Goal: Information Seeking & Learning: Learn about a topic

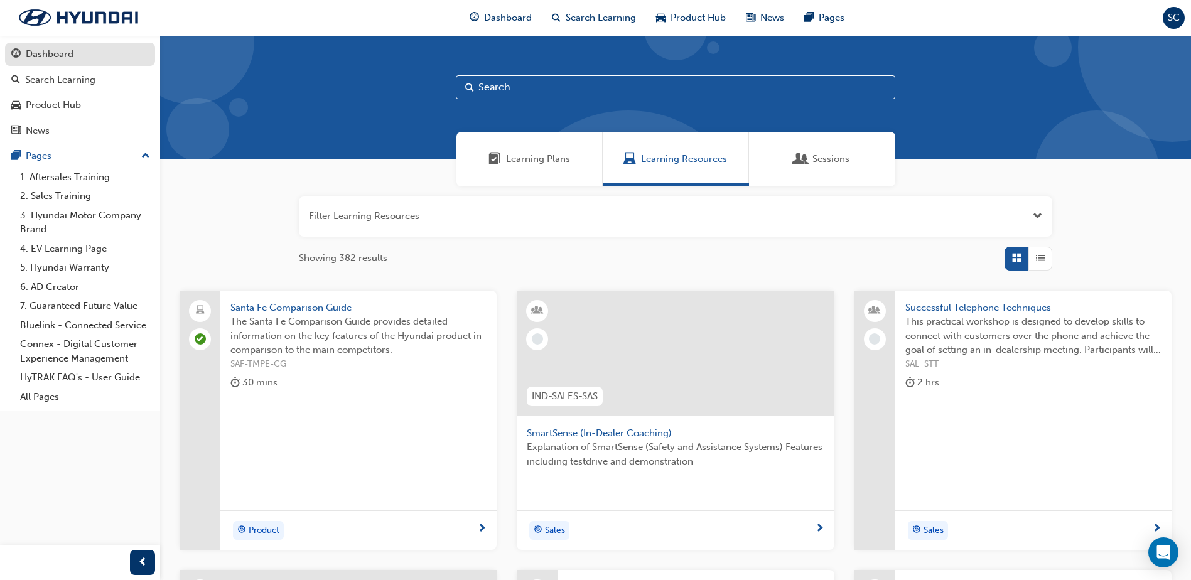
click at [46, 55] on div "Dashboard" at bounding box center [50, 54] width 48 height 14
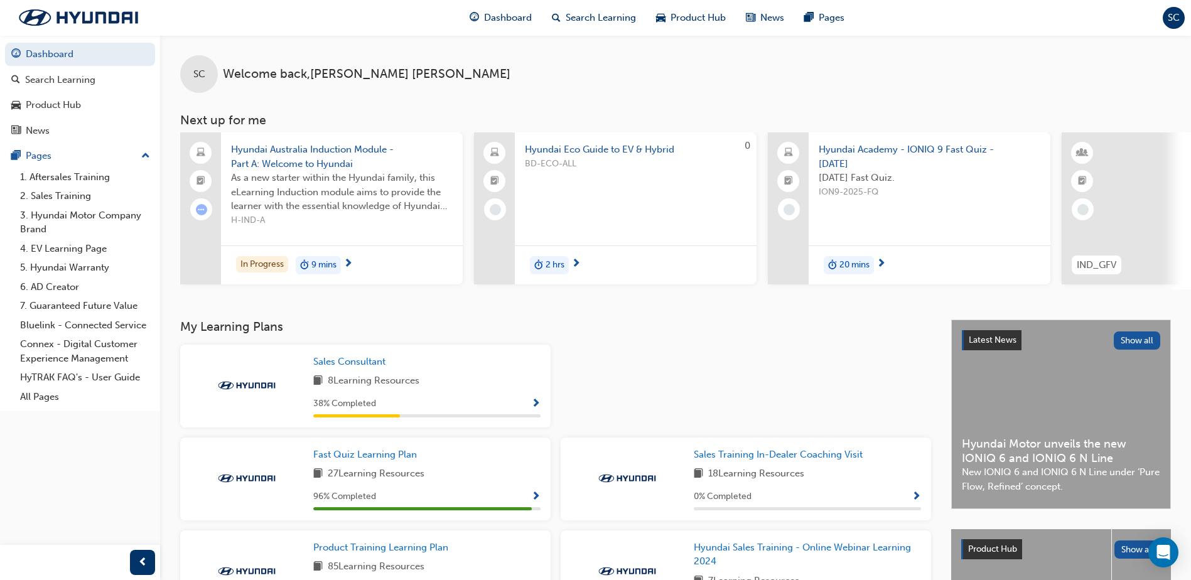
click at [846, 262] on span "20 mins" at bounding box center [854, 265] width 30 height 14
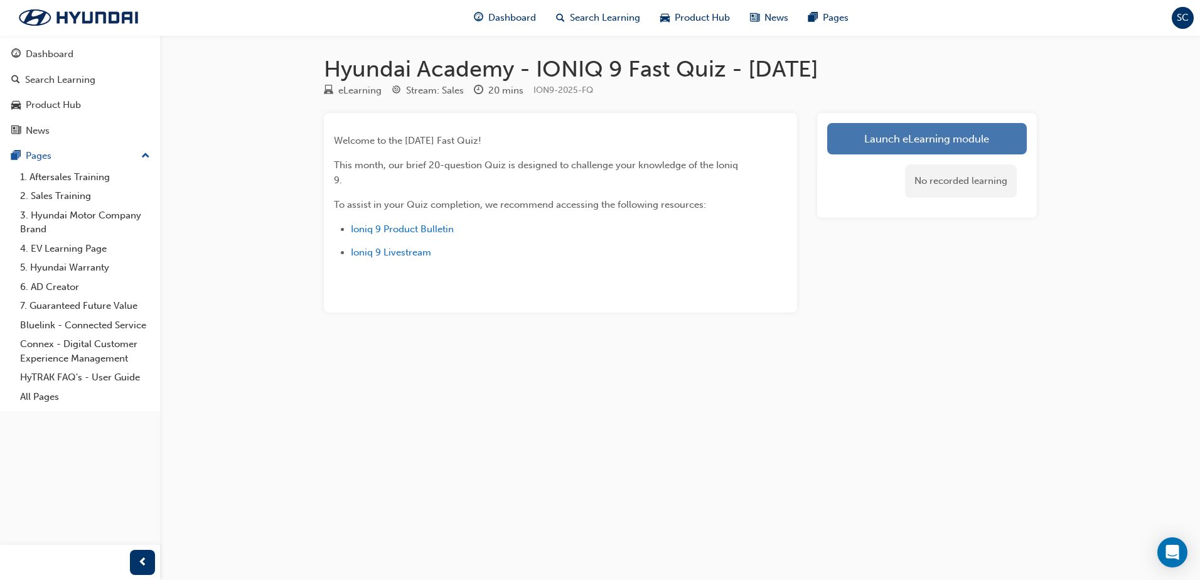
click at [925, 139] on link "Launch eLearning module" at bounding box center [927, 138] width 200 height 31
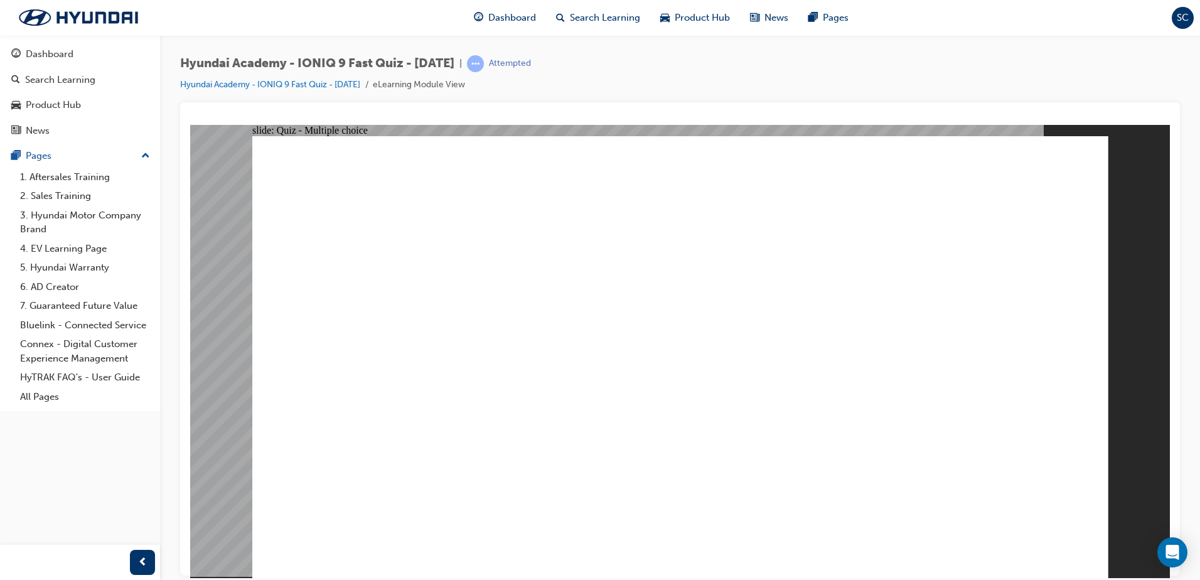
radio input "true"
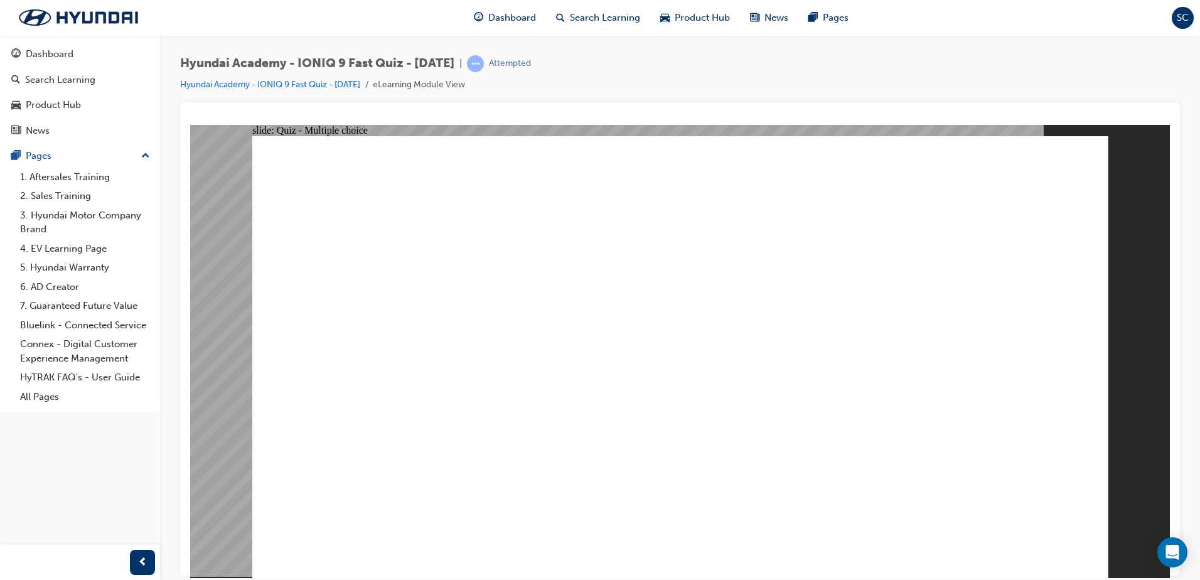
radio input "true"
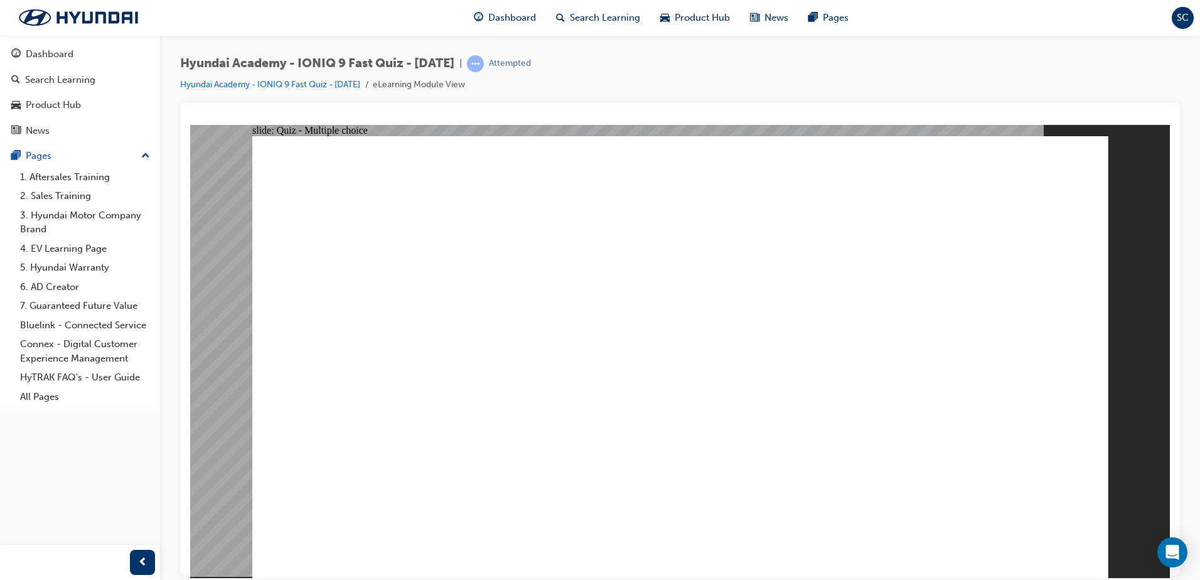
radio input "true"
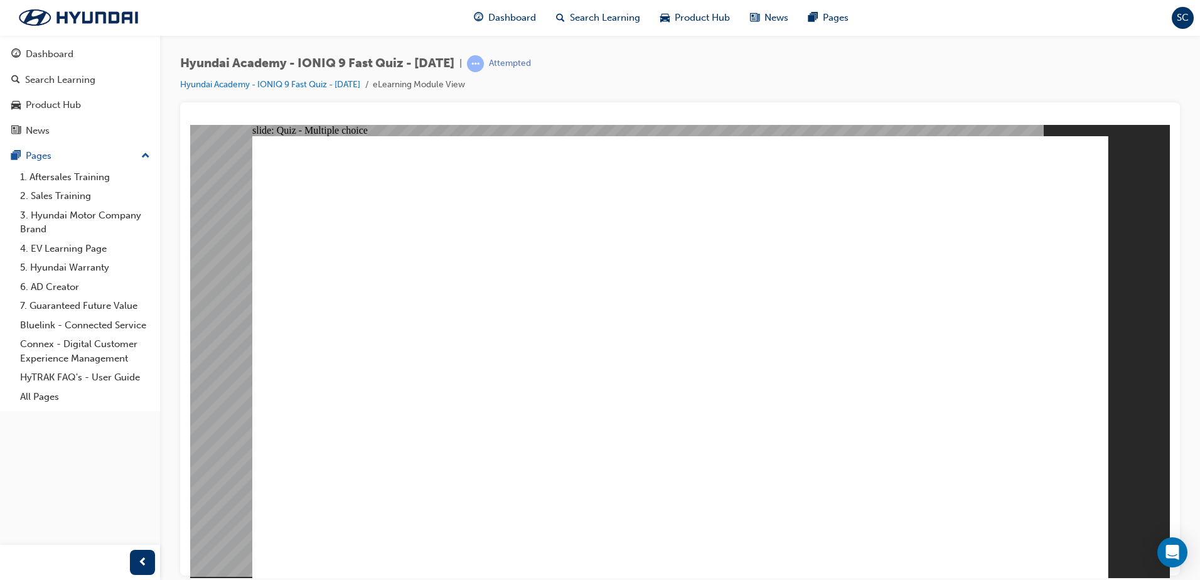
radio input "true"
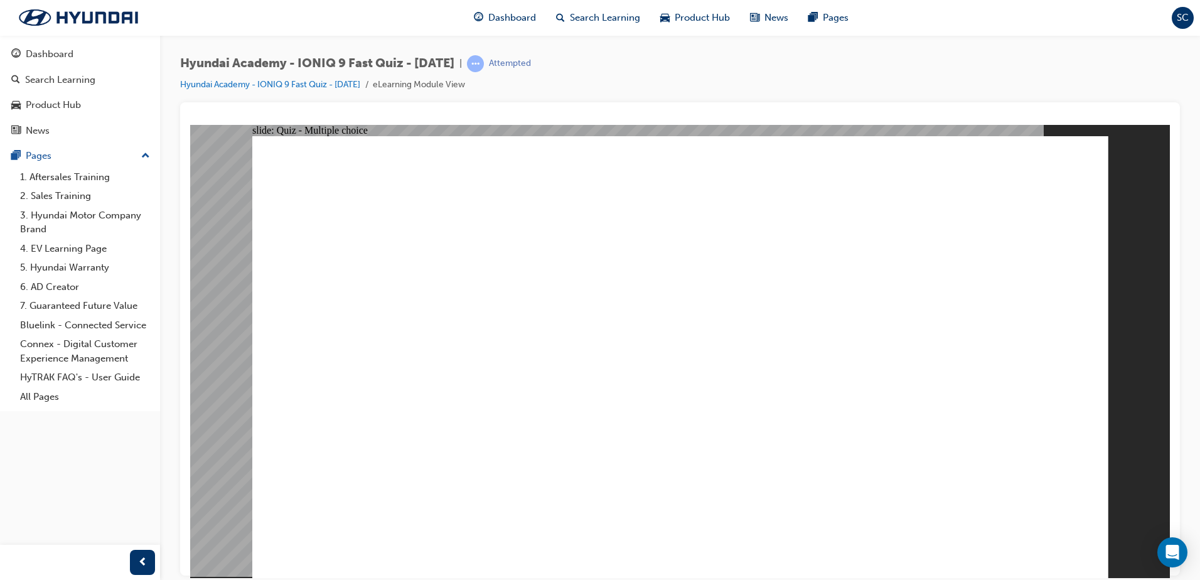
radio input "true"
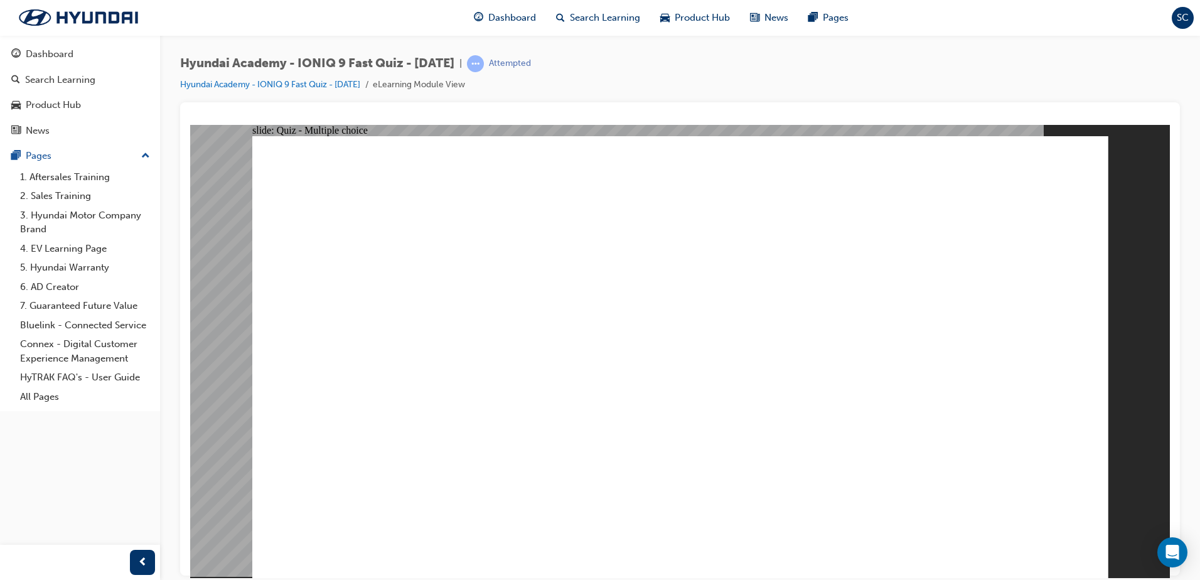
checkbox input "true"
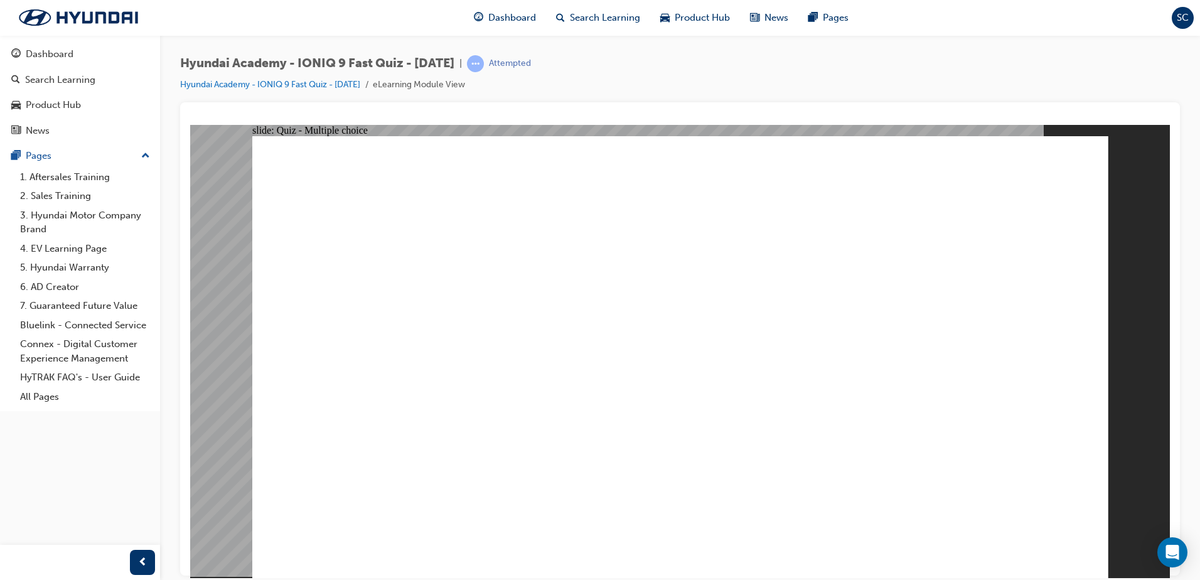
checkbox input "true"
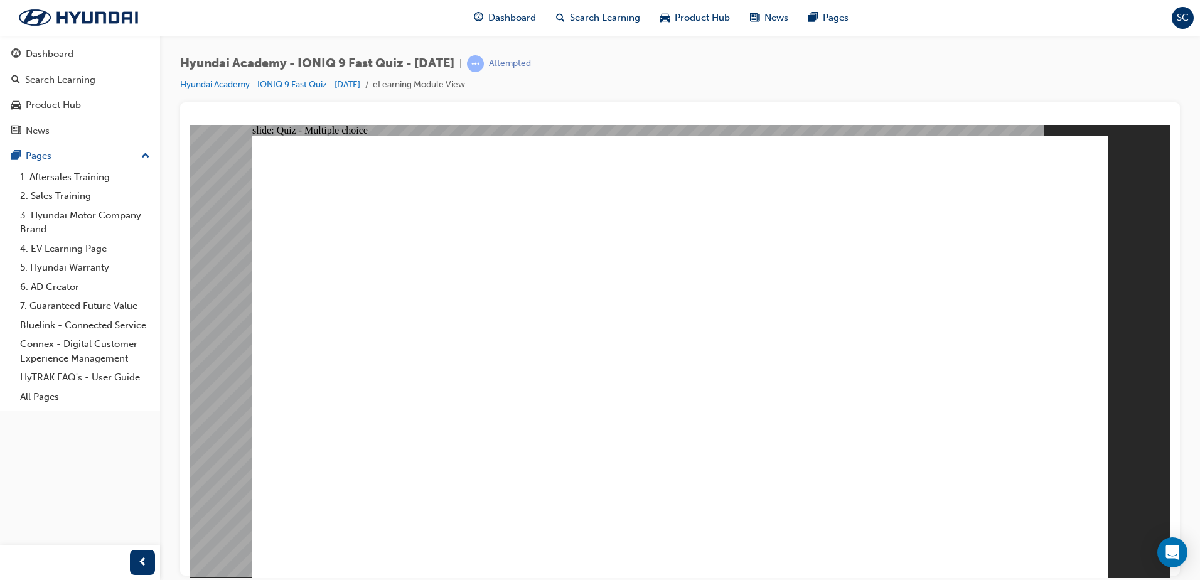
radio input "true"
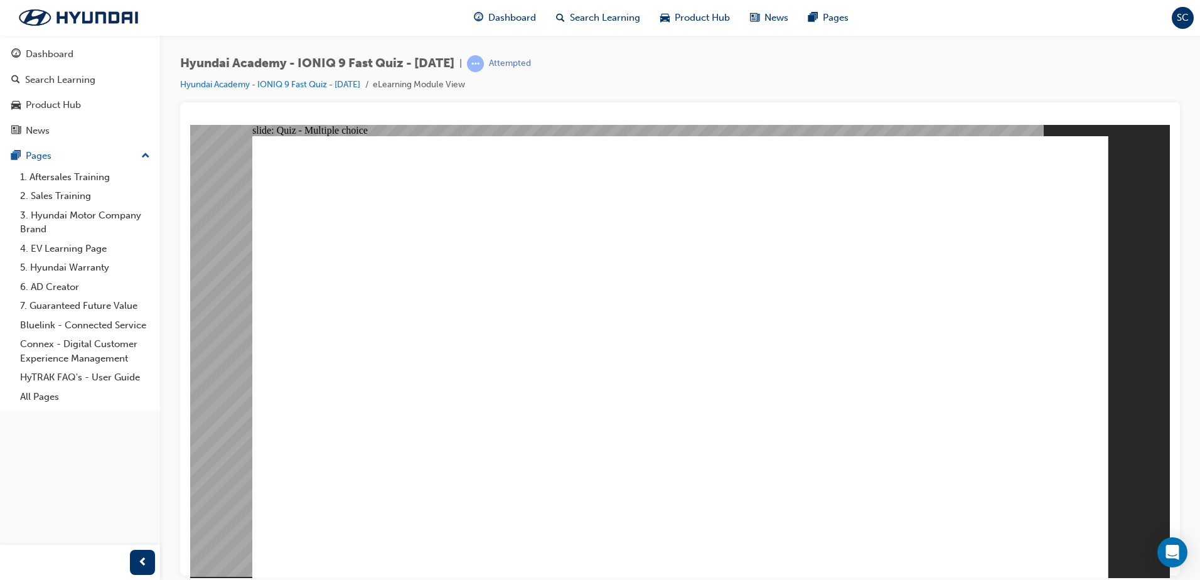
radio input "true"
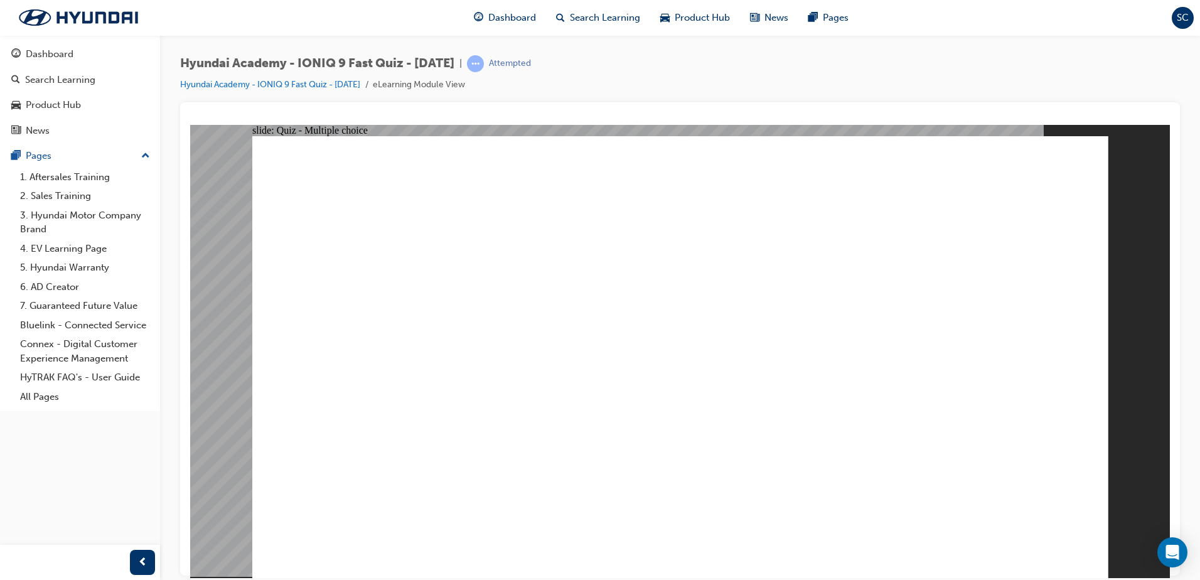
checkbox input "true"
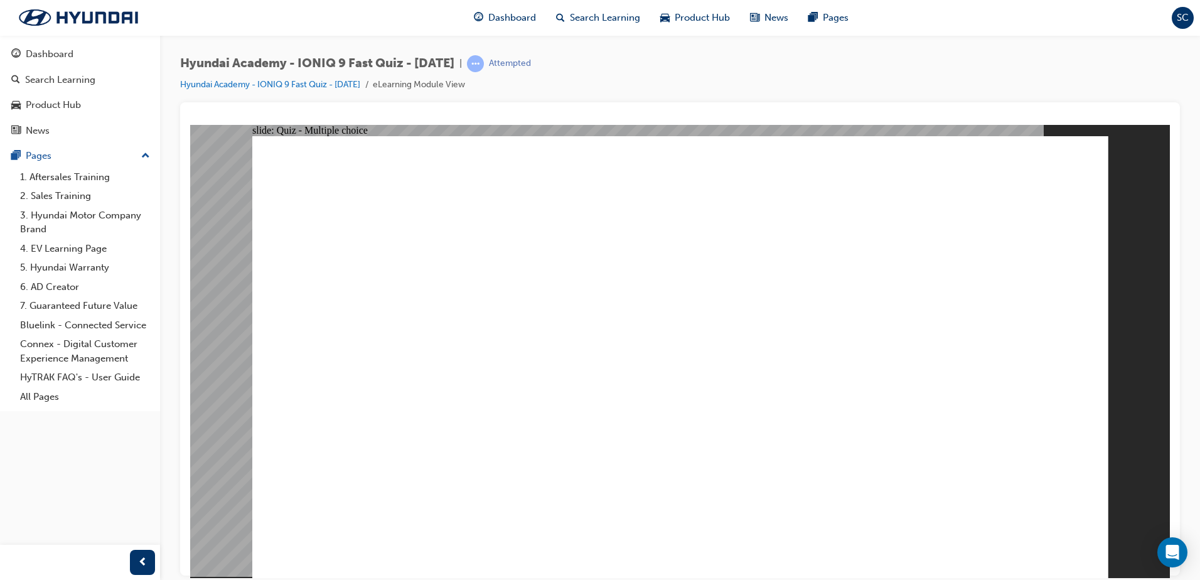
radio input "true"
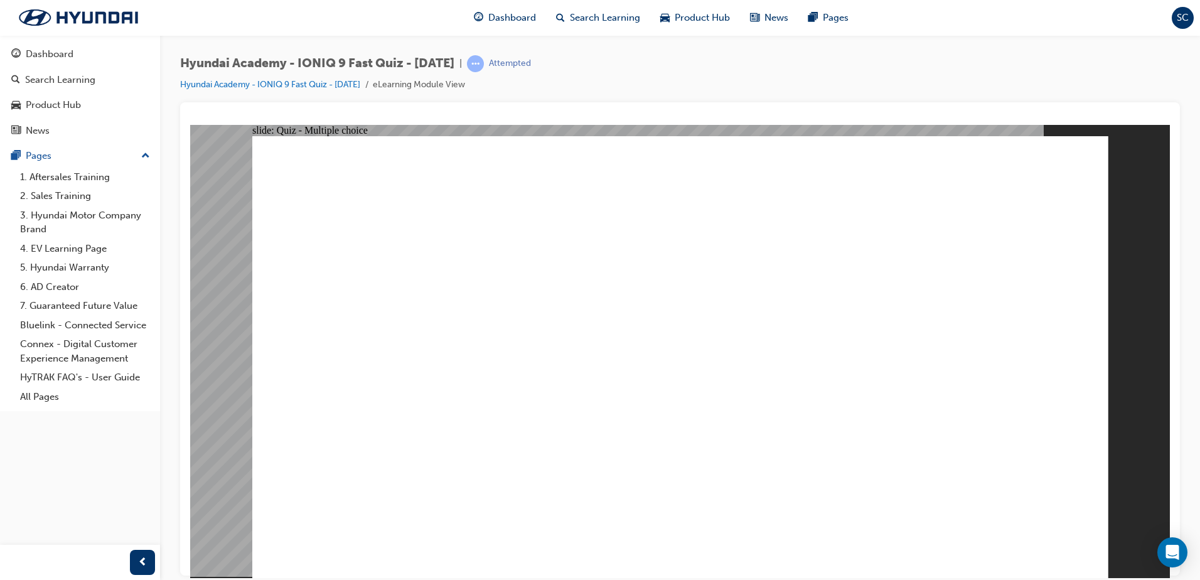
radio input "true"
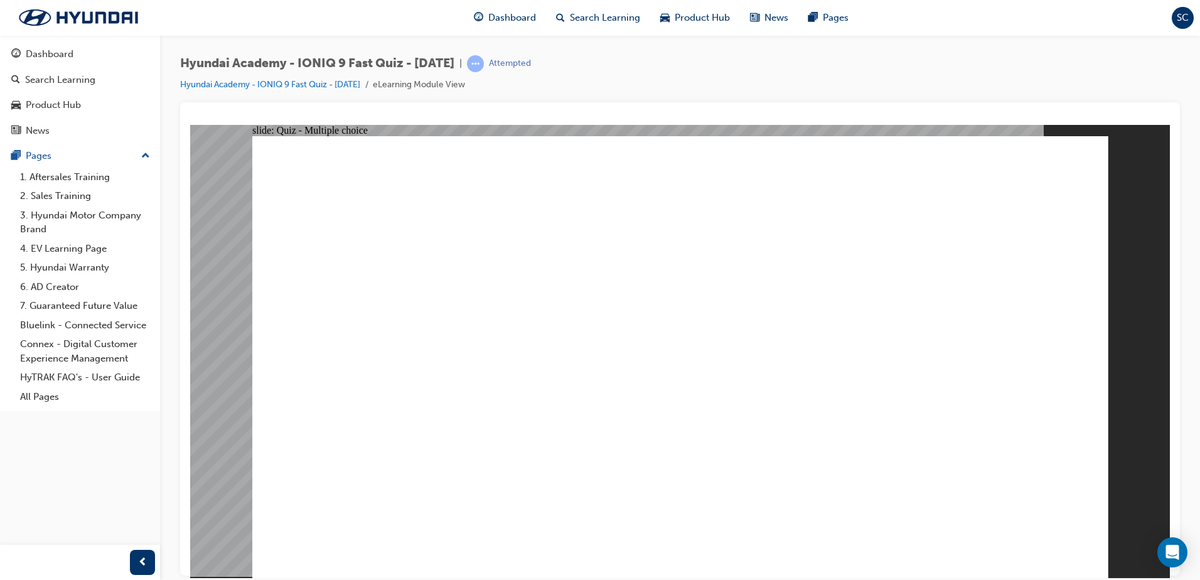
radio input "true"
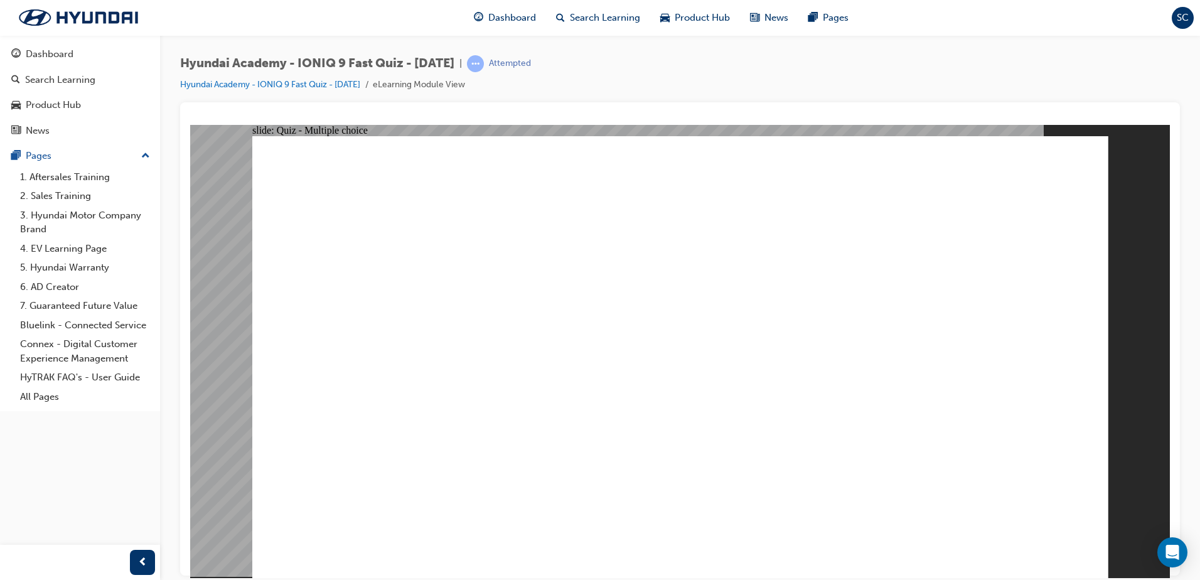
radio input "true"
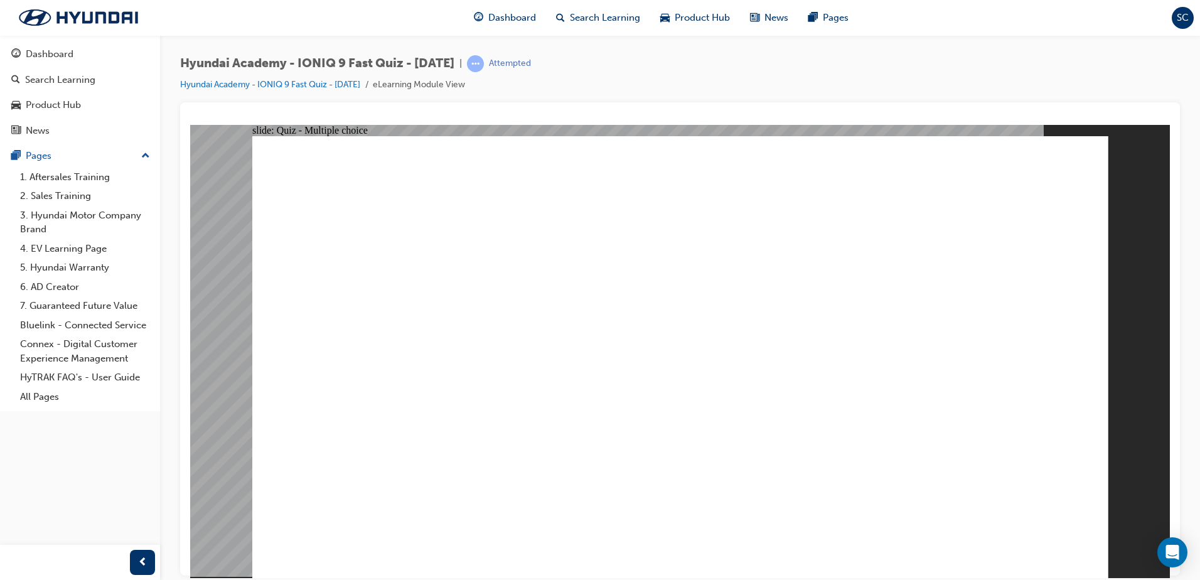
radio input "true"
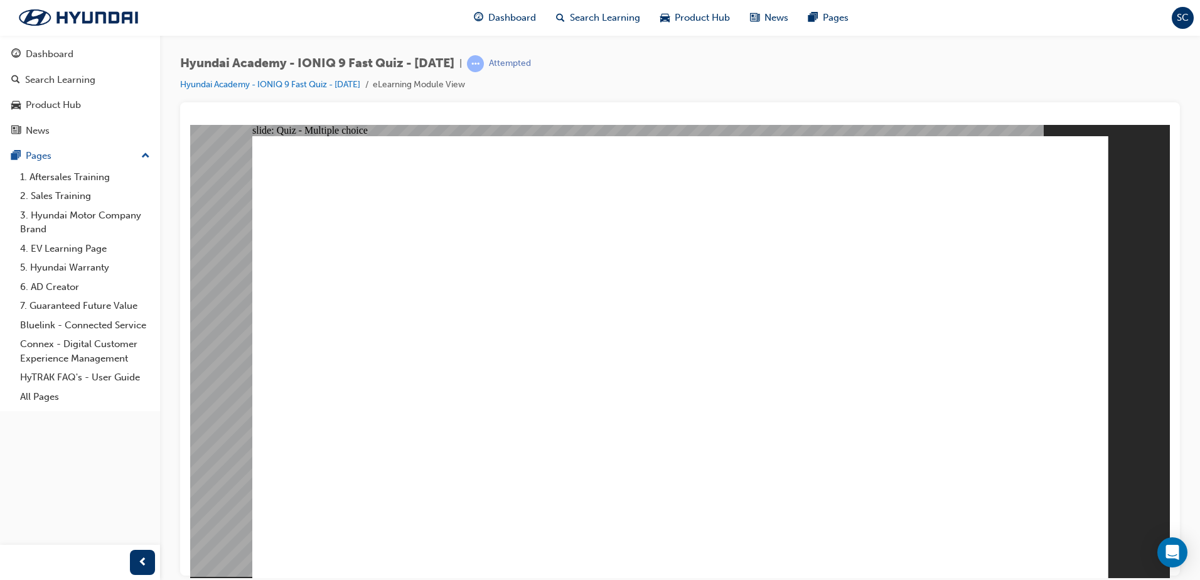
radio input "true"
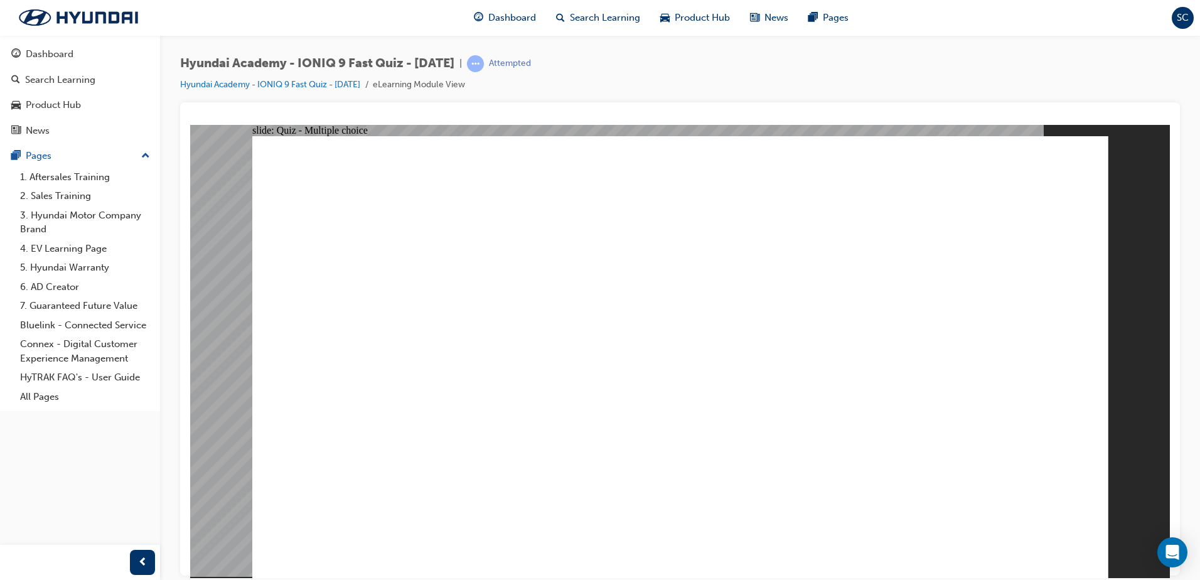
radio input "true"
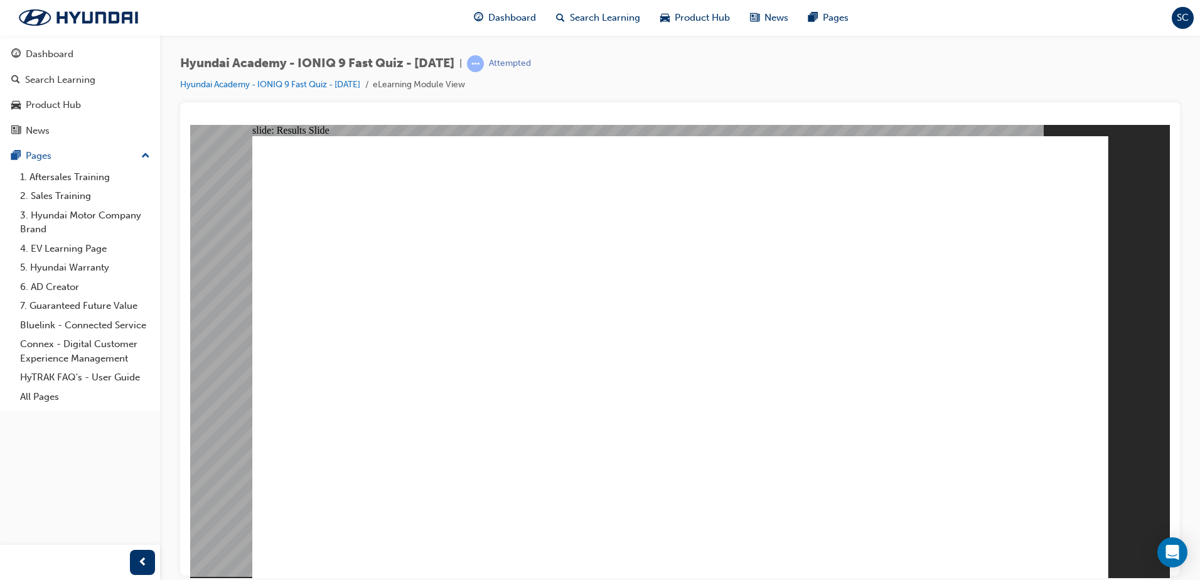
radio input "true"
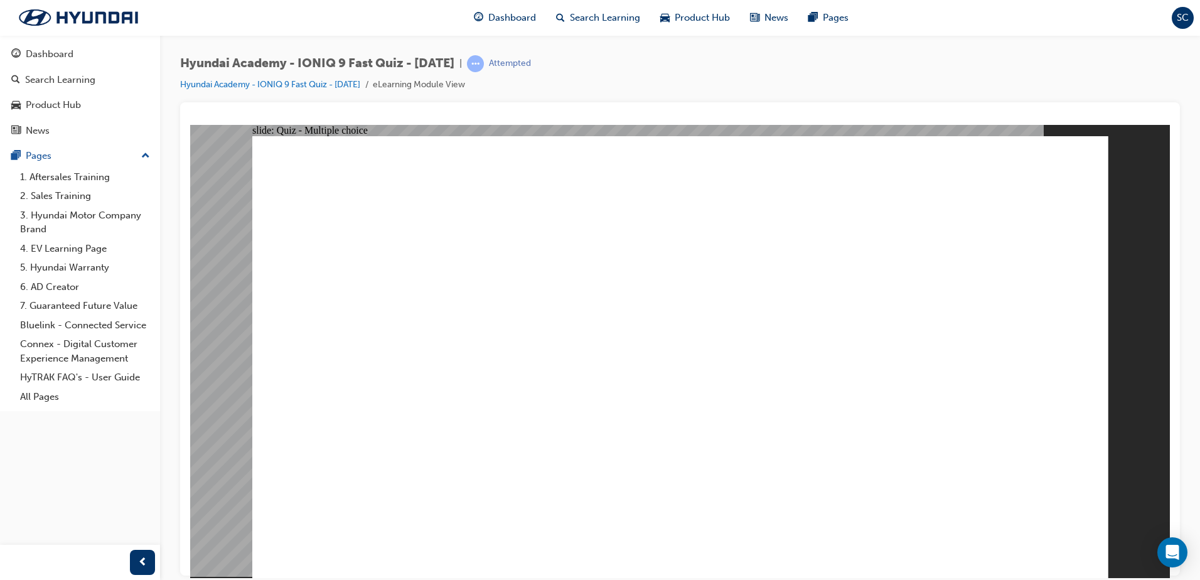
radio input "true"
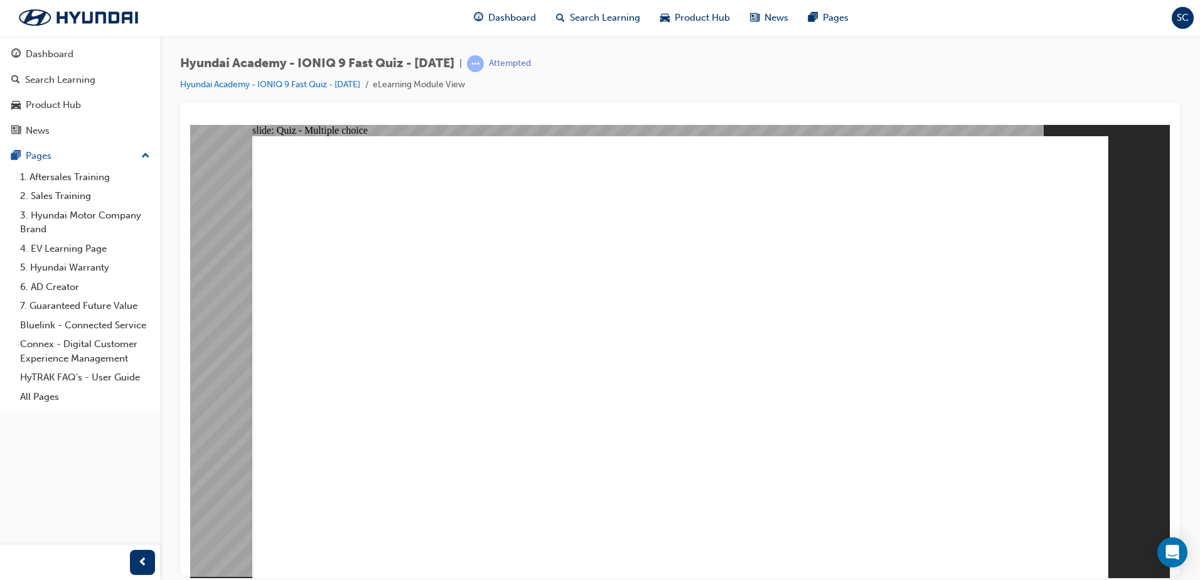
radio input "true"
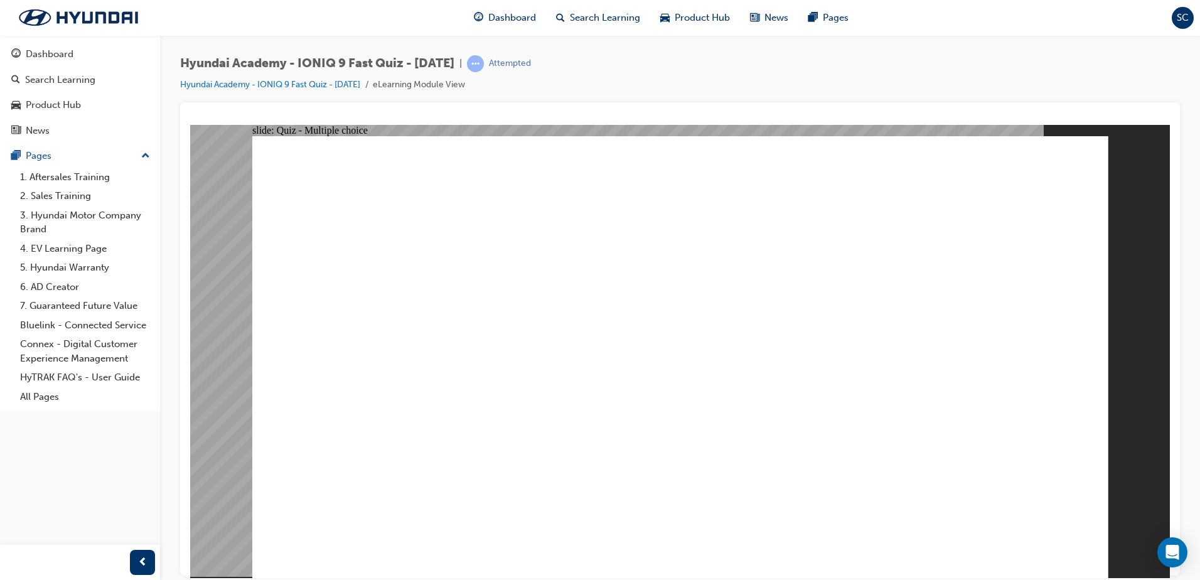
radio input "true"
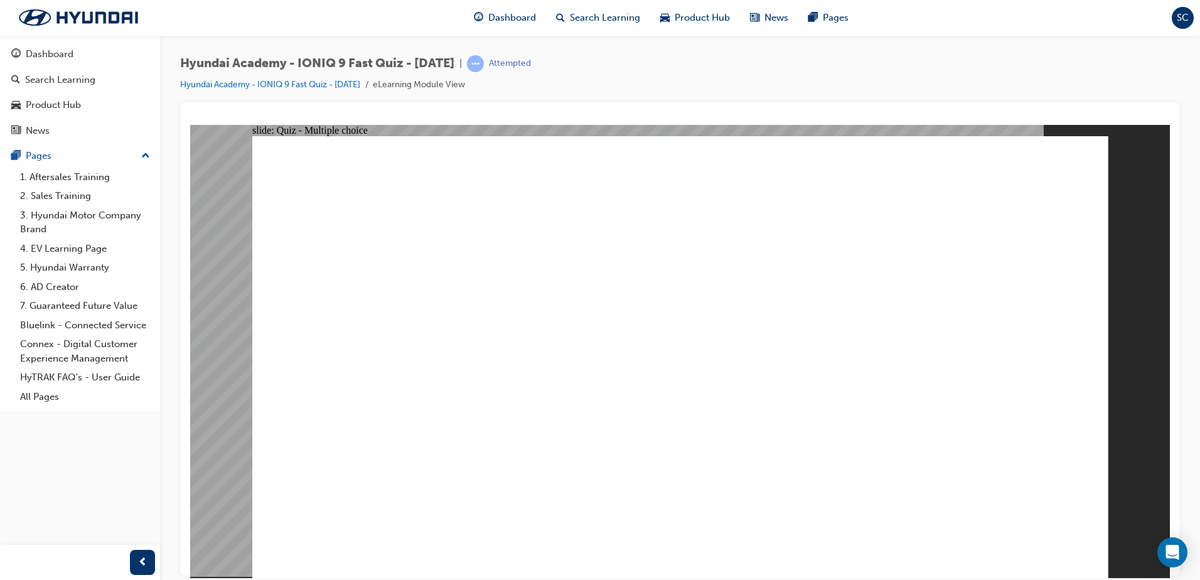
drag, startPoint x: 581, startPoint y: 506, endPoint x: 996, endPoint y: 703, distance: 458.6
radio input "true"
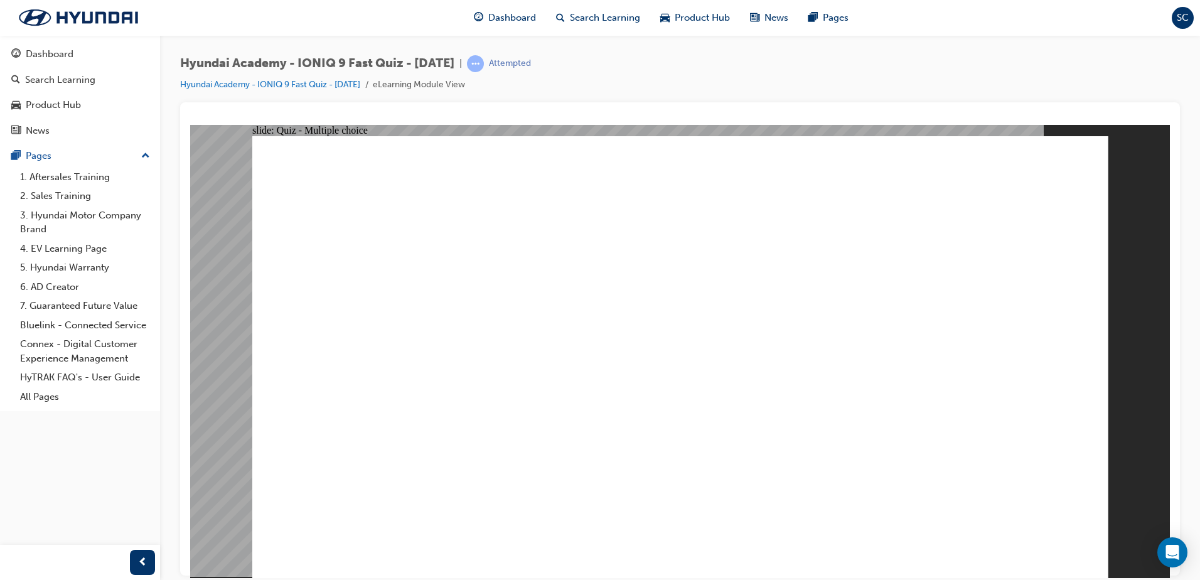
radio input "true"
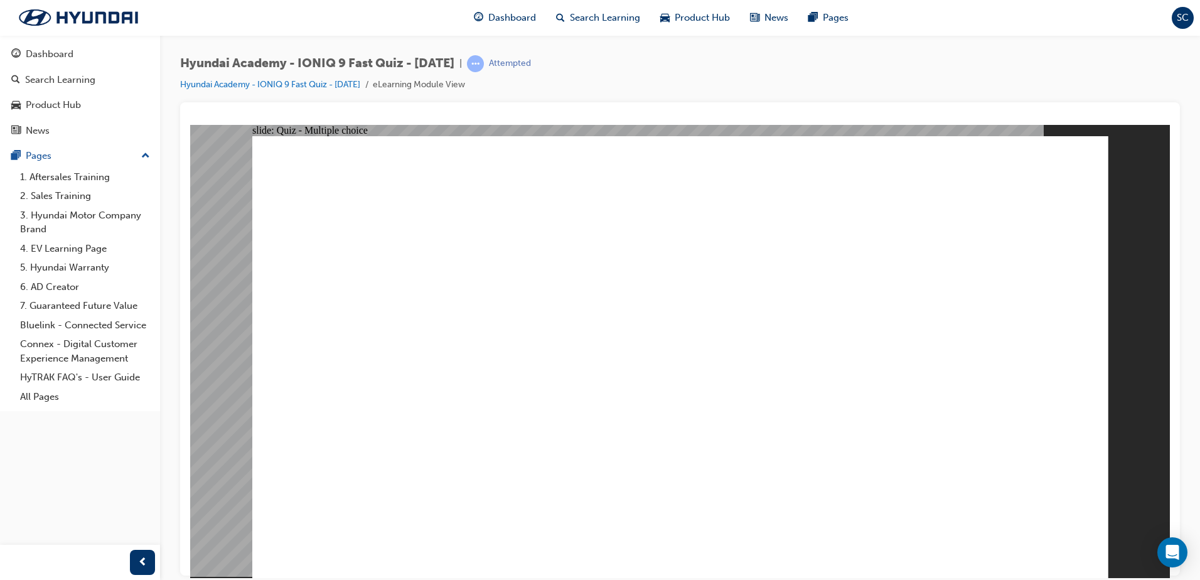
checkbox input "true"
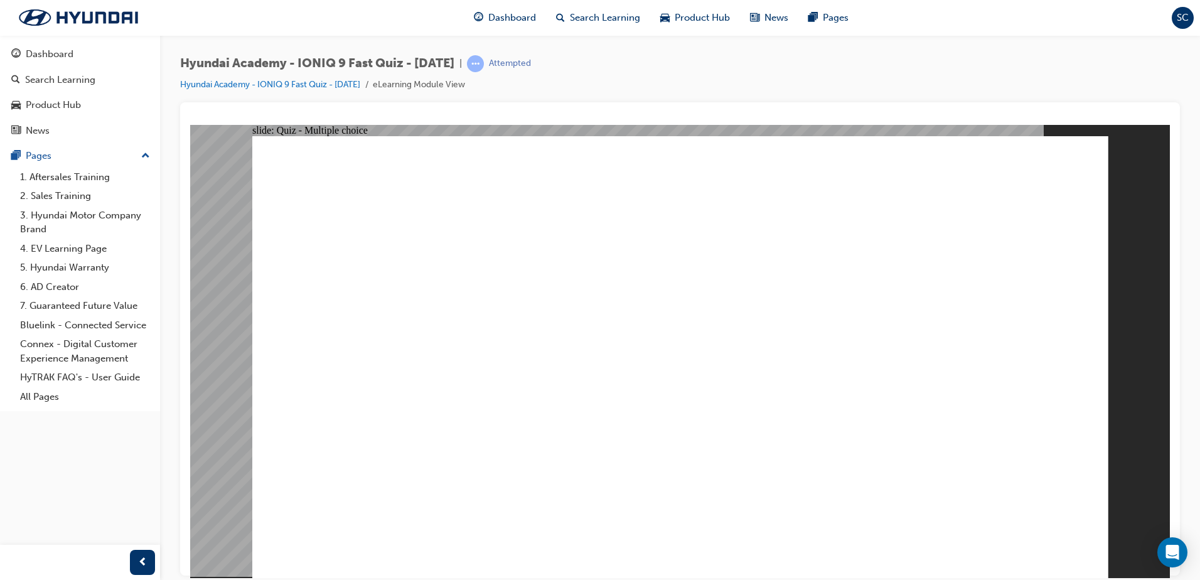
checkbox input "true"
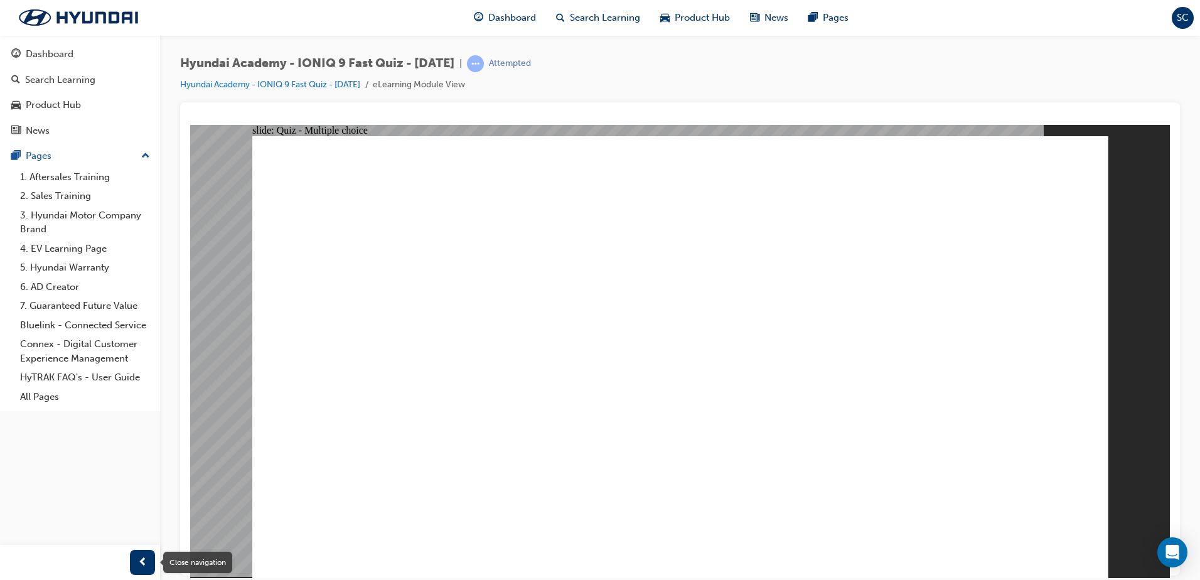
click at [143, 558] on span "prev-icon" at bounding box center [142, 563] width 9 height 16
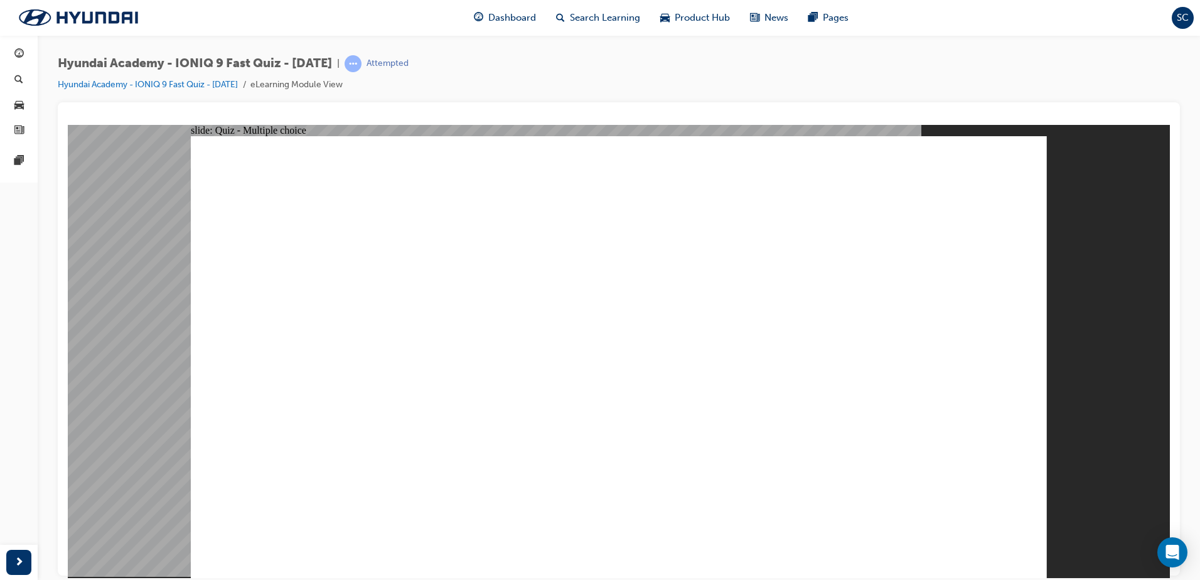
radio input "true"
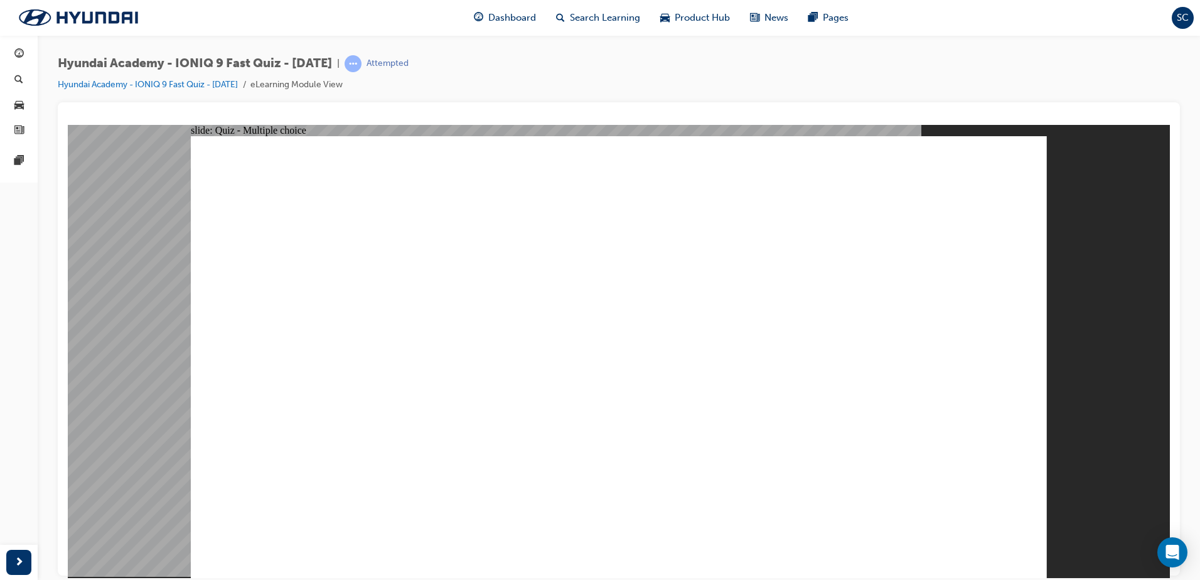
radio input "true"
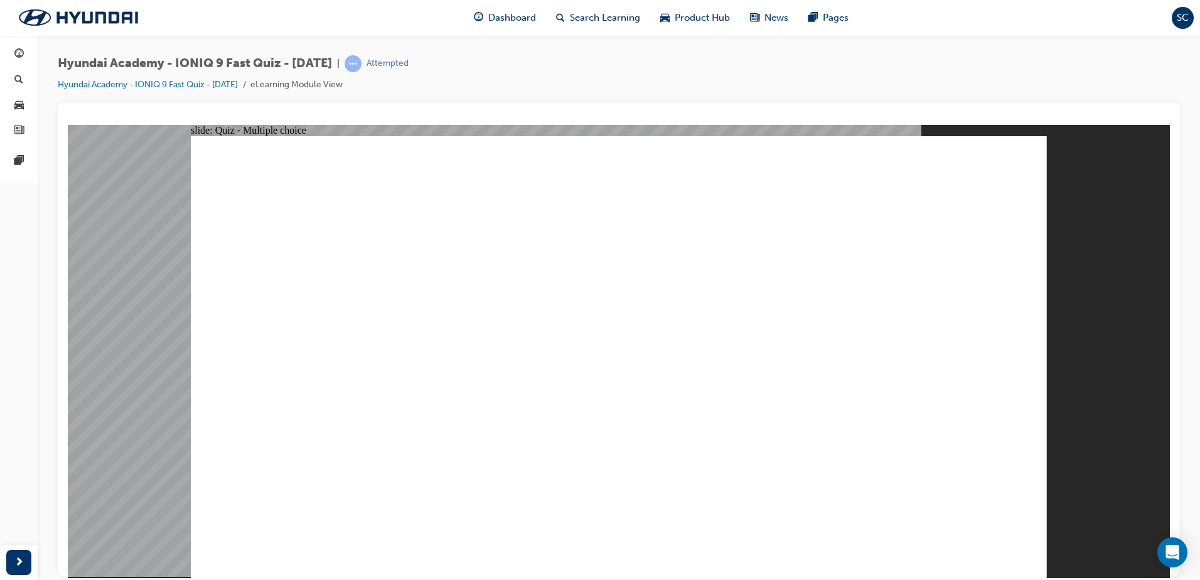
checkbox input "true"
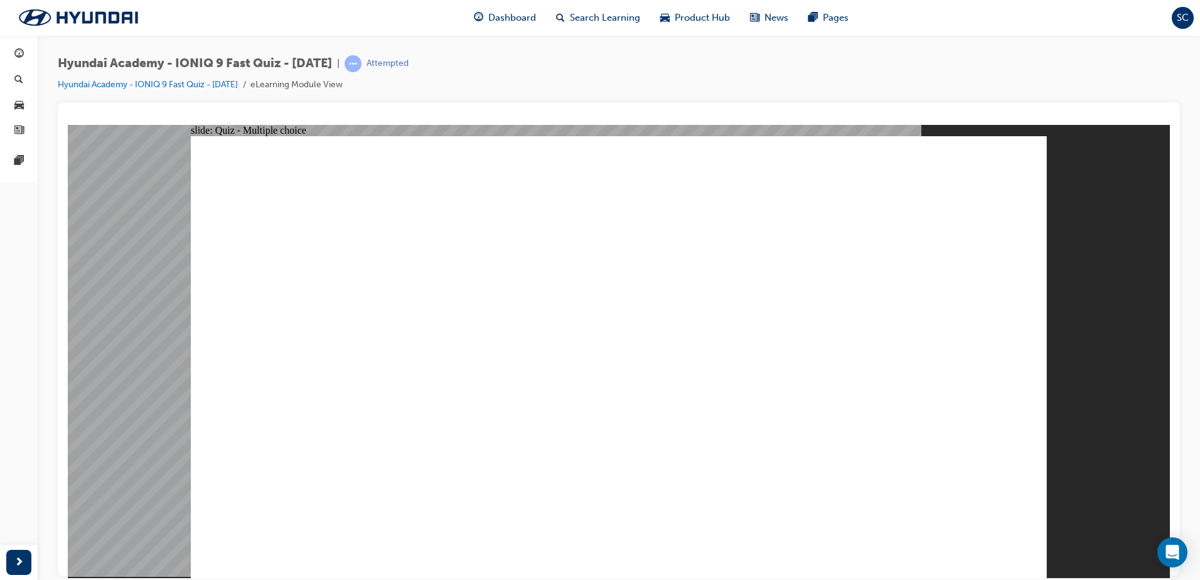
radio input "true"
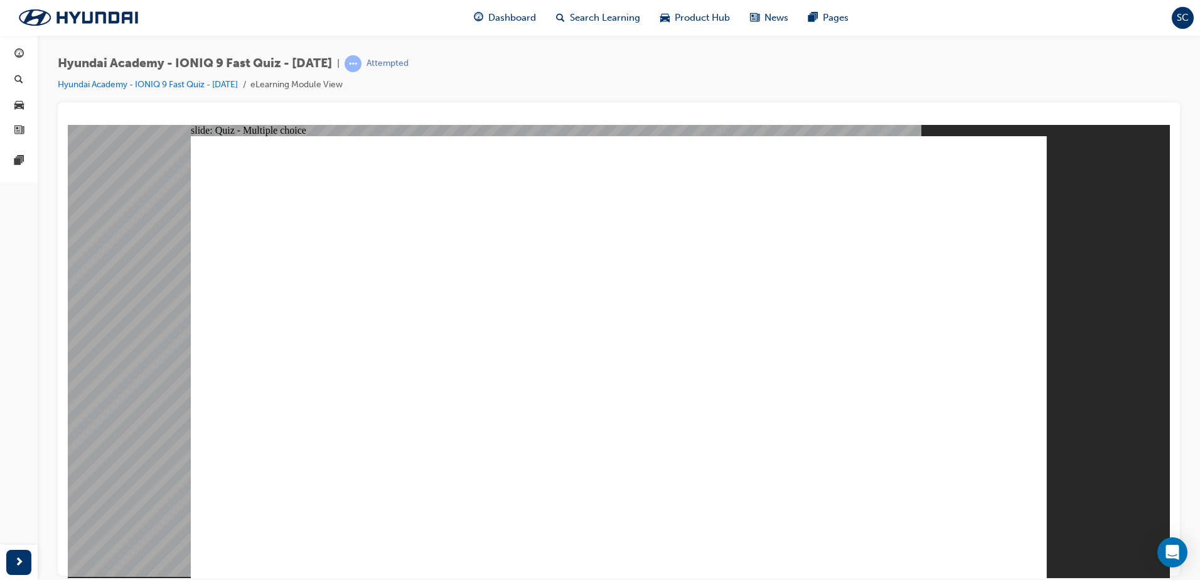
radio input "true"
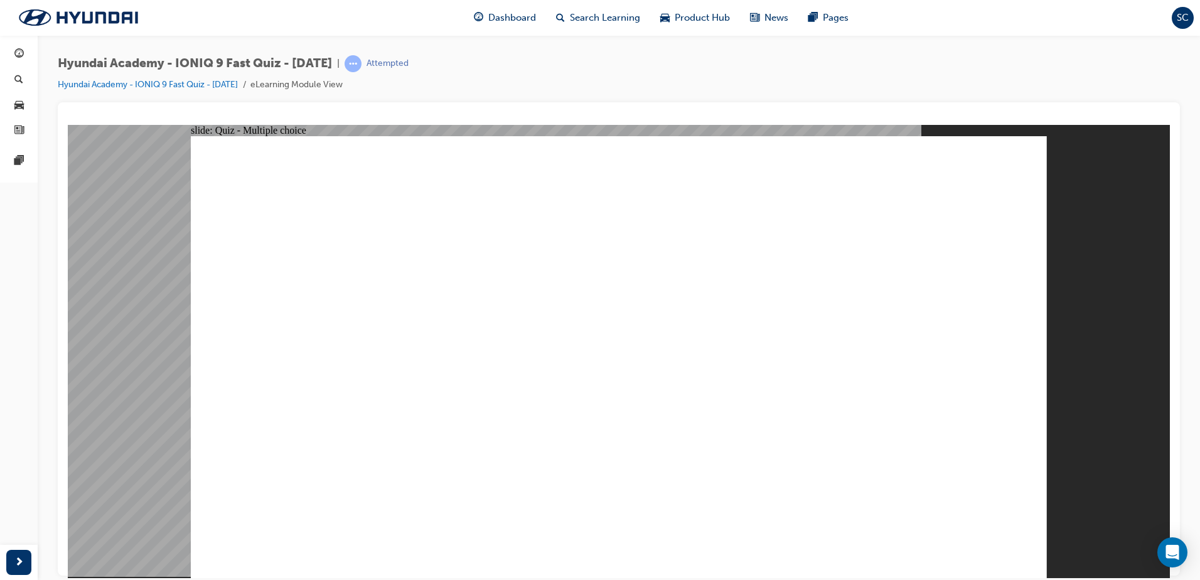
radio input "true"
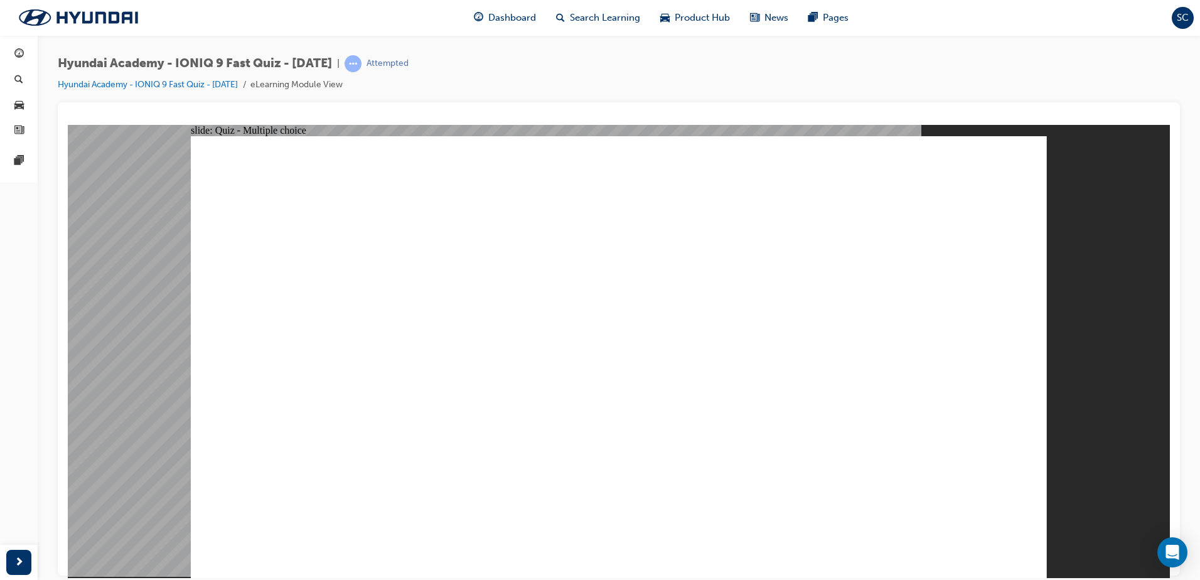
radio input "true"
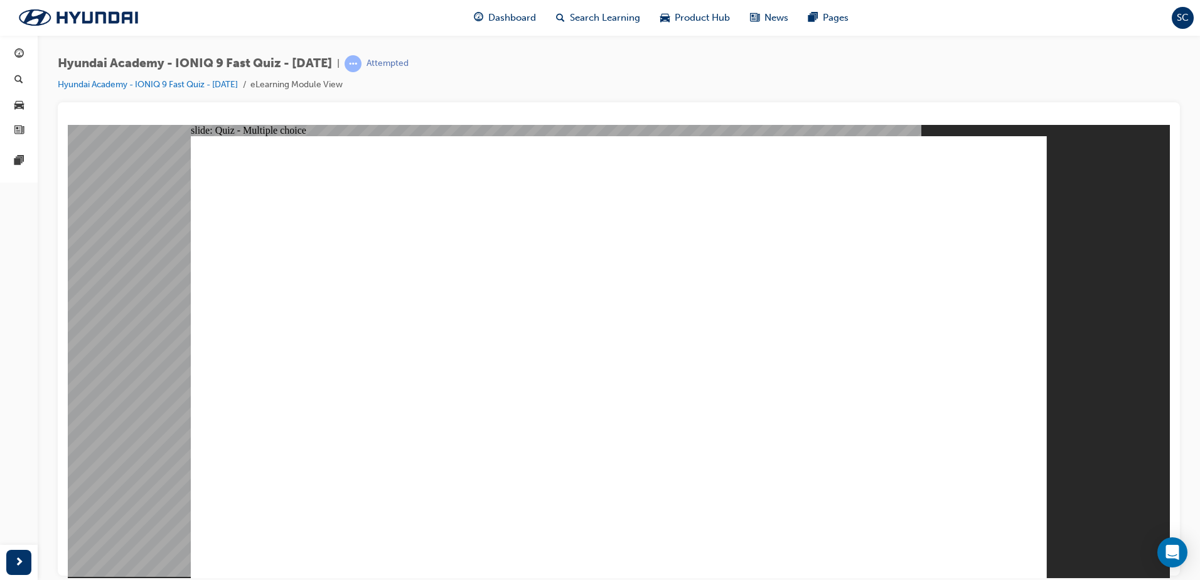
radio input "true"
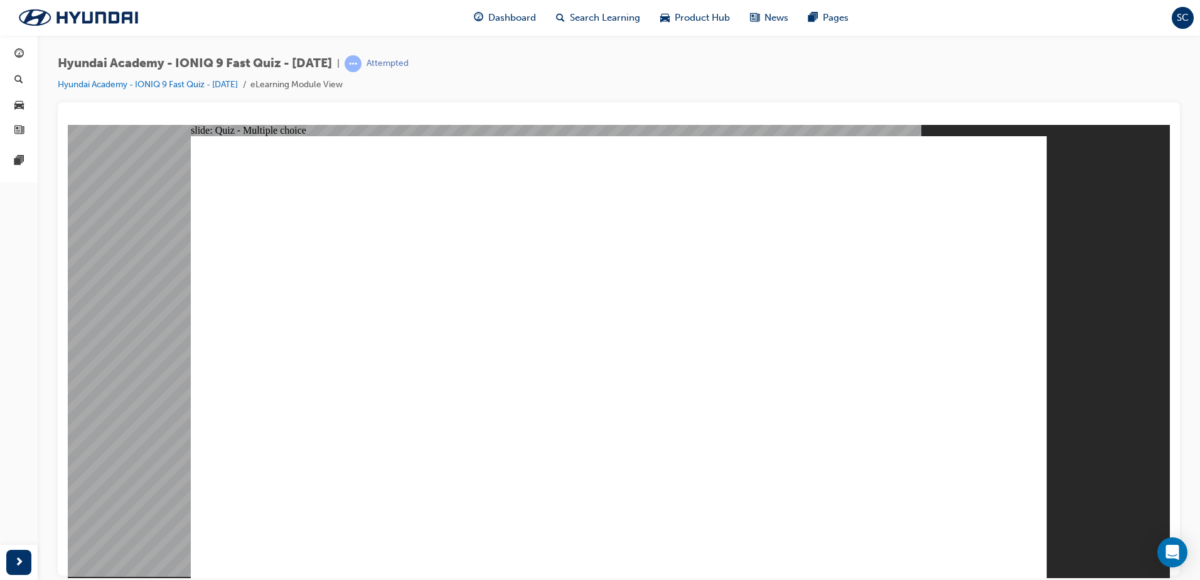
radio input "true"
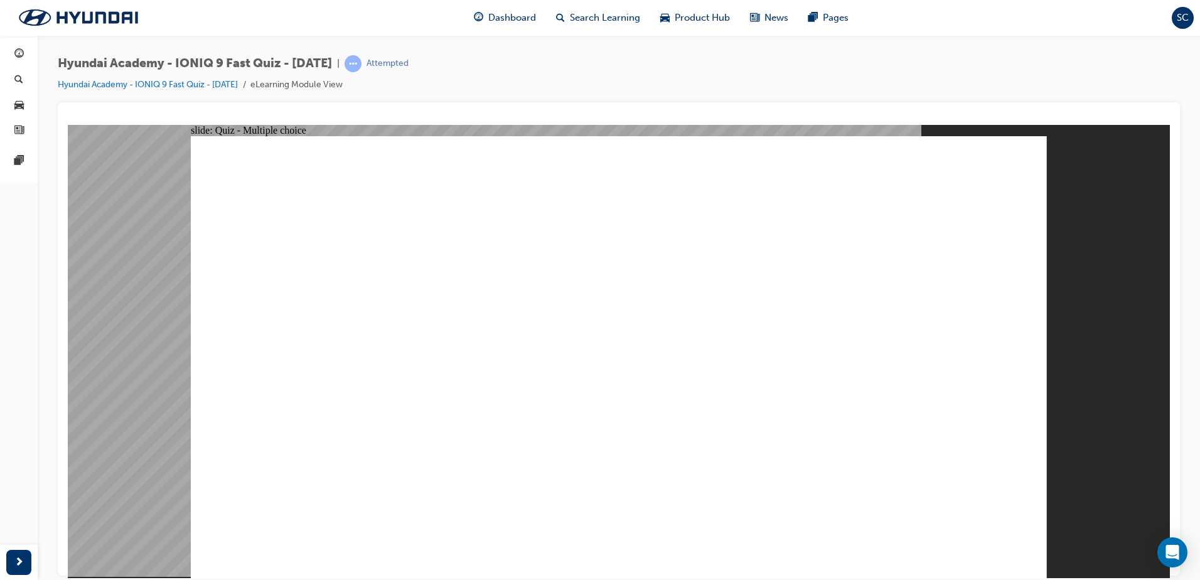
radio input "true"
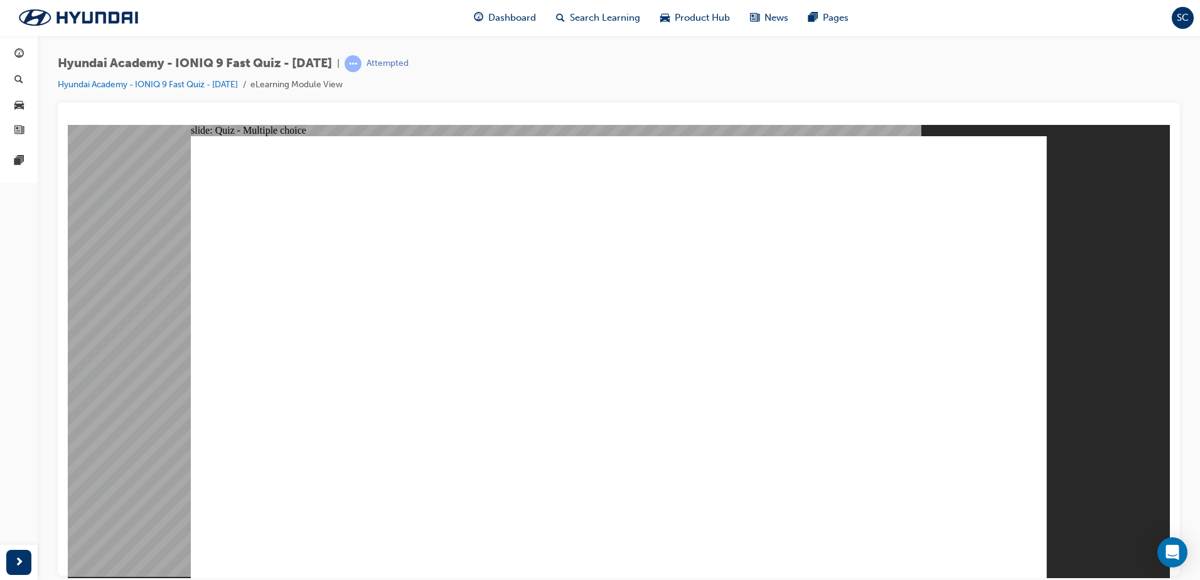
radio input "true"
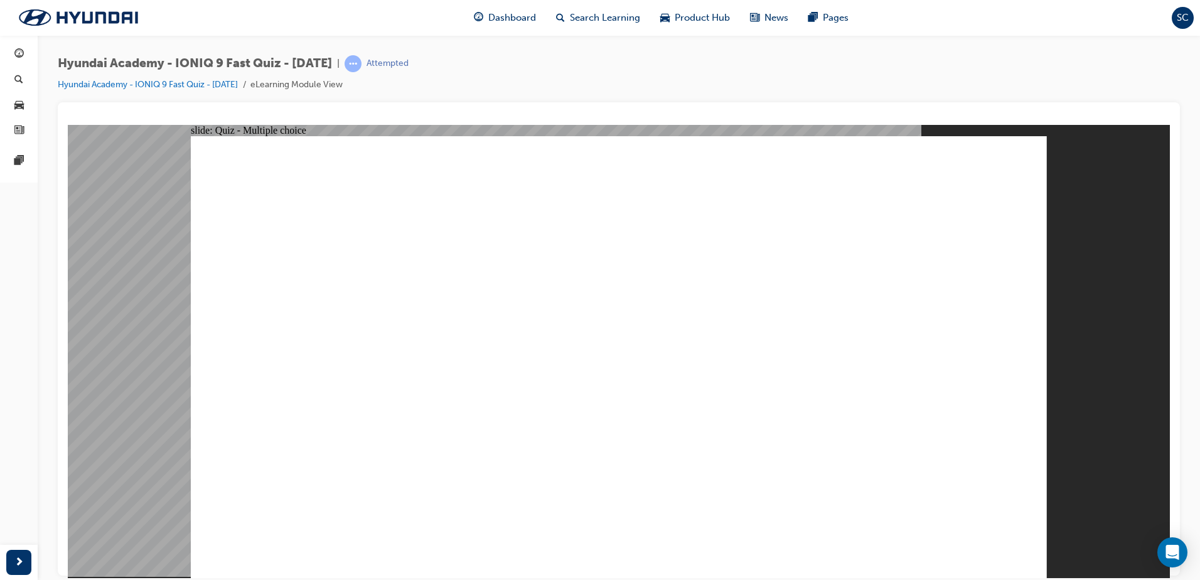
radio input "true"
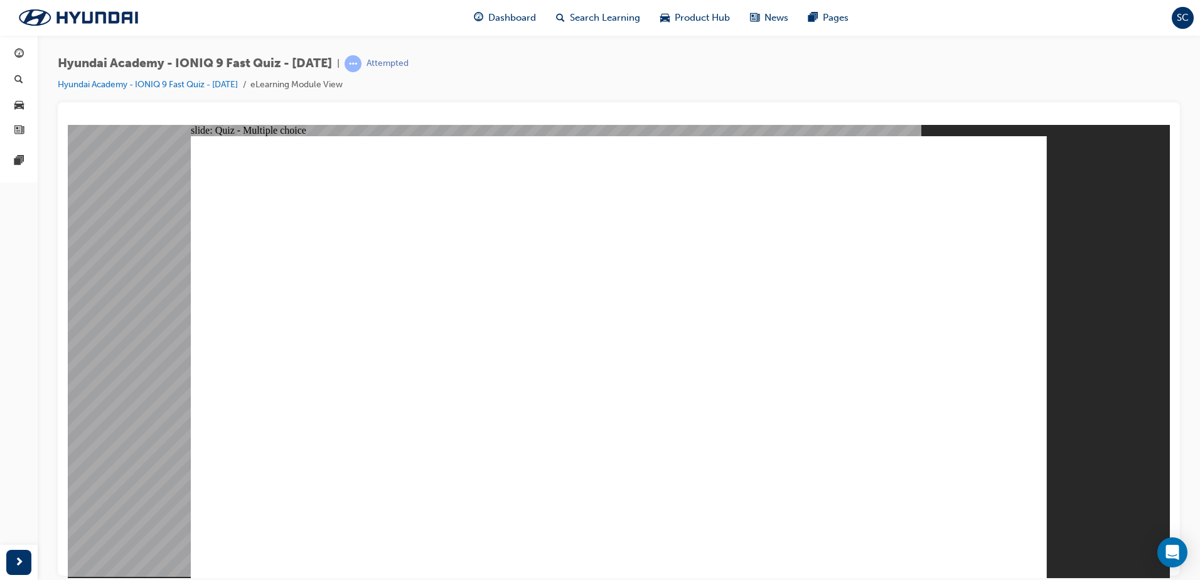
radio input "true"
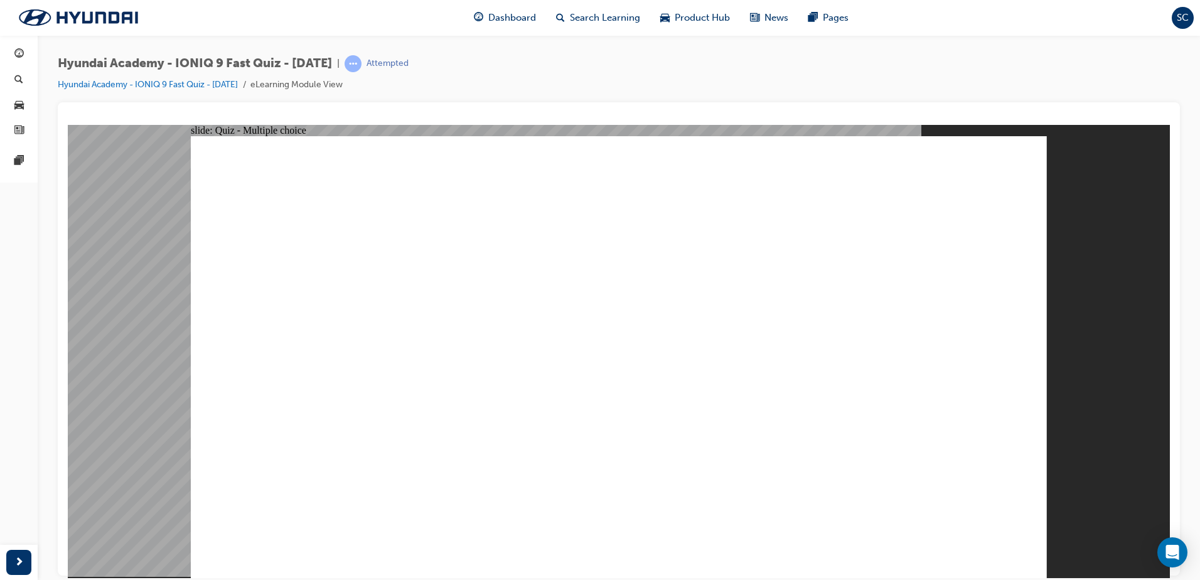
radio input "true"
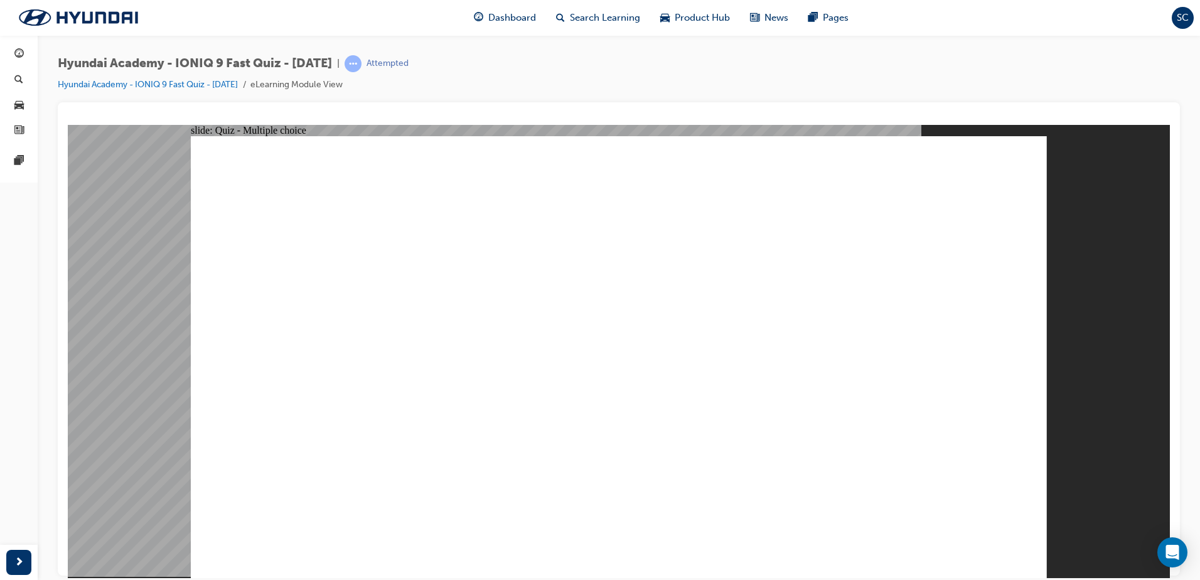
radio input "true"
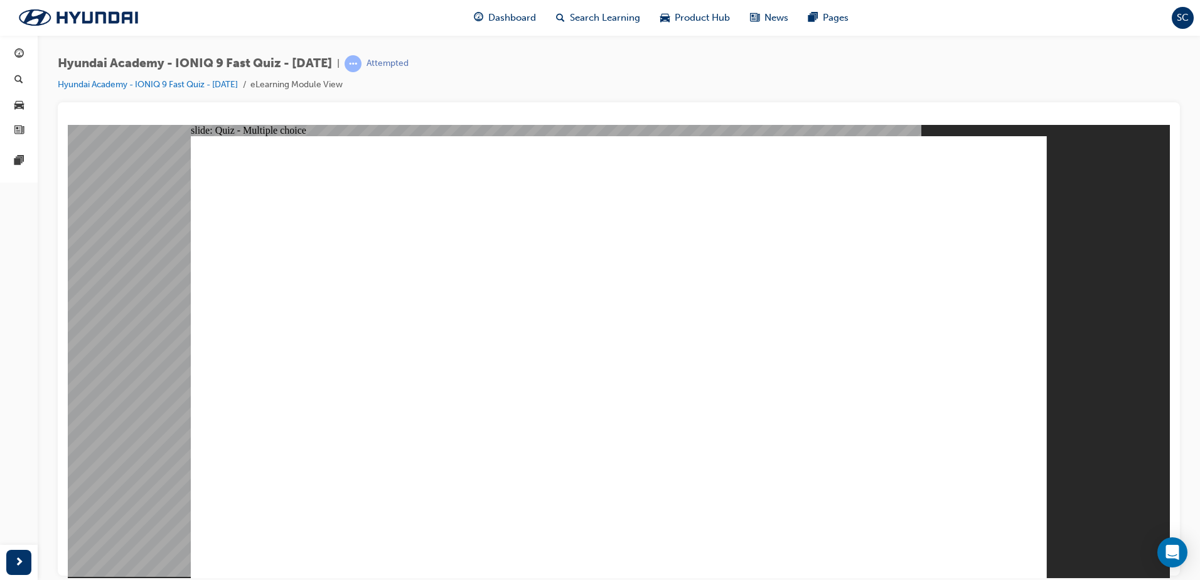
radio input "true"
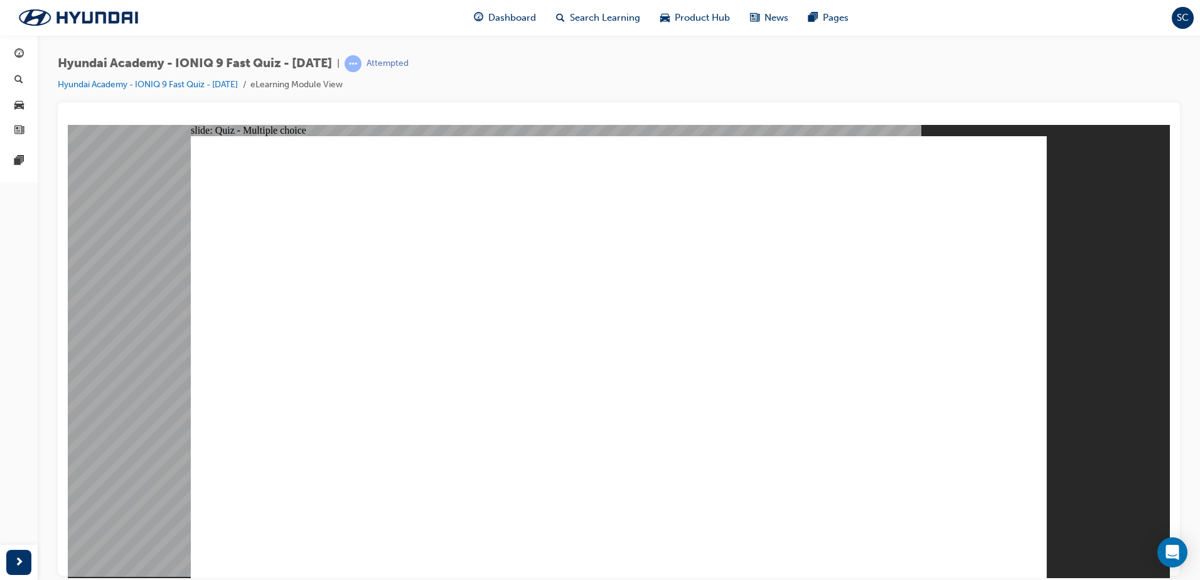
checkbox input "true"
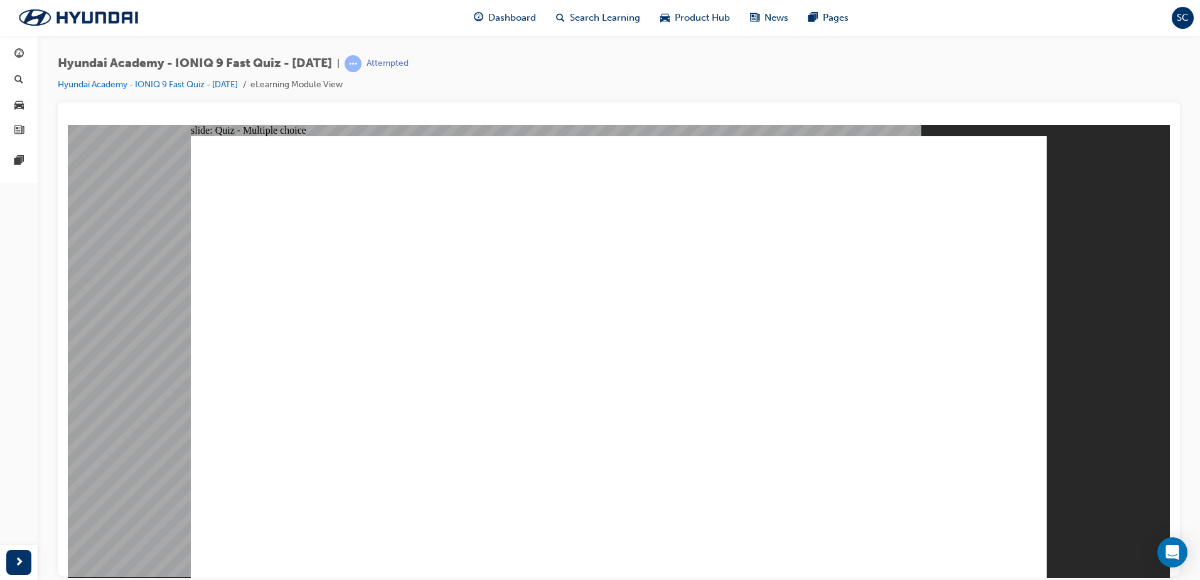
checkbox input "true"
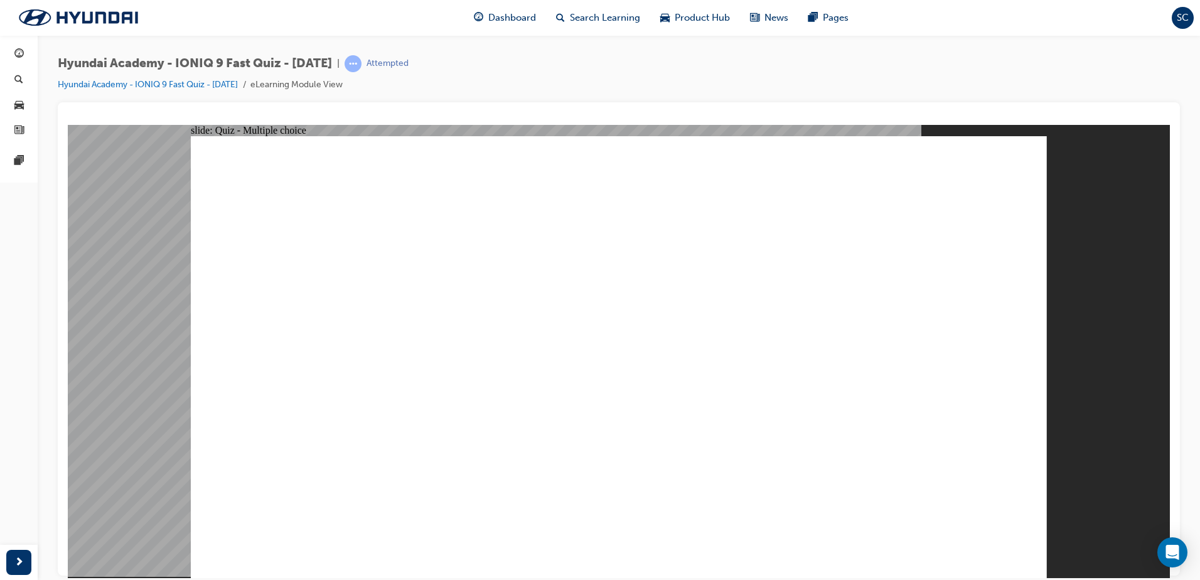
radio input "true"
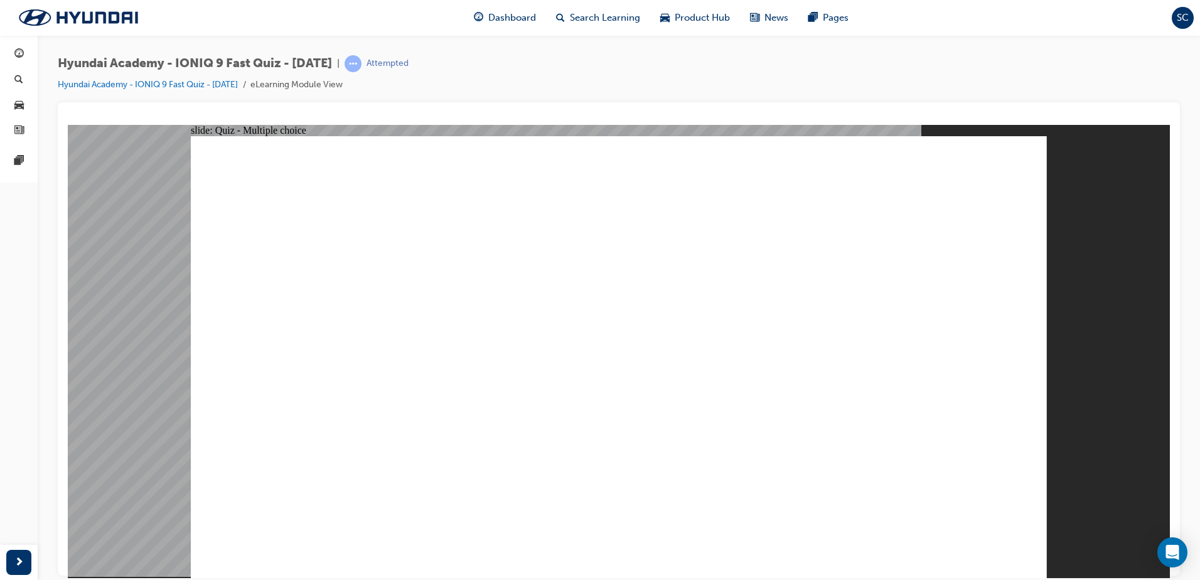
radio input "true"
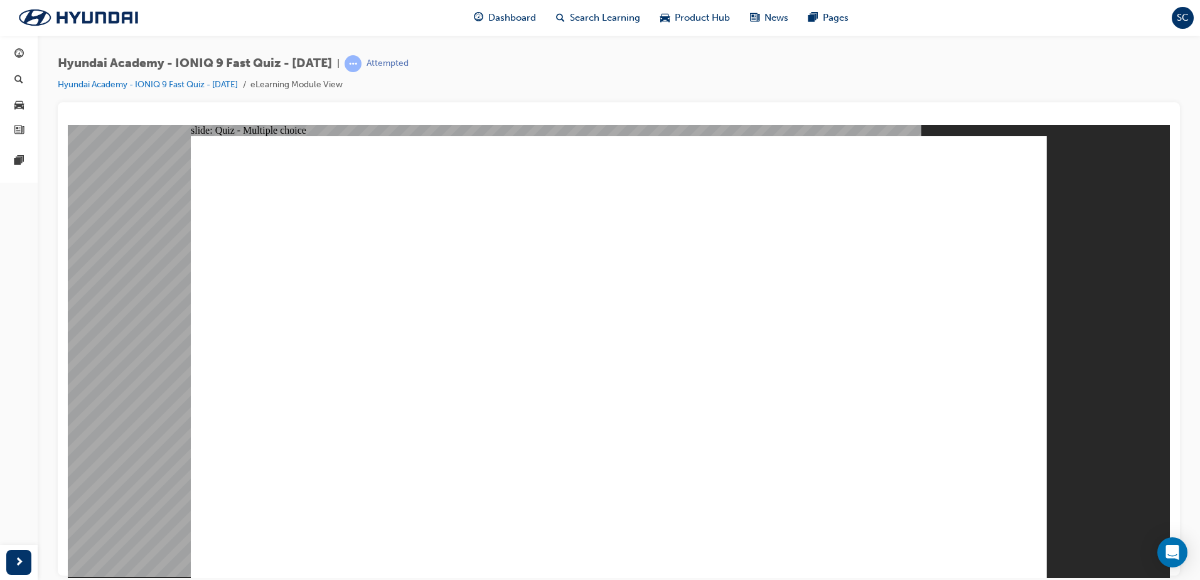
checkbox input "true"
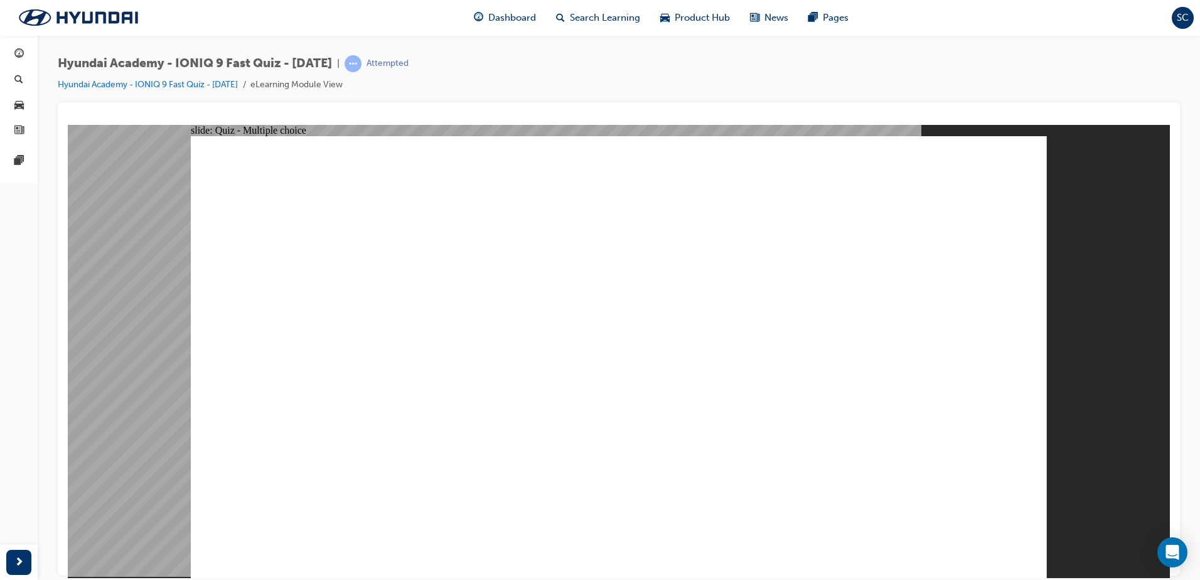
checkbox input "true"
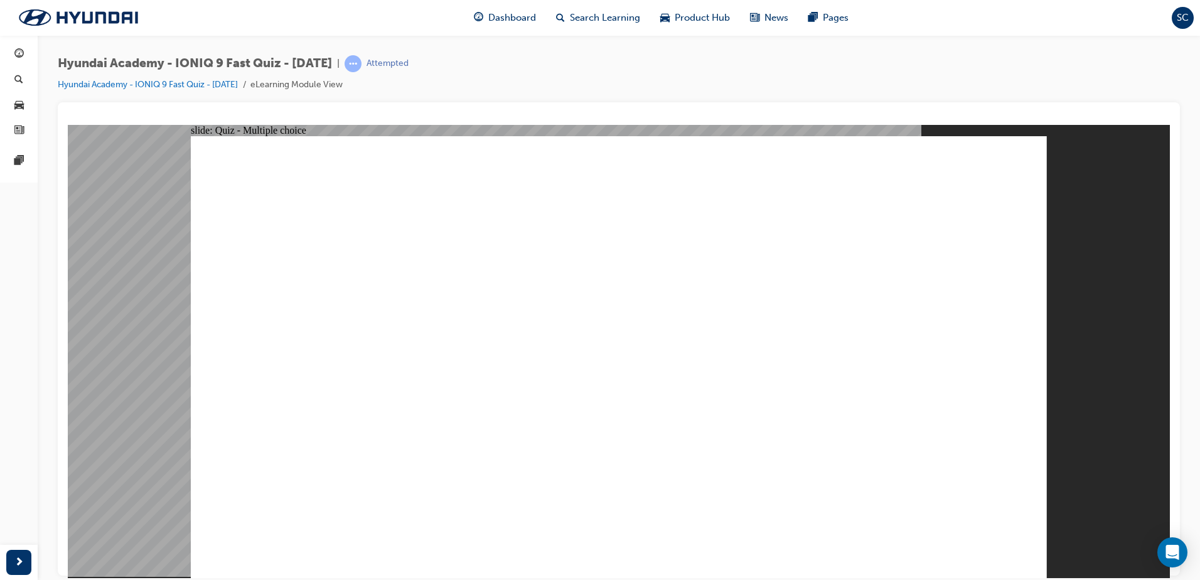
radio input "true"
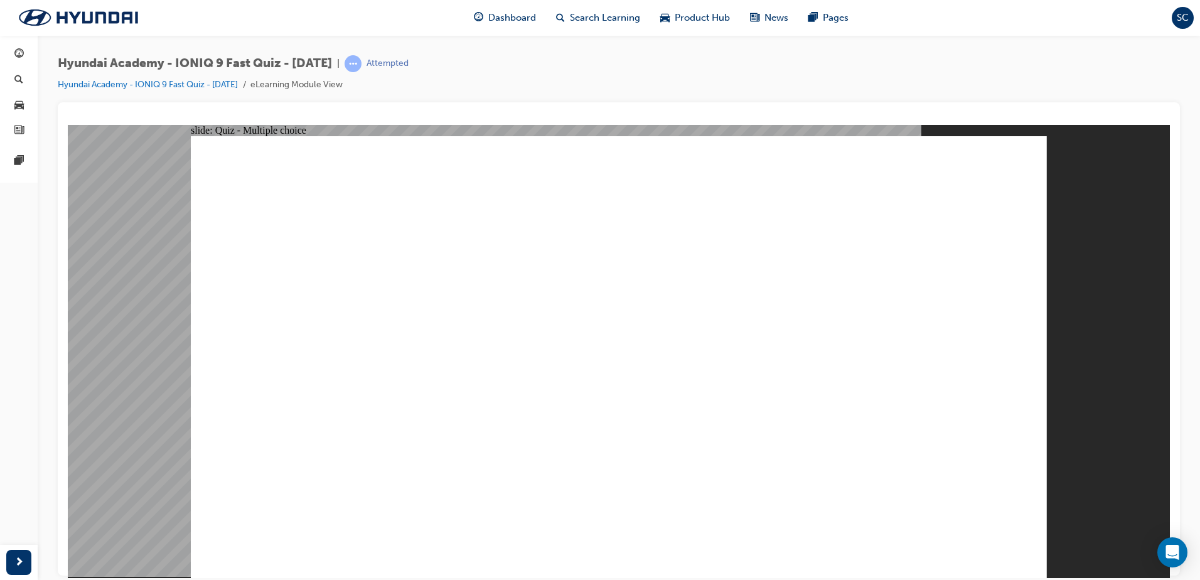
radio input "true"
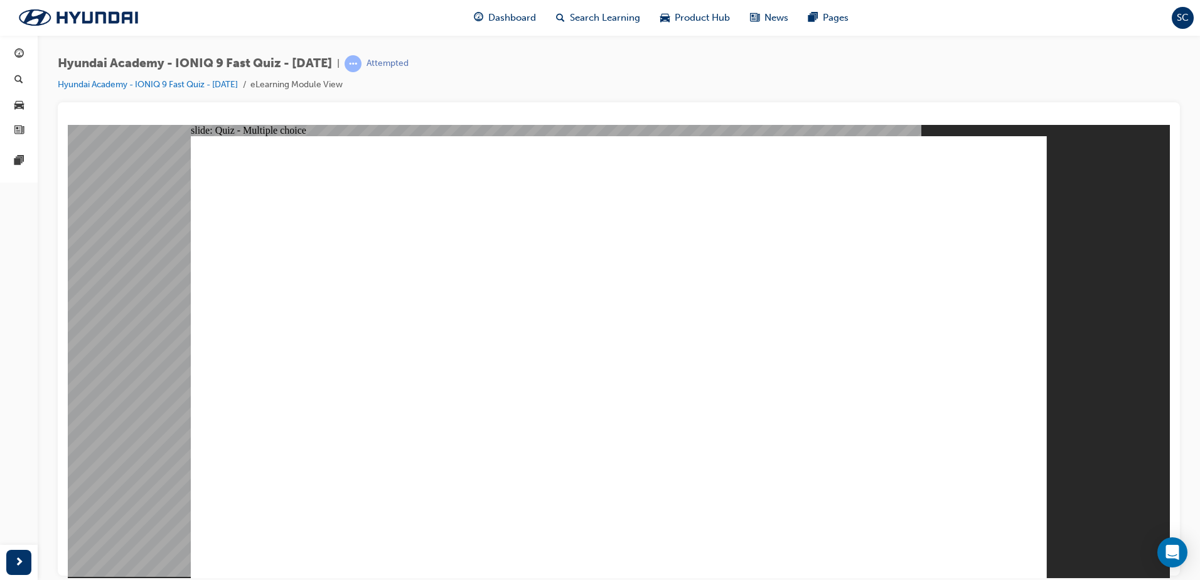
radio input "true"
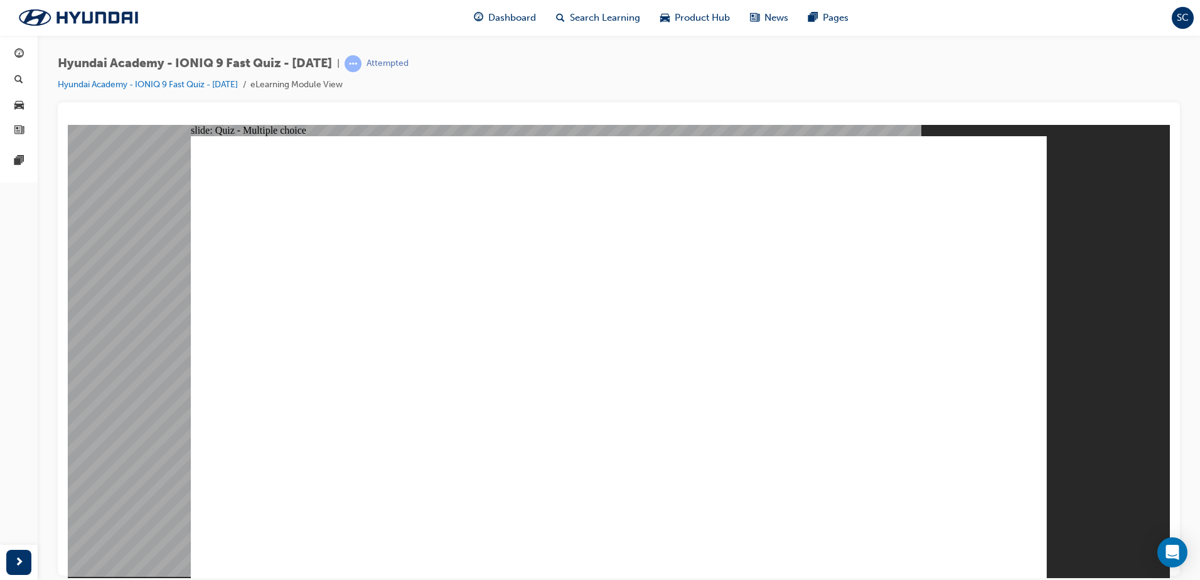
radio input "true"
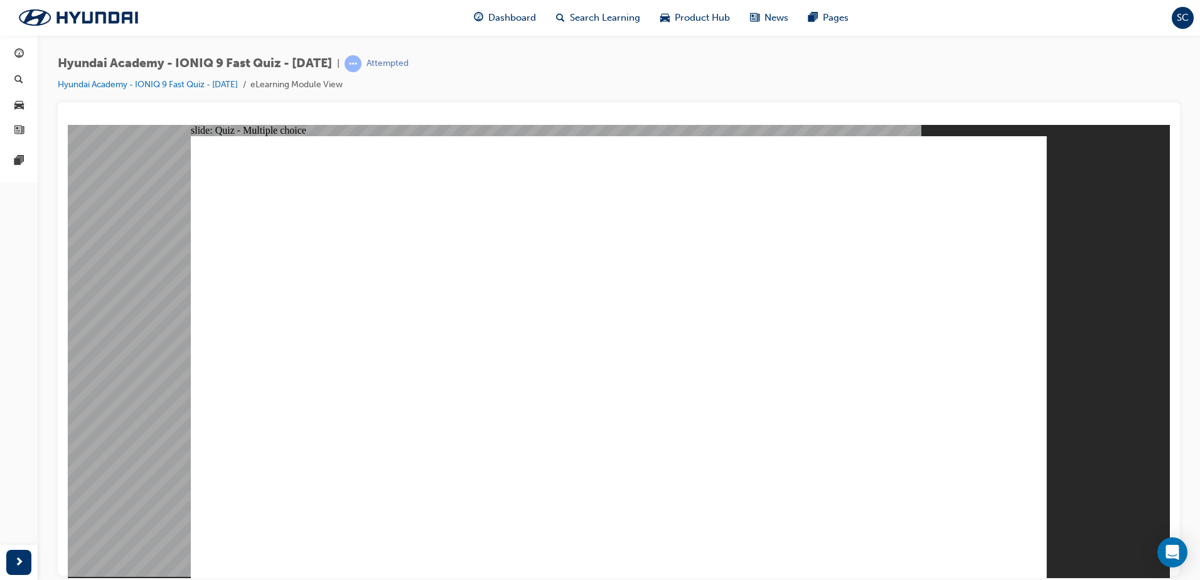
radio input "true"
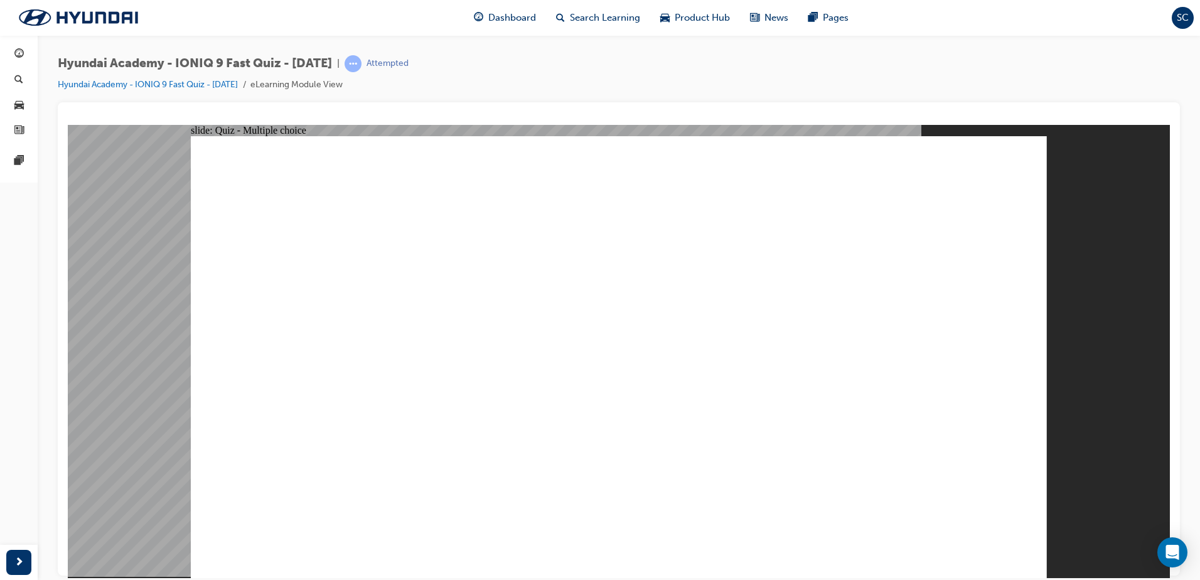
radio input "true"
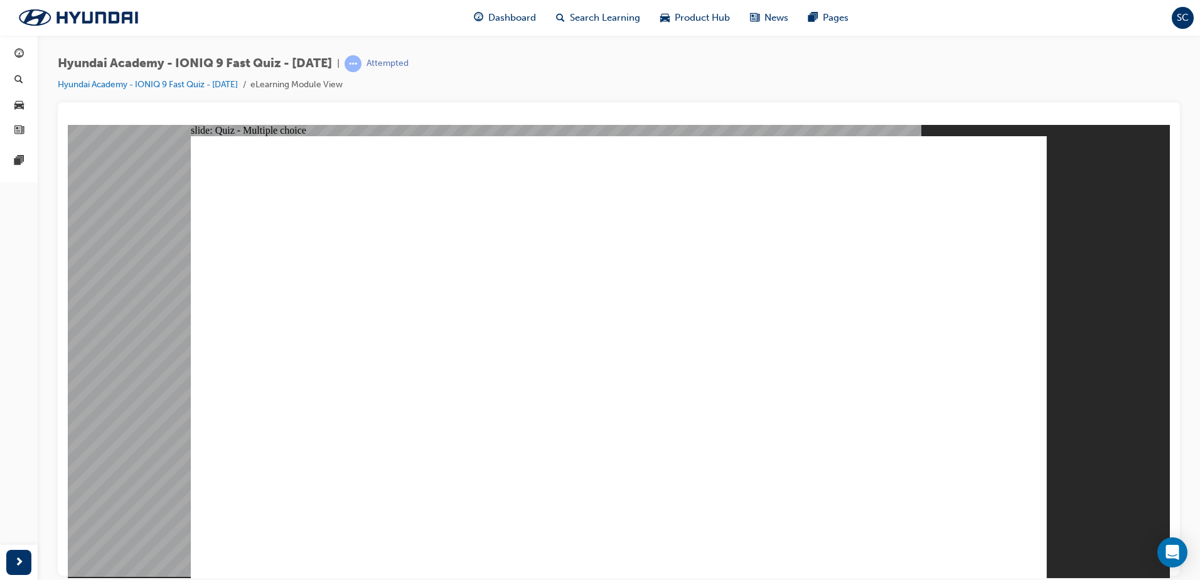
radio input "true"
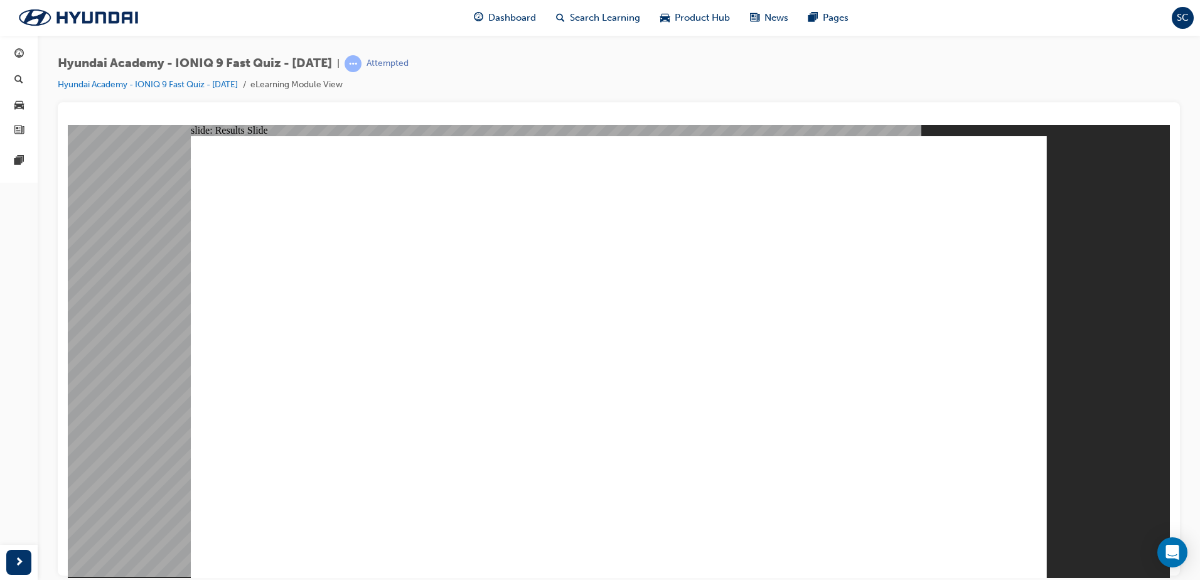
radio input "true"
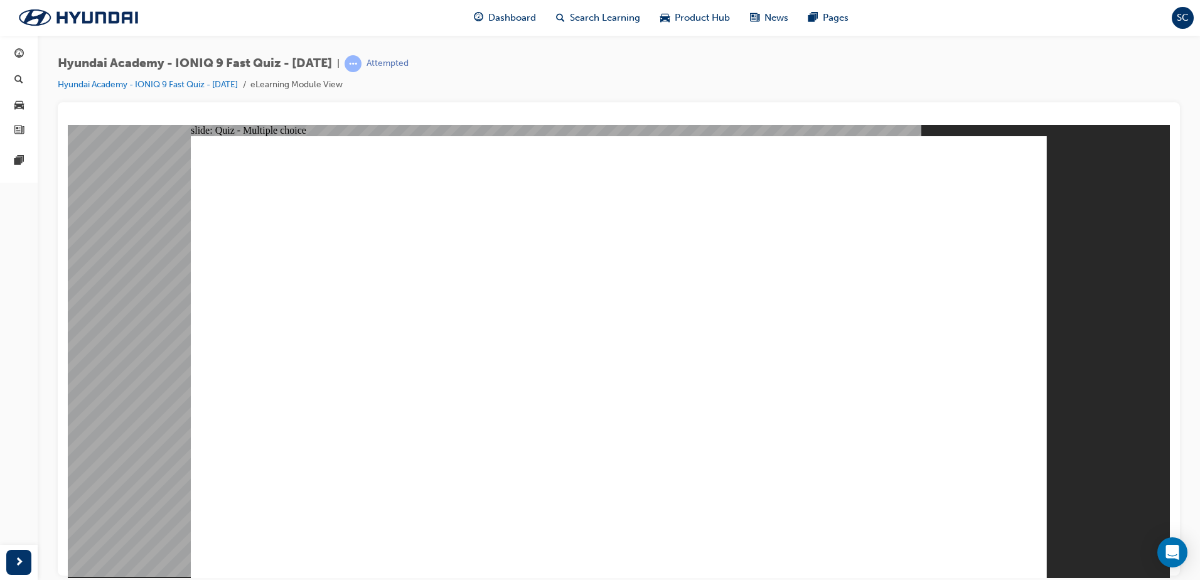
radio input "true"
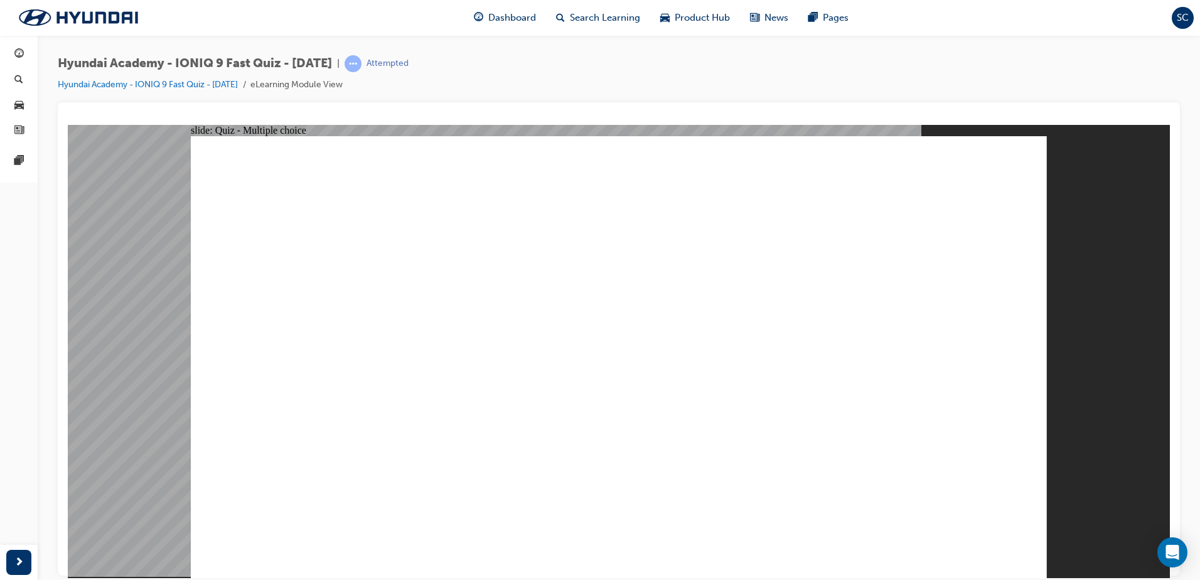
radio input "true"
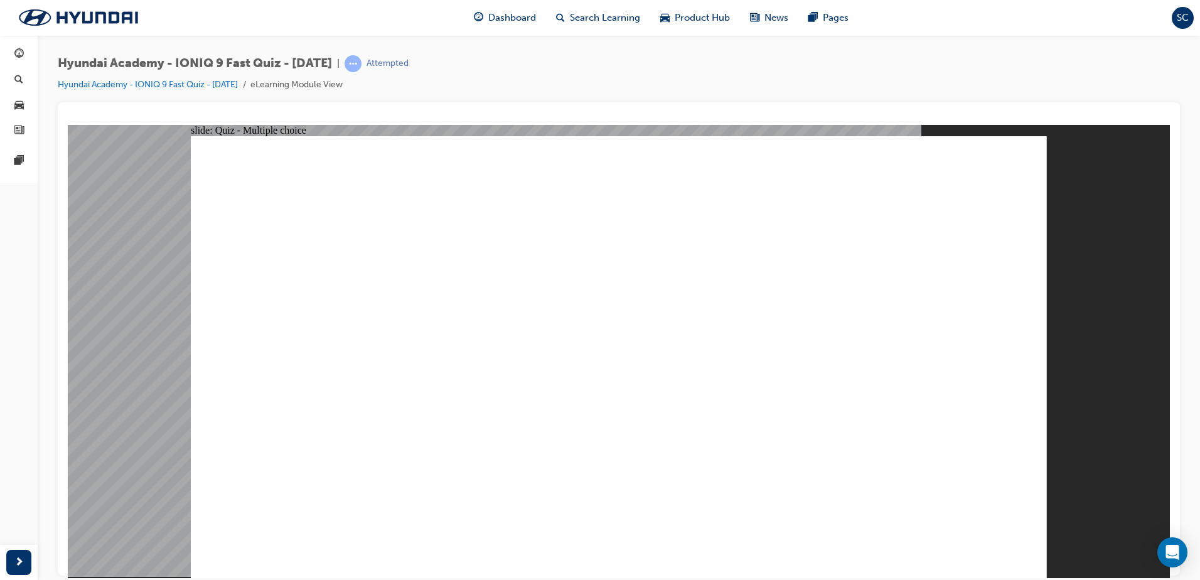
radio input "true"
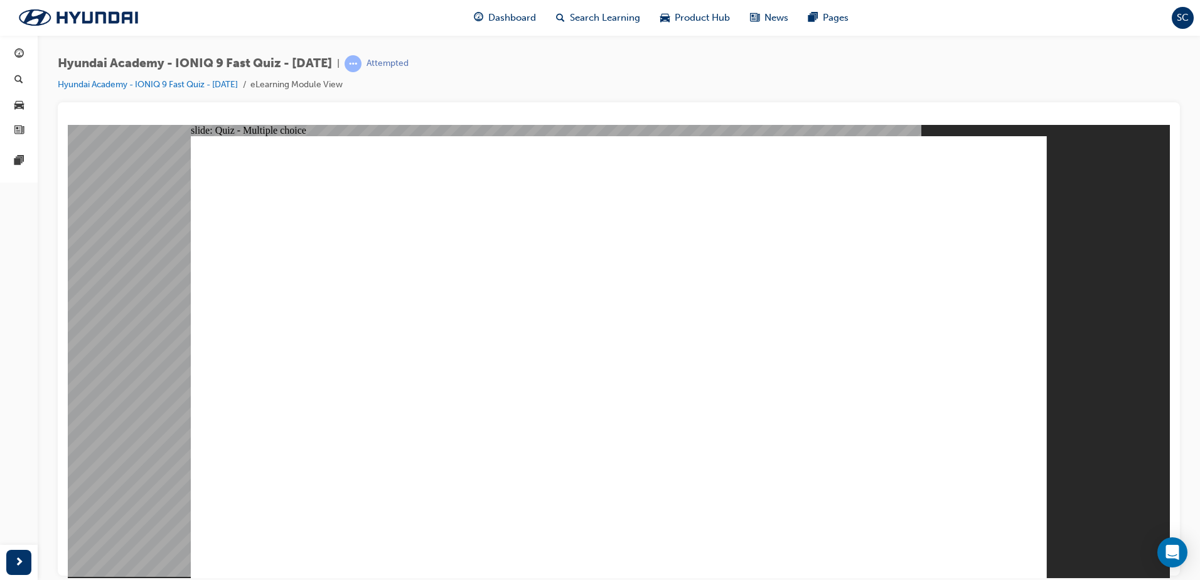
radio input "true"
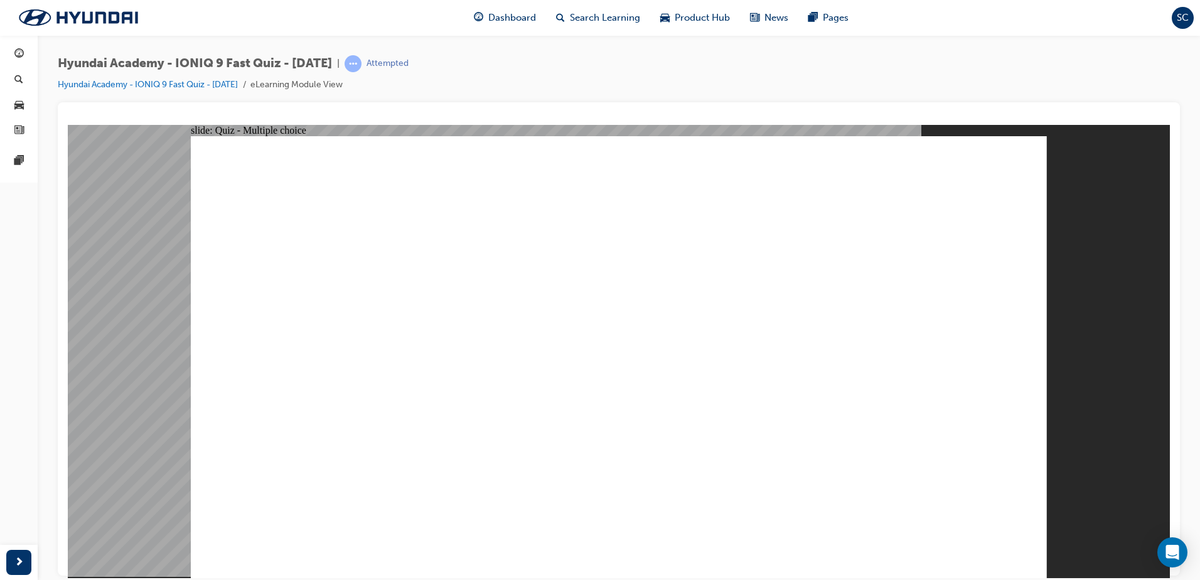
radio input "true"
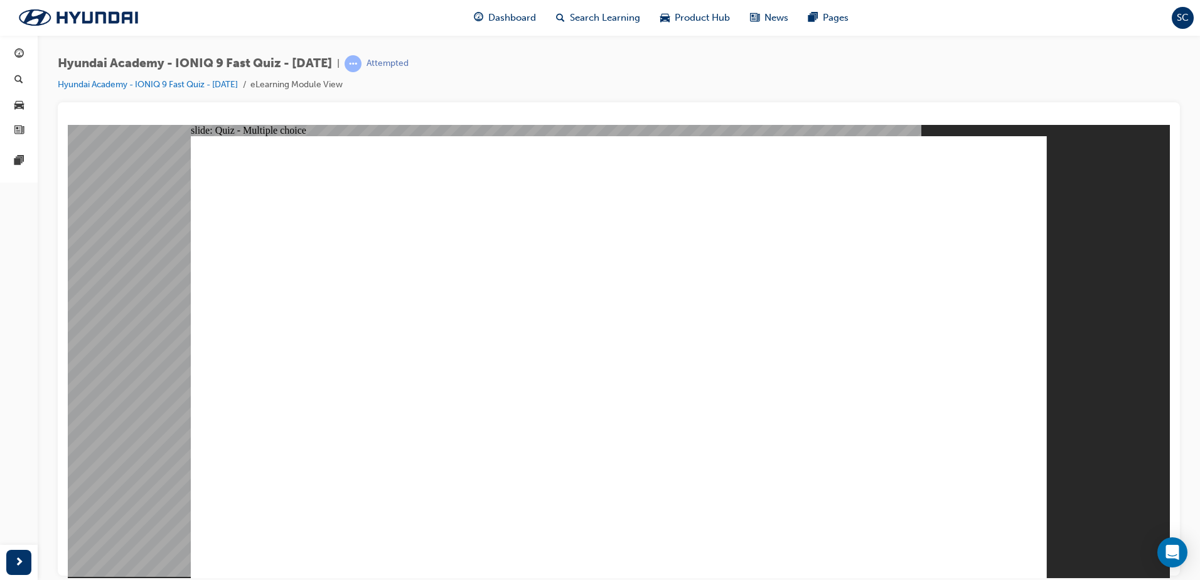
checkbox input "true"
drag, startPoint x: 643, startPoint y: 402, endPoint x: 707, endPoint y: 312, distance: 110.3
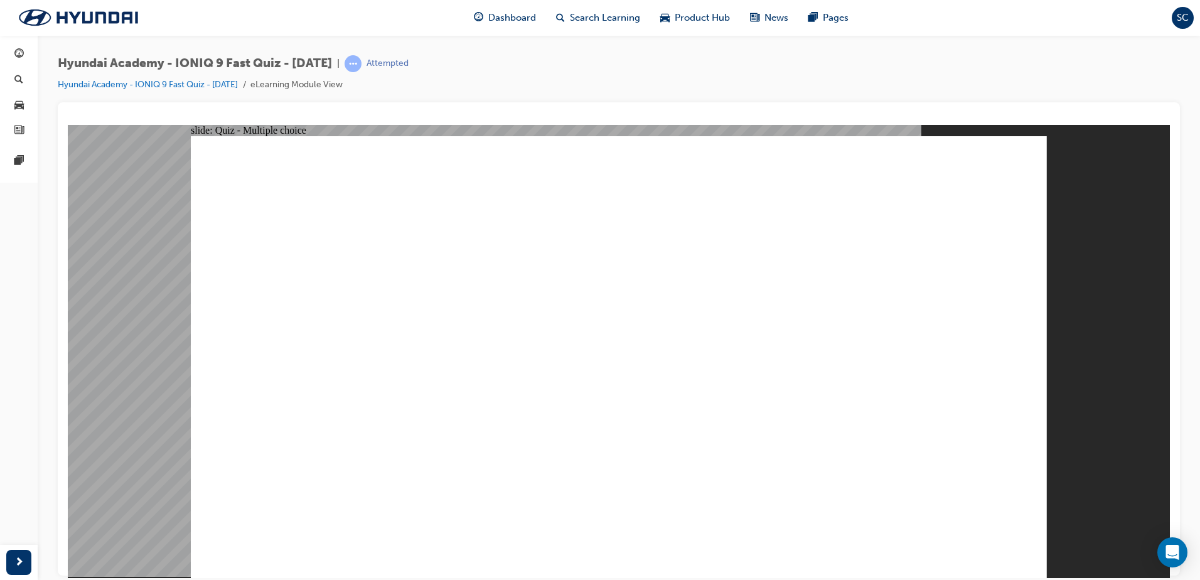
checkbox input "true"
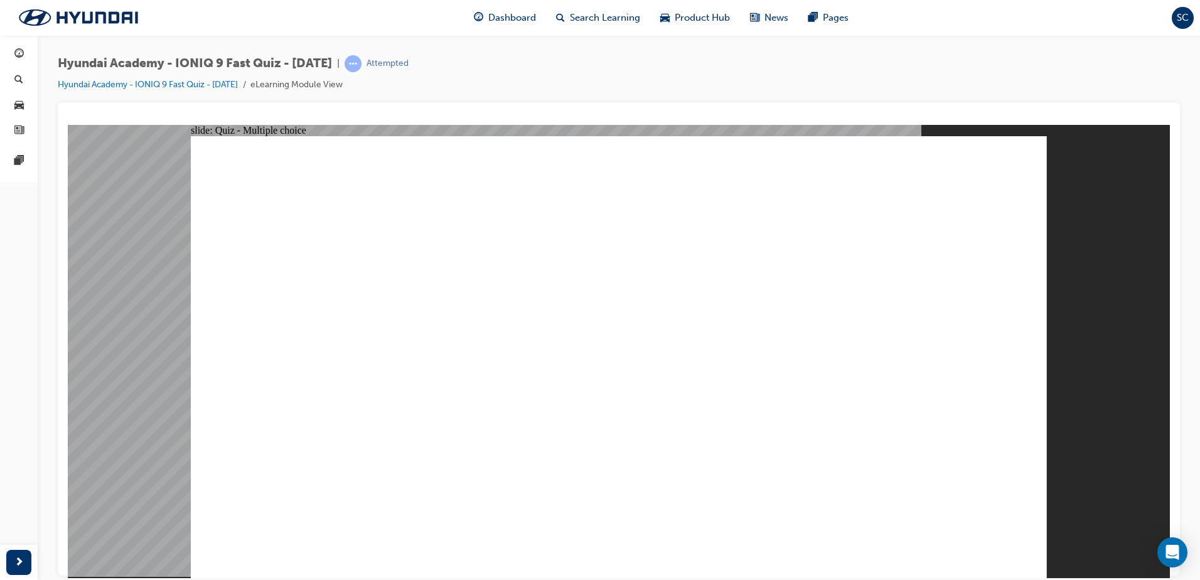
radio input "true"
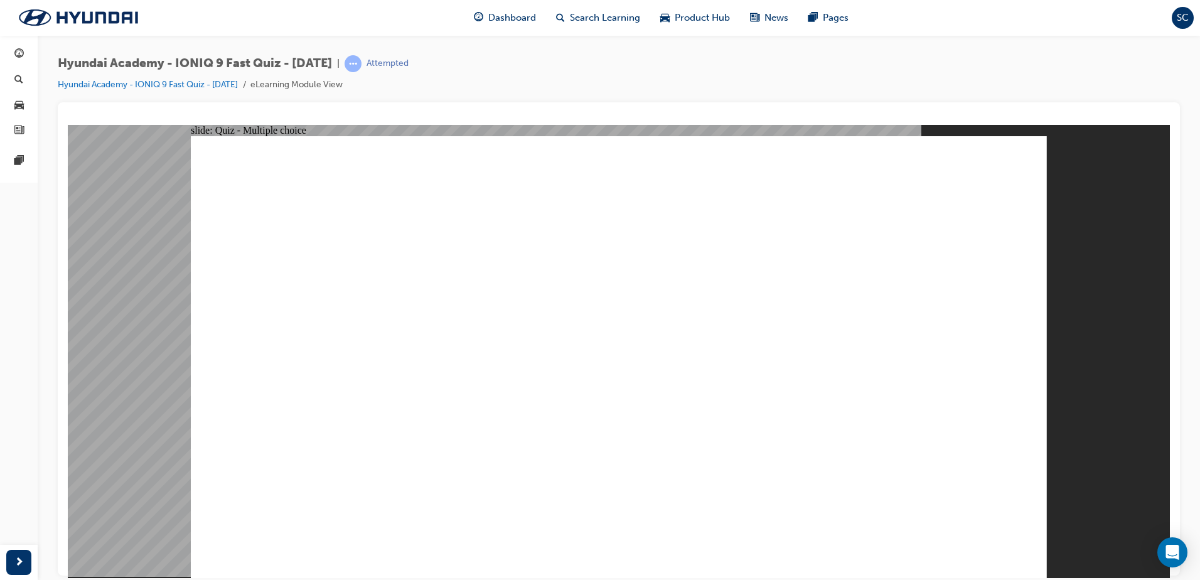
radio input "true"
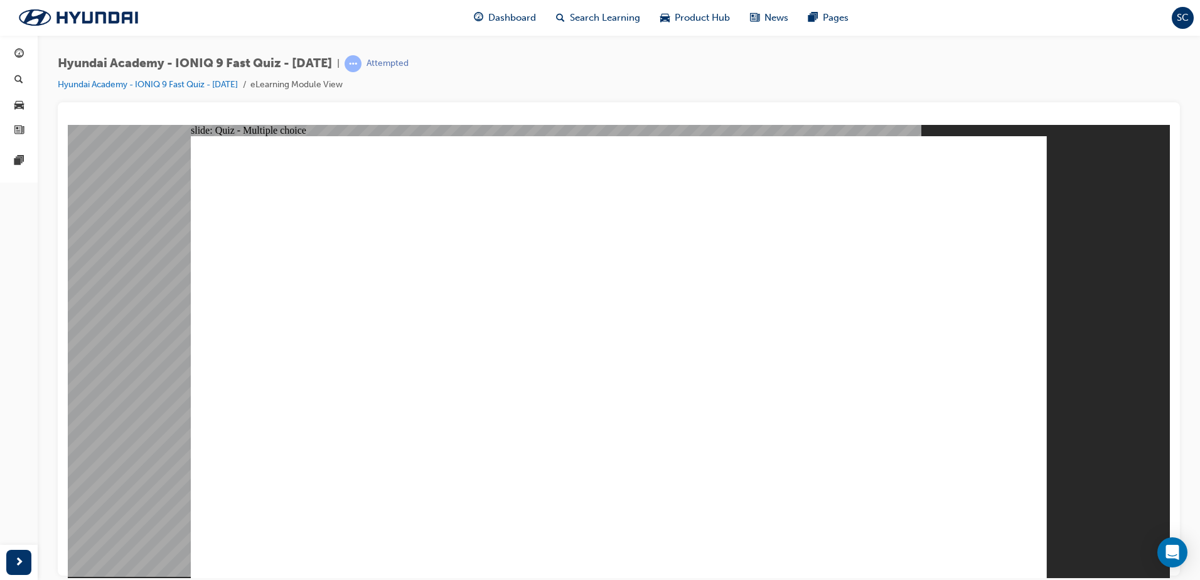
checkbox input "true"
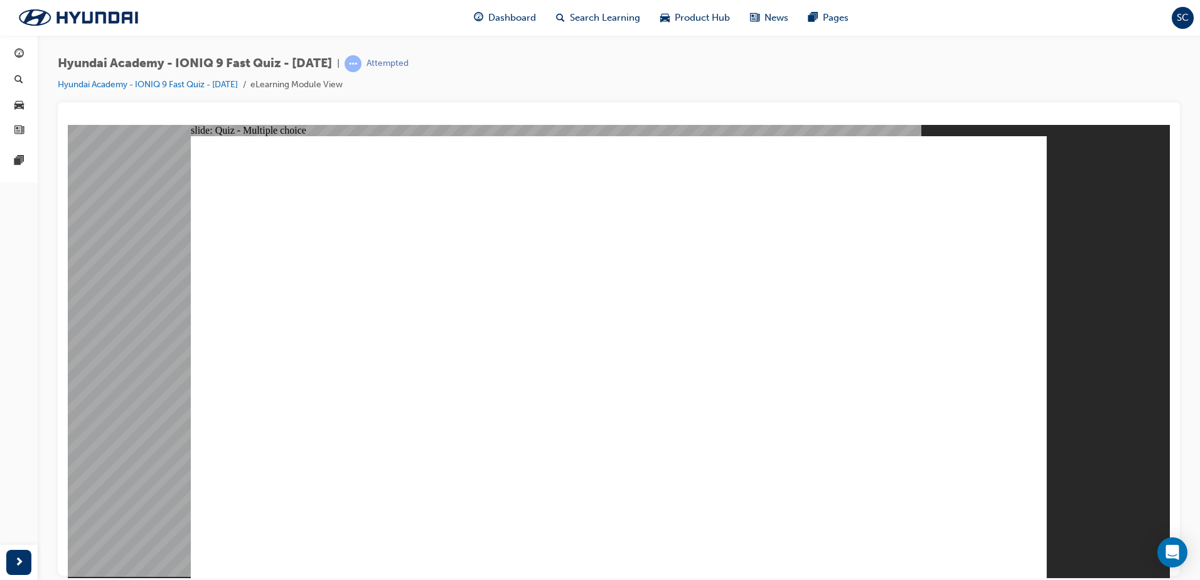
radio input "true"
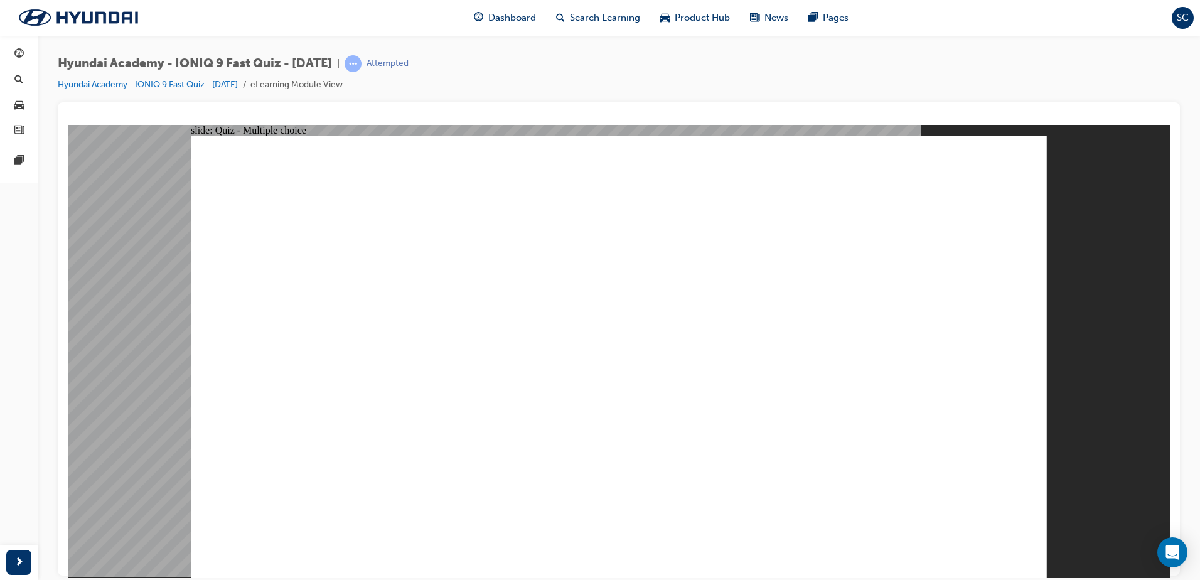
radio input "true"
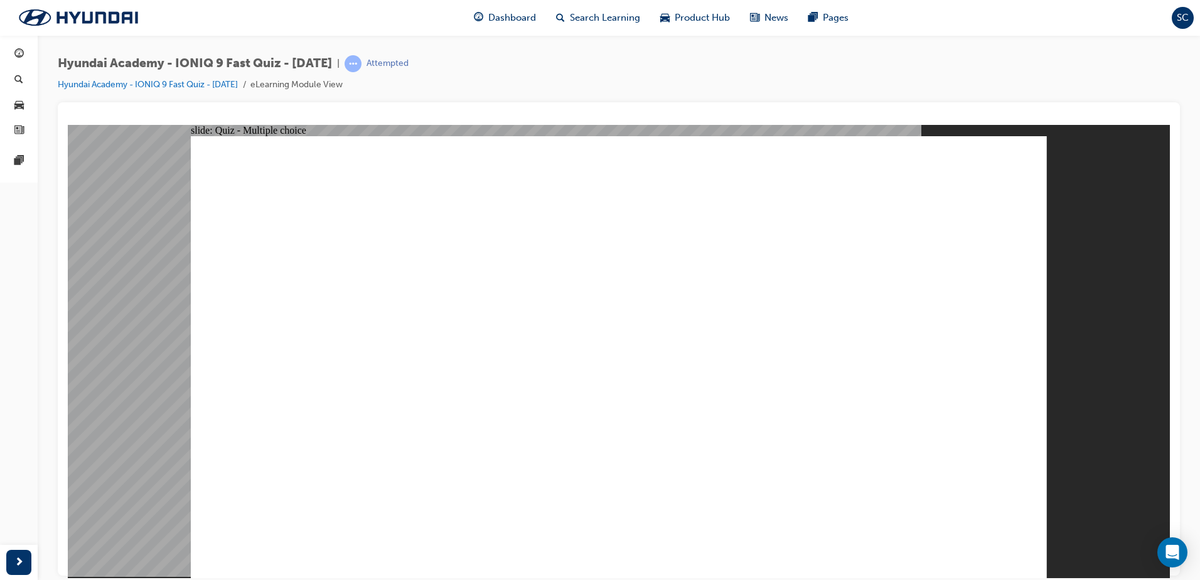
radio input "true"
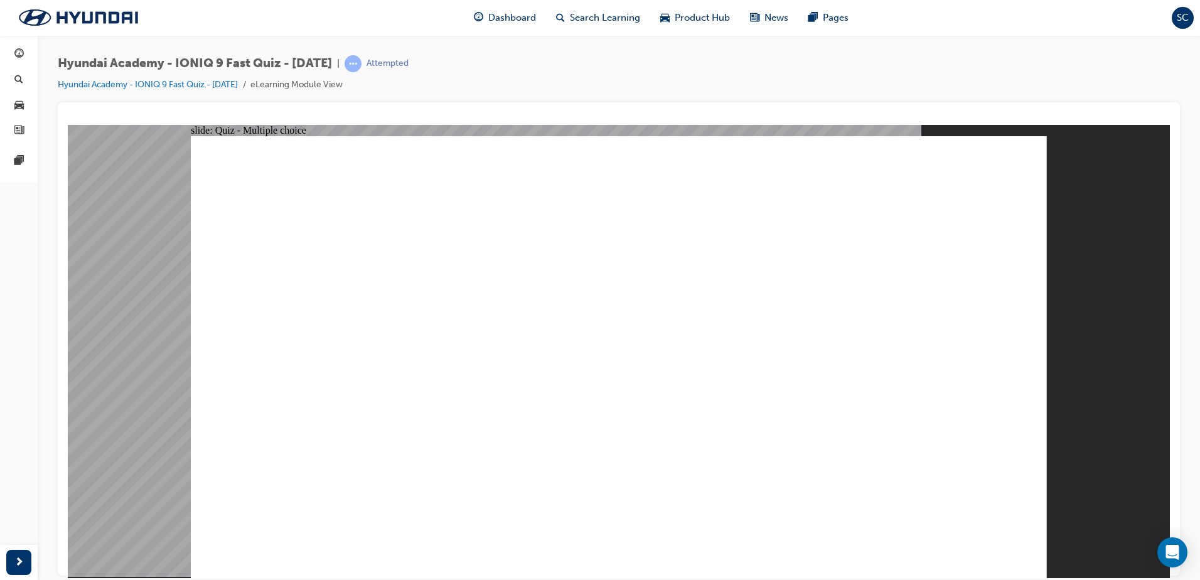
radio input "true"
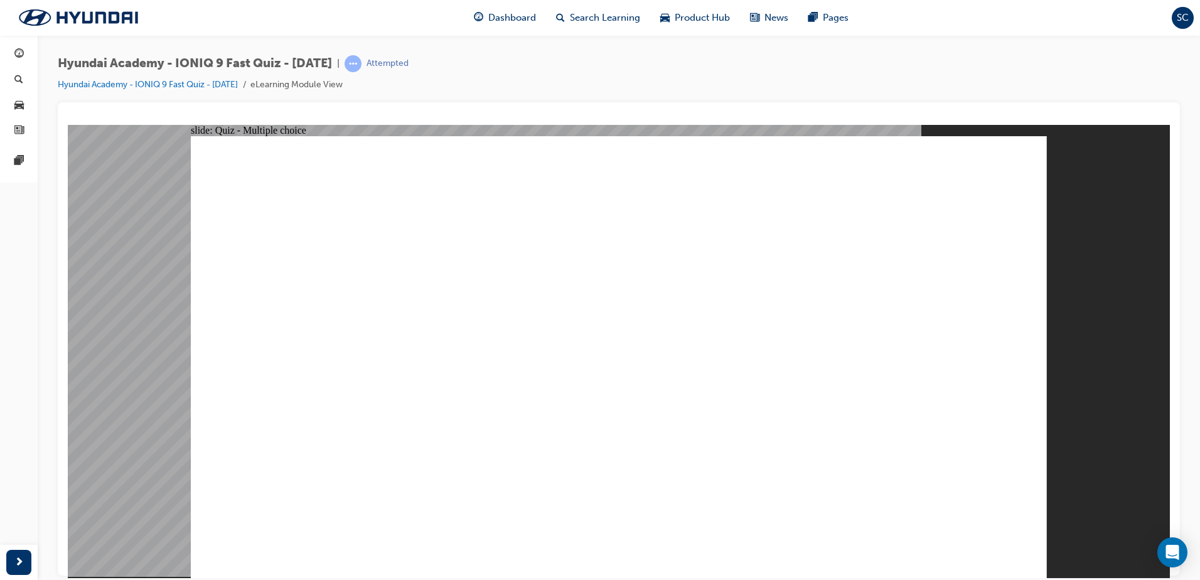
radio input "true"
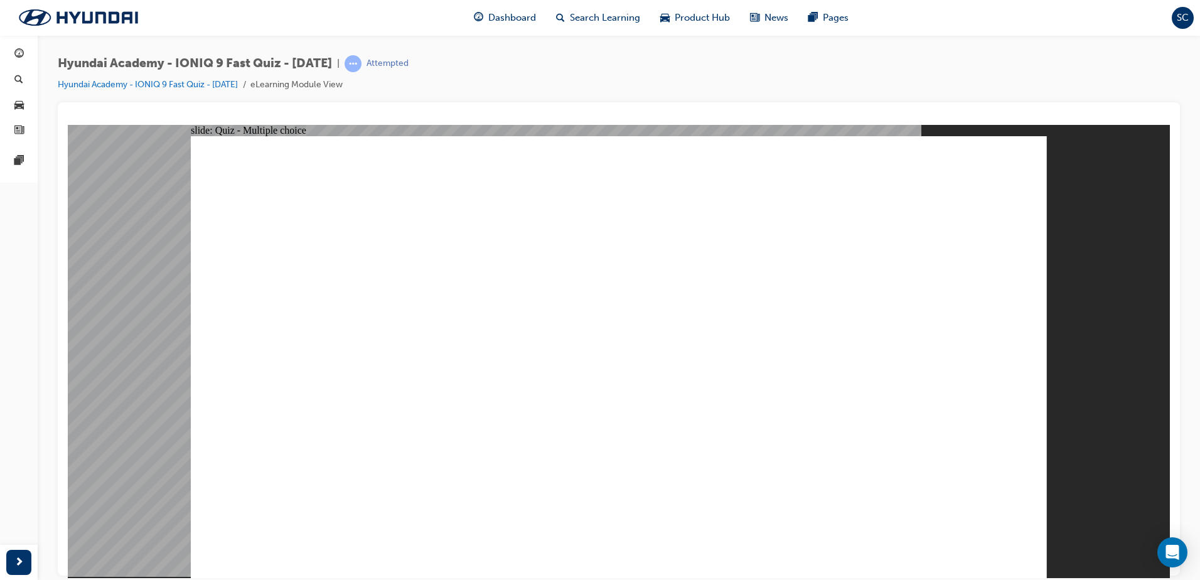
radio input "true"
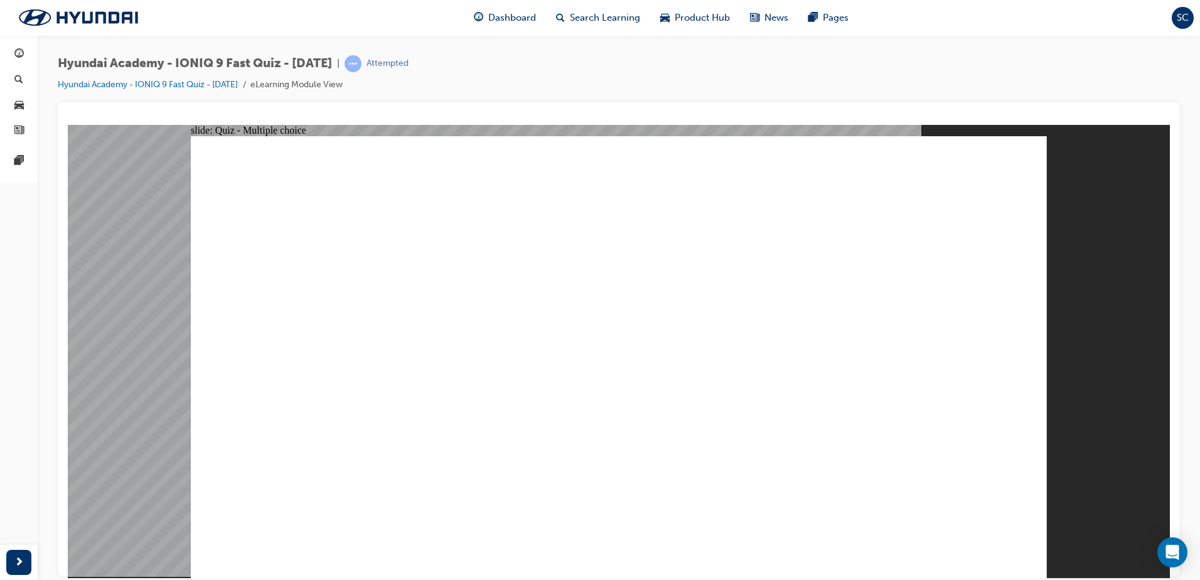
radio input "true"
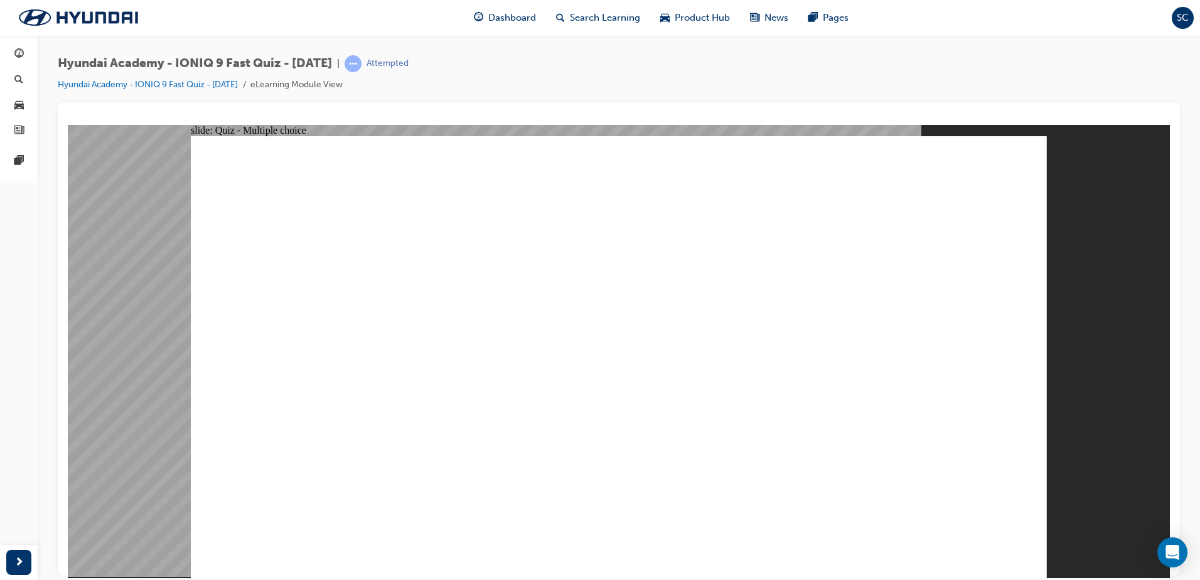
radio input "true"
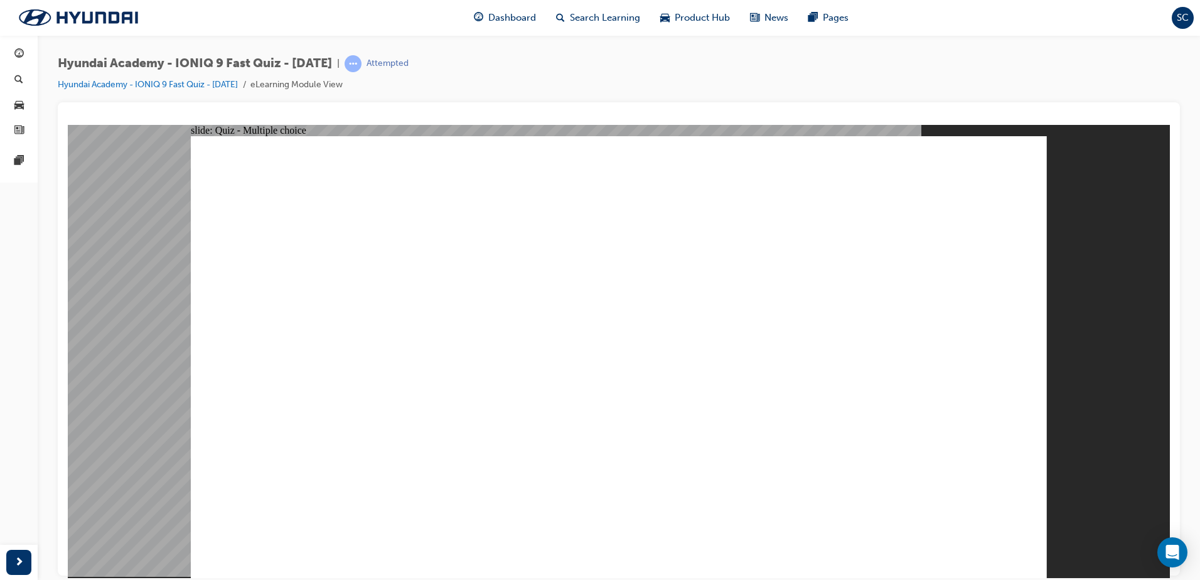
radio input "true"
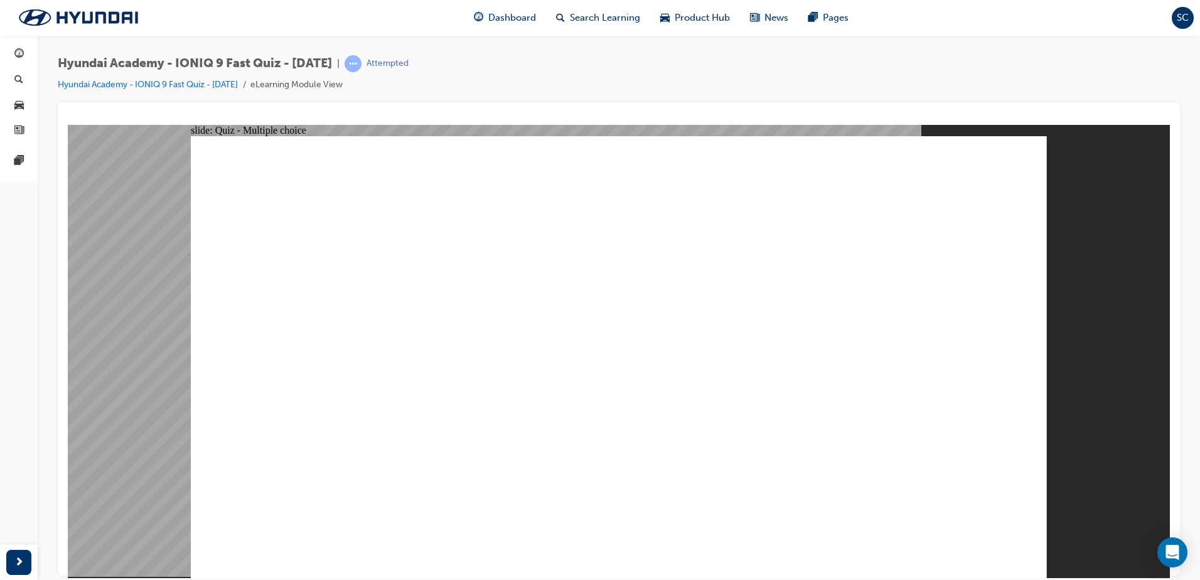
radio input "true"
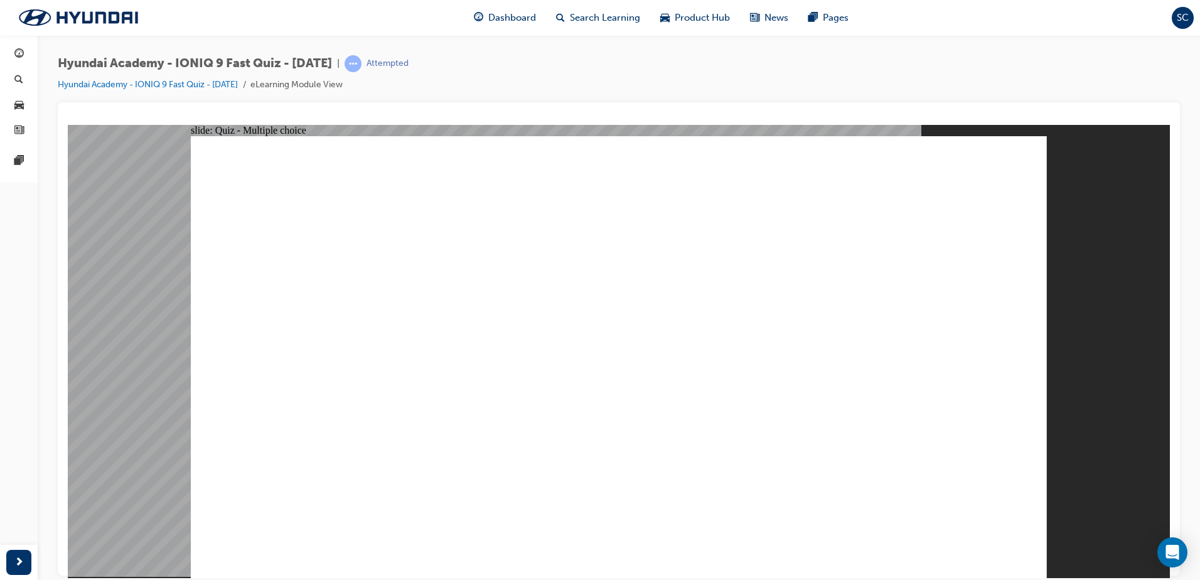
radio input "true"
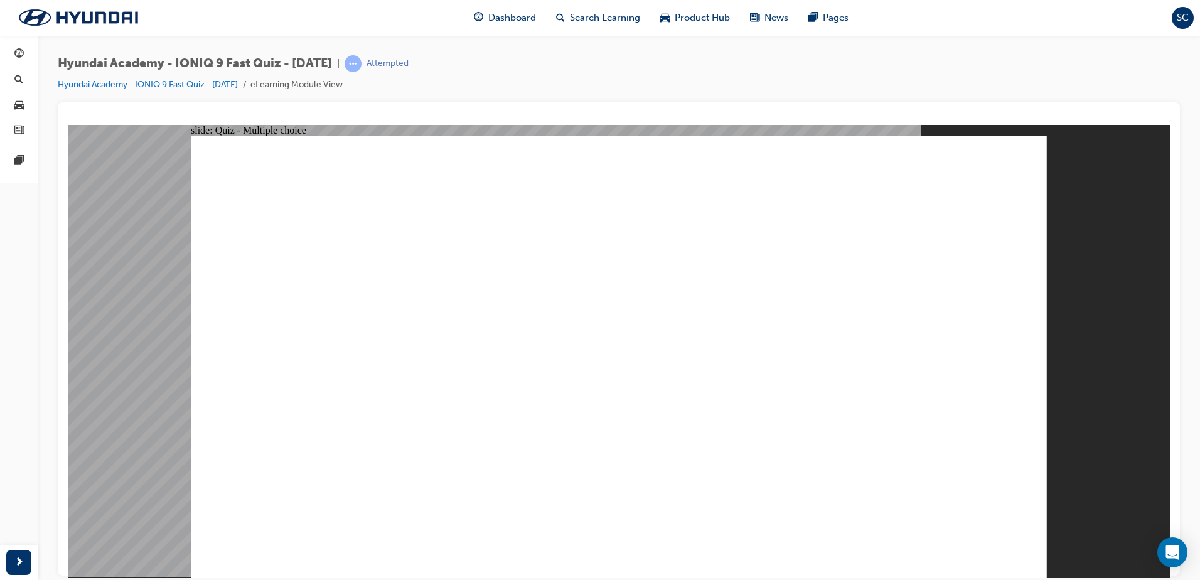
radio input "true"
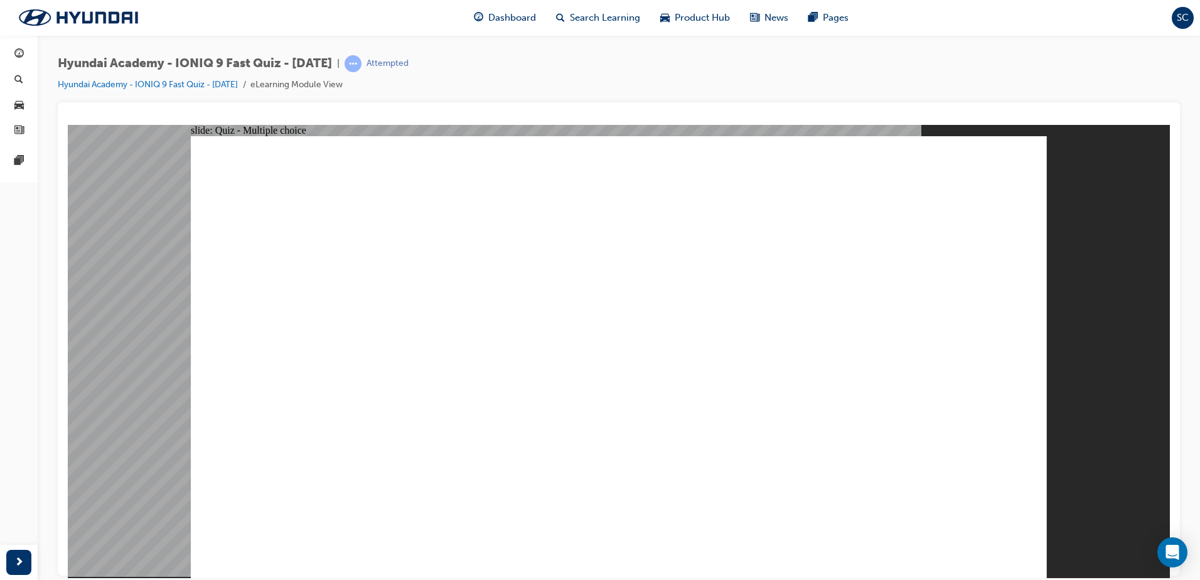
radio input "true"
checkbox input "true"
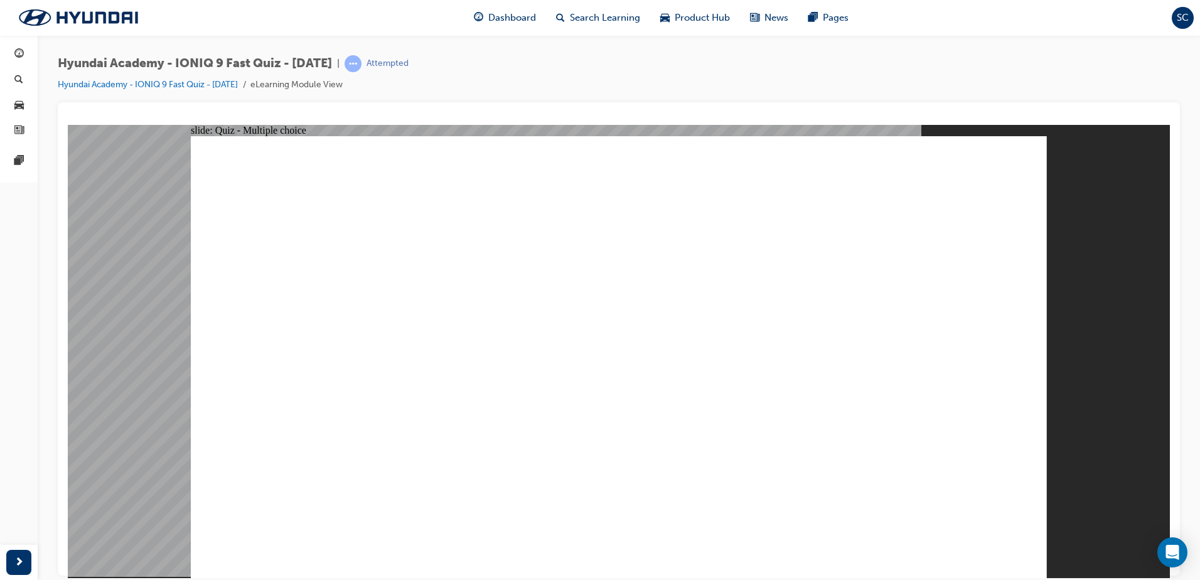
checkbox input "true"
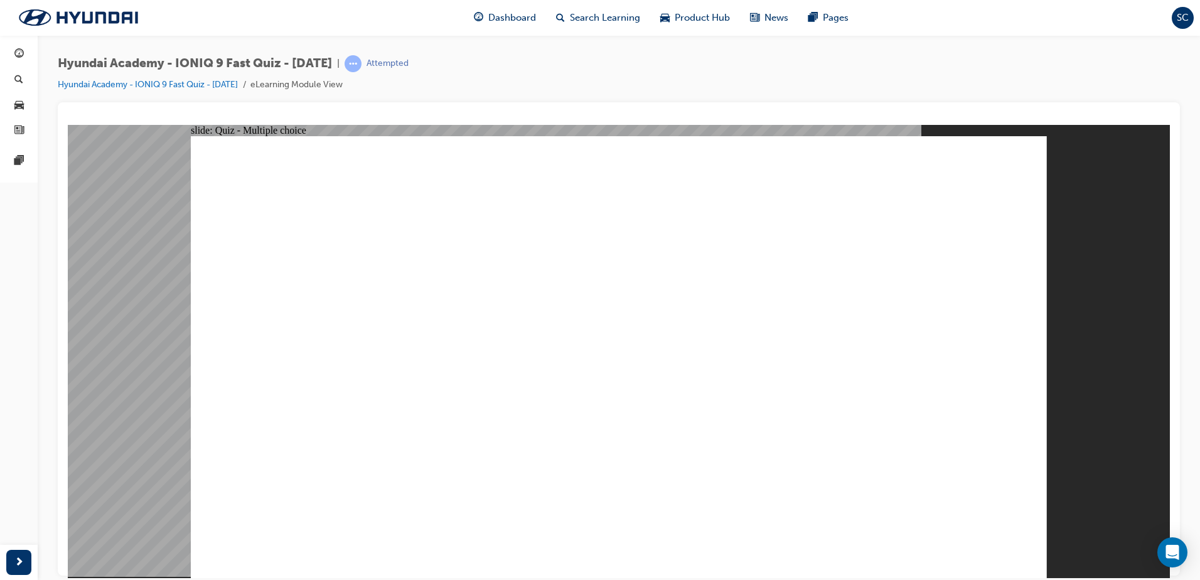
checkbox input "true"
radio input "true"
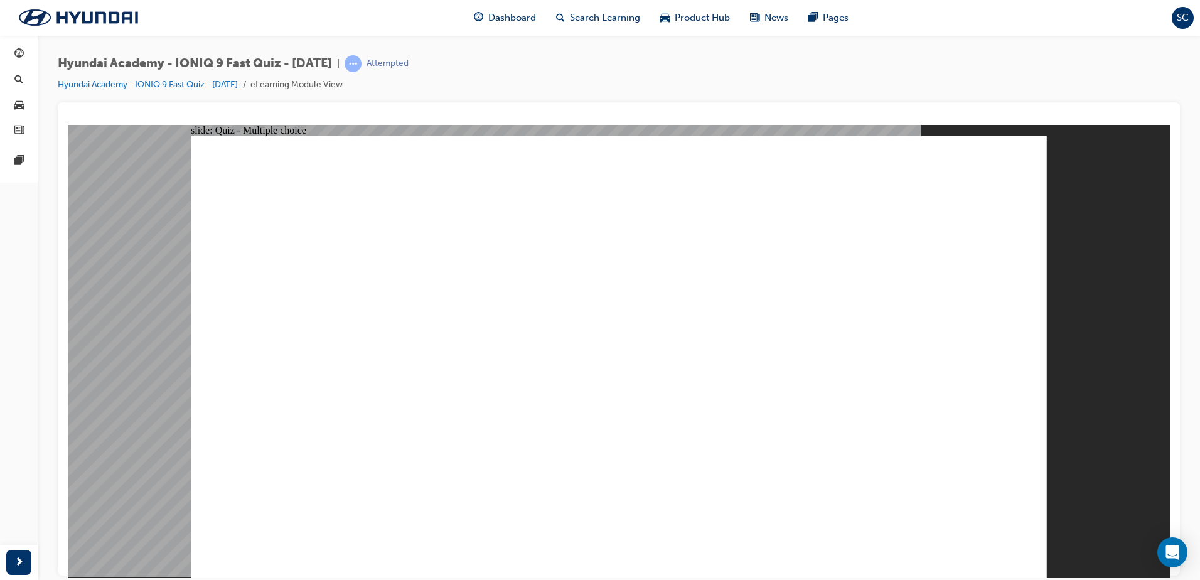
radio input "true"
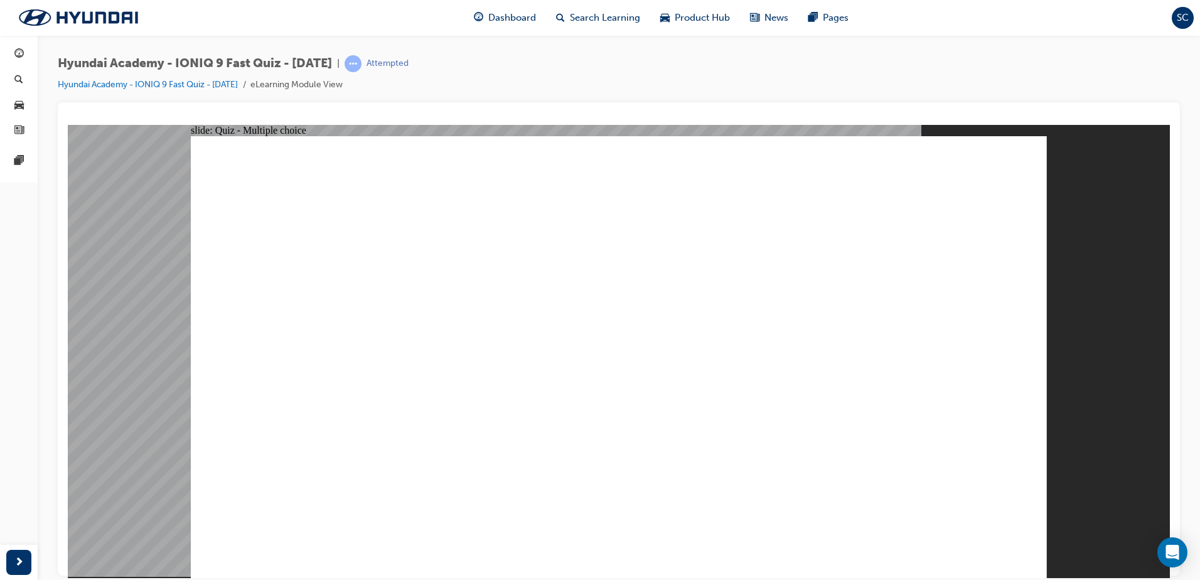
checkbox input "true"
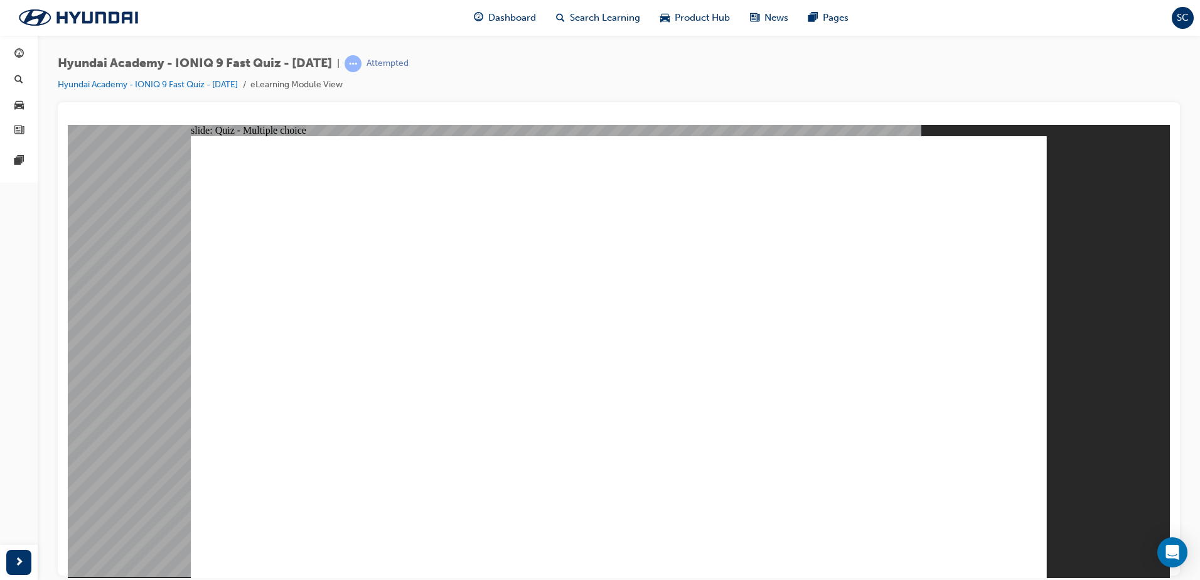
radio input "true"
drag, startPoint x: 930, startPoint y: 534, endPoint x: 986, endPoint y: 529, distance: 56.1
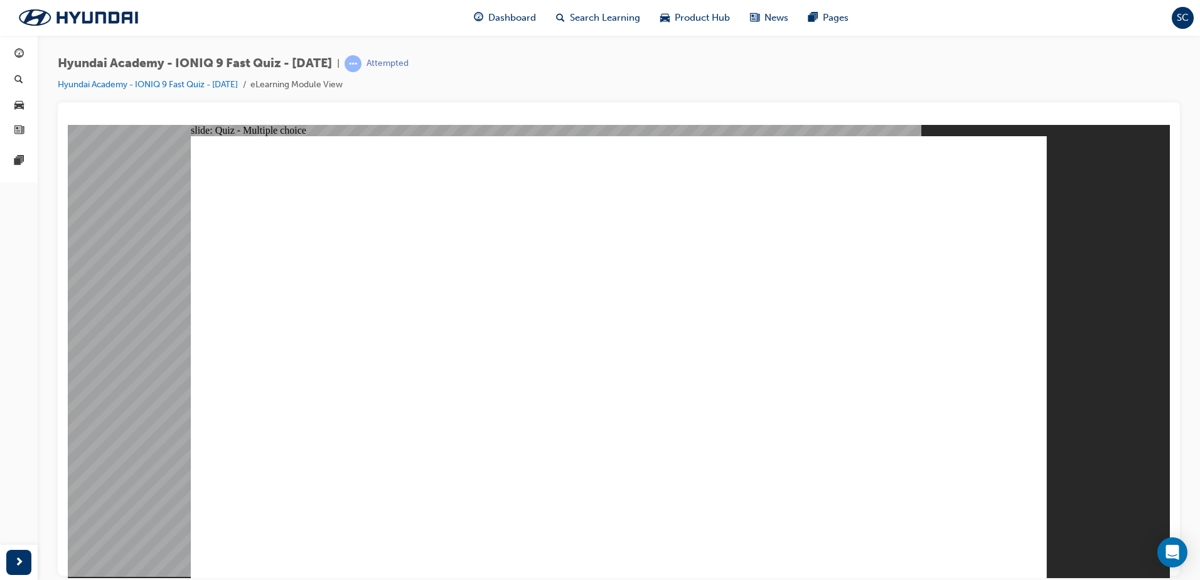
radio input "true"
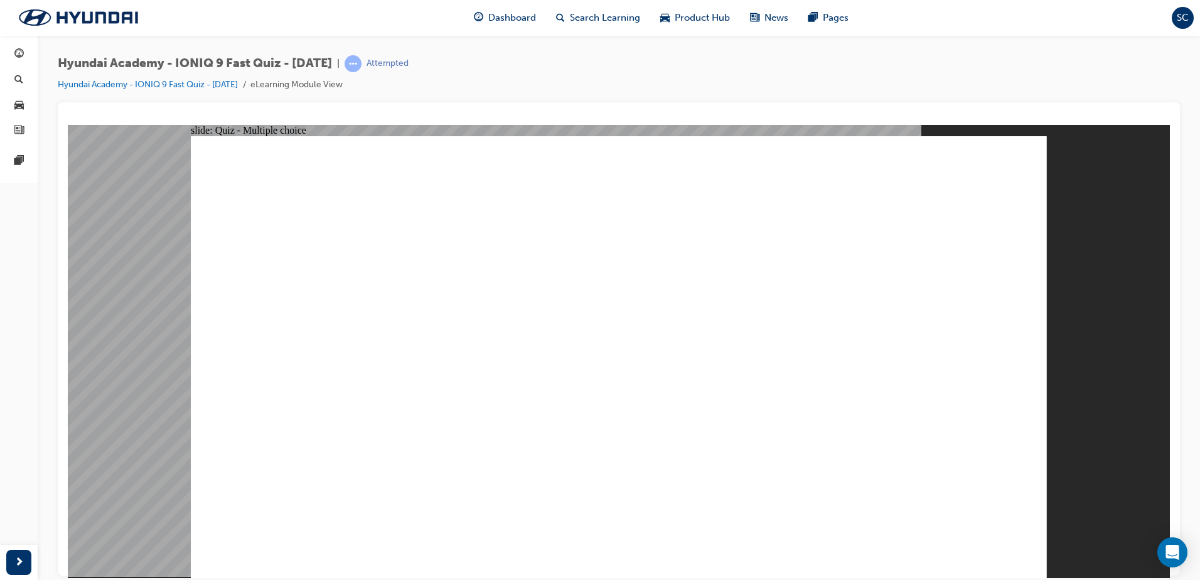
radio input "true"
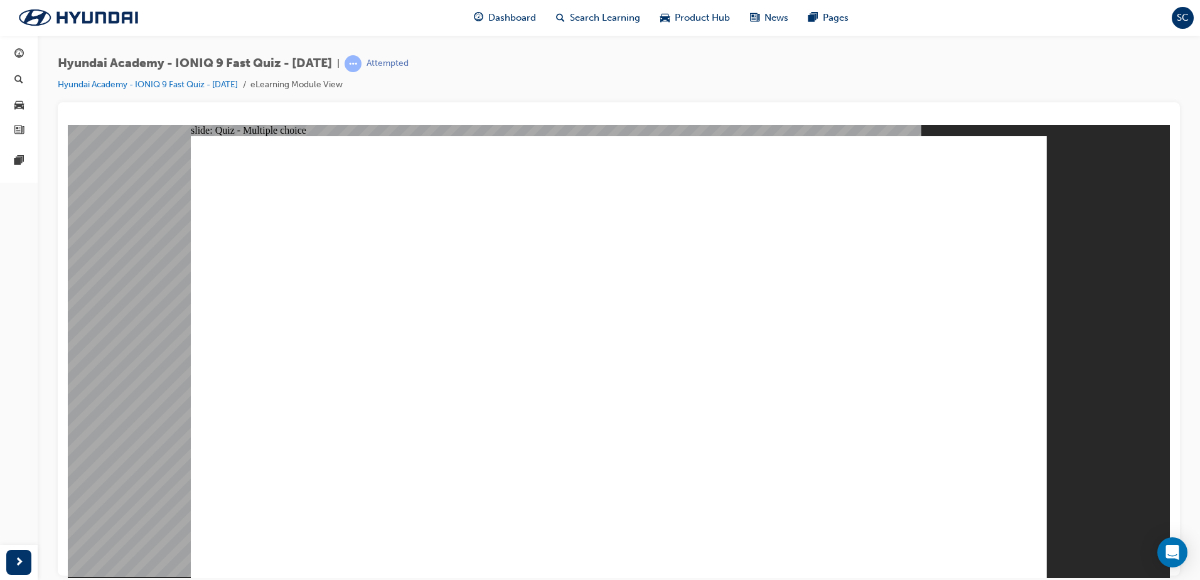
radio input "true"
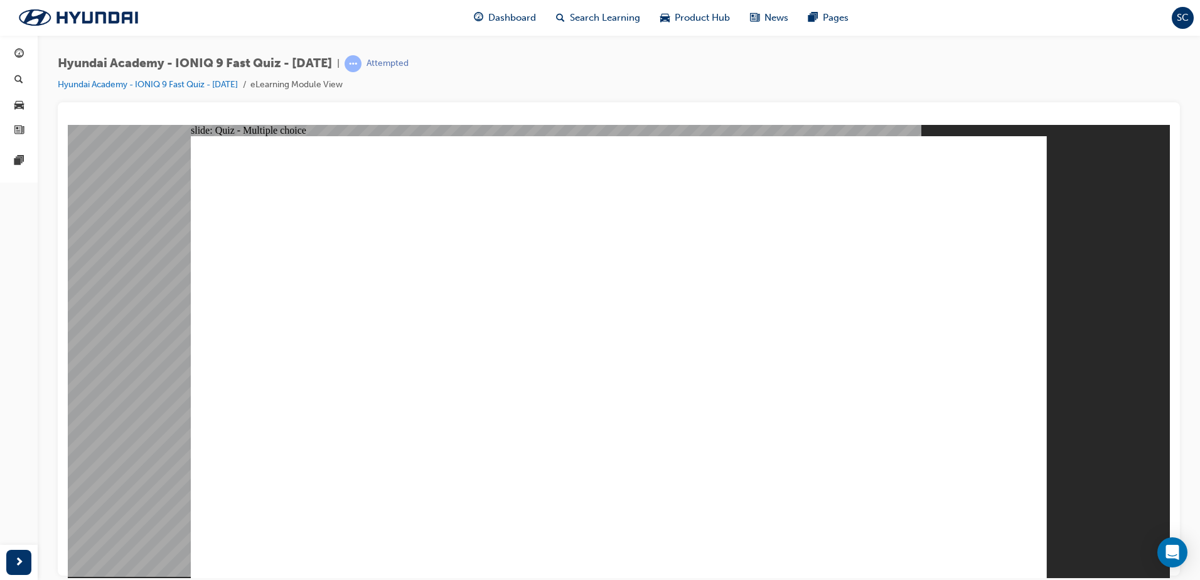
radio input "true"
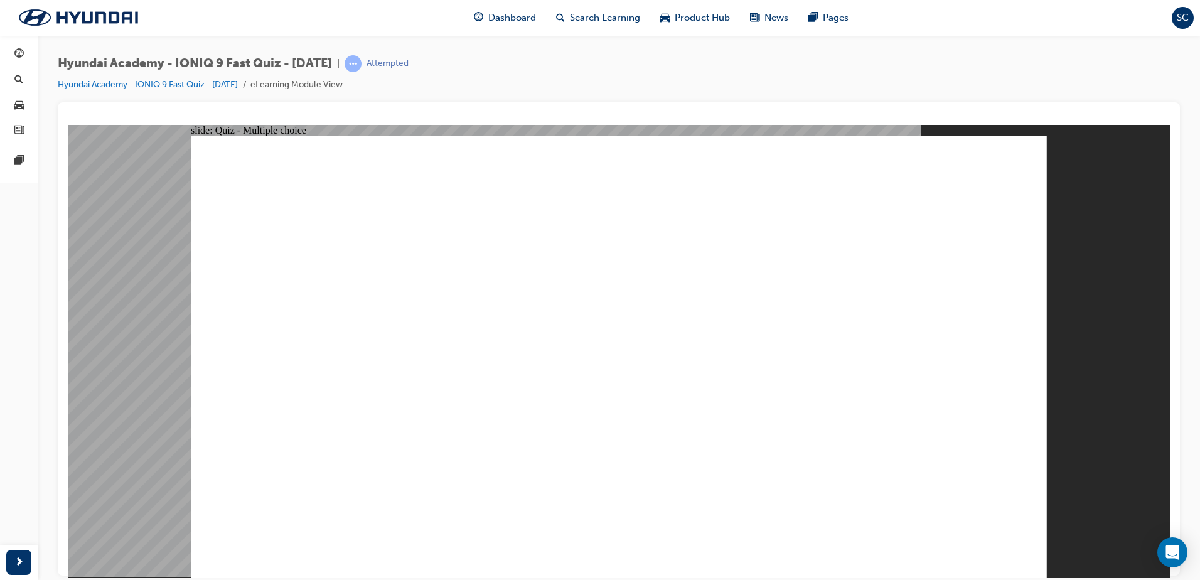
radio input "true"
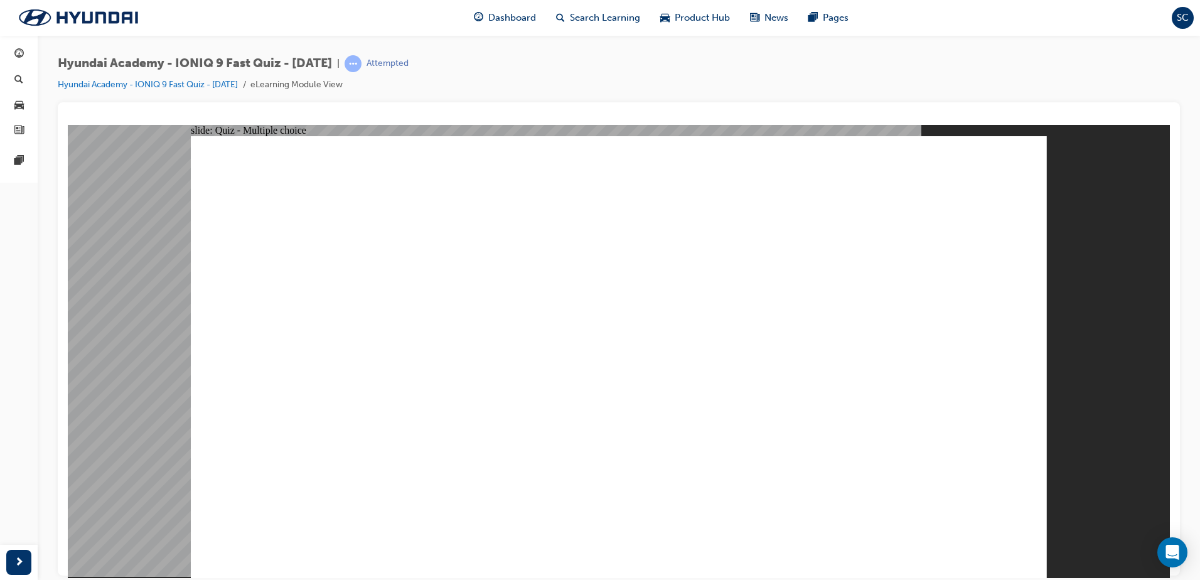
radio input "true"
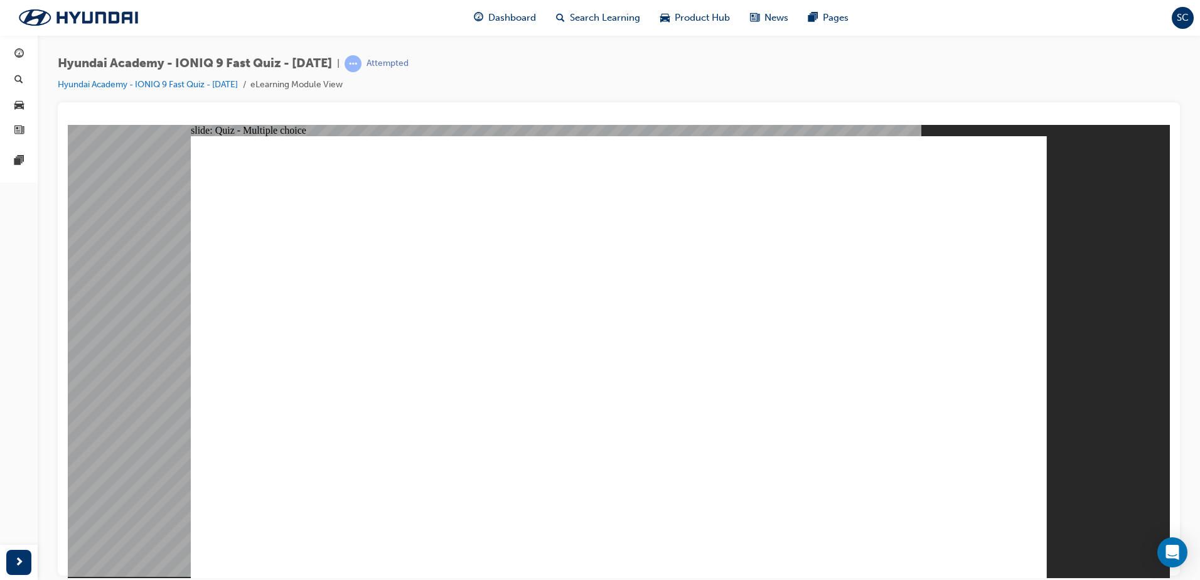
radio input "true"
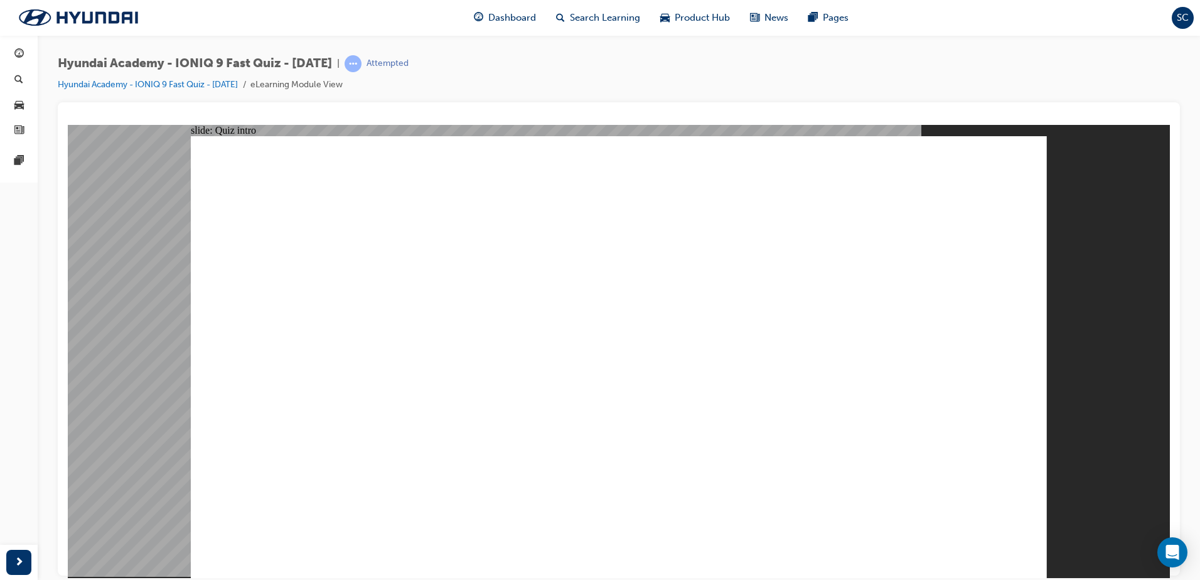
radio input "true"
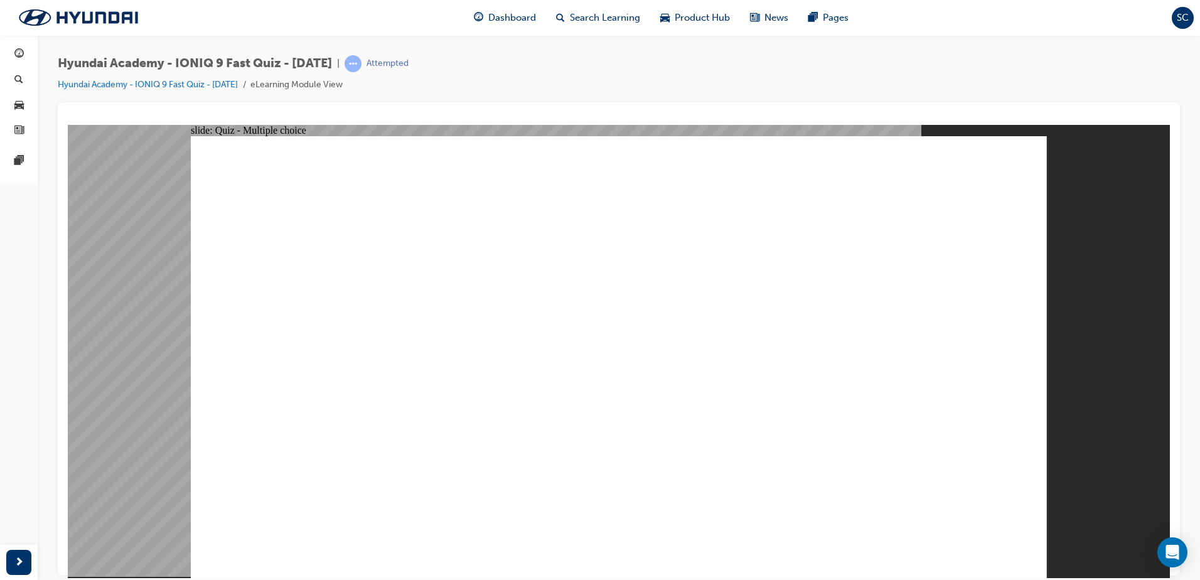
radio input "true"
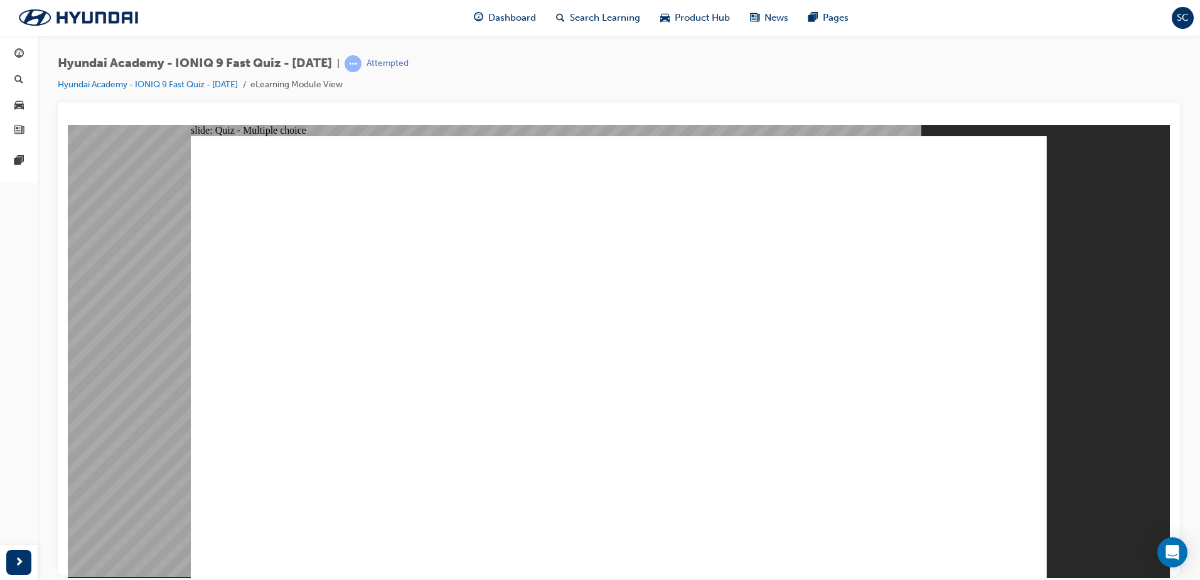
radio input "true"
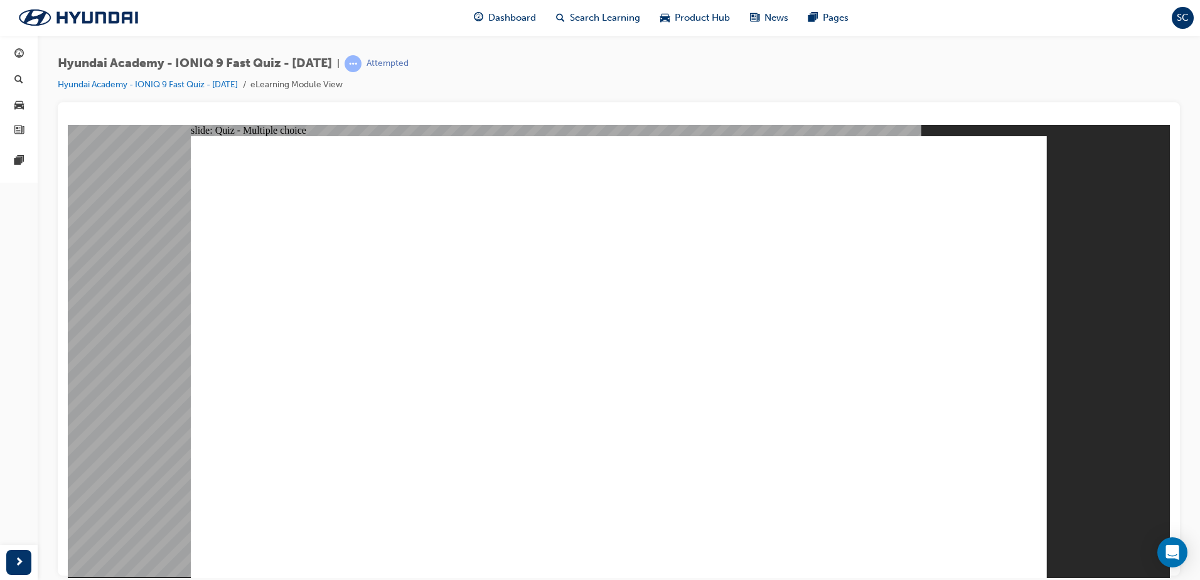
radio input "false"
radio input "true"
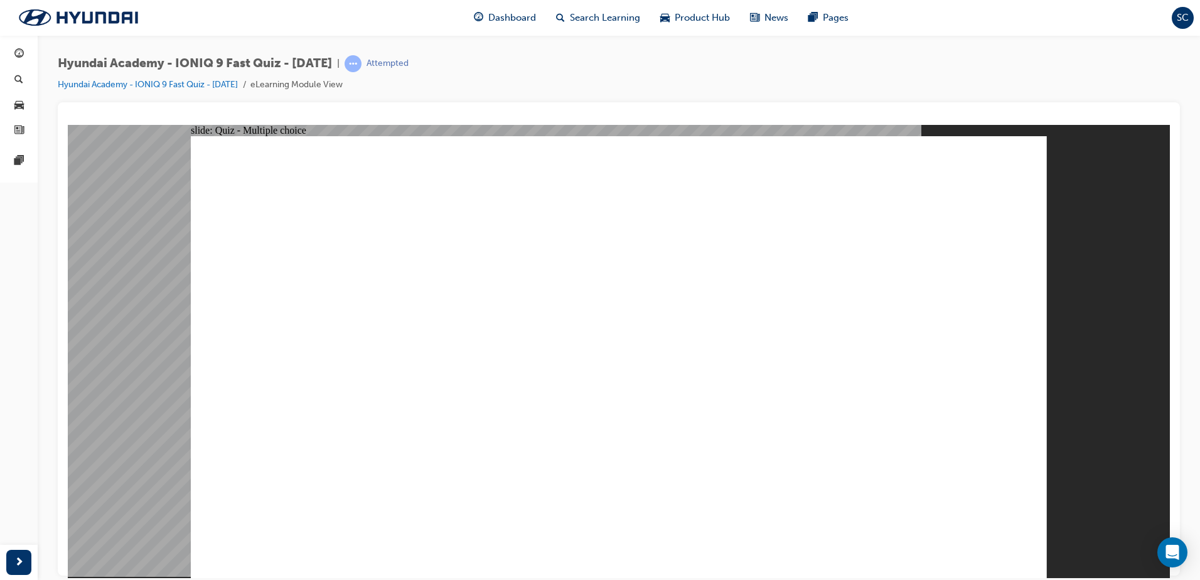
radio input "true"
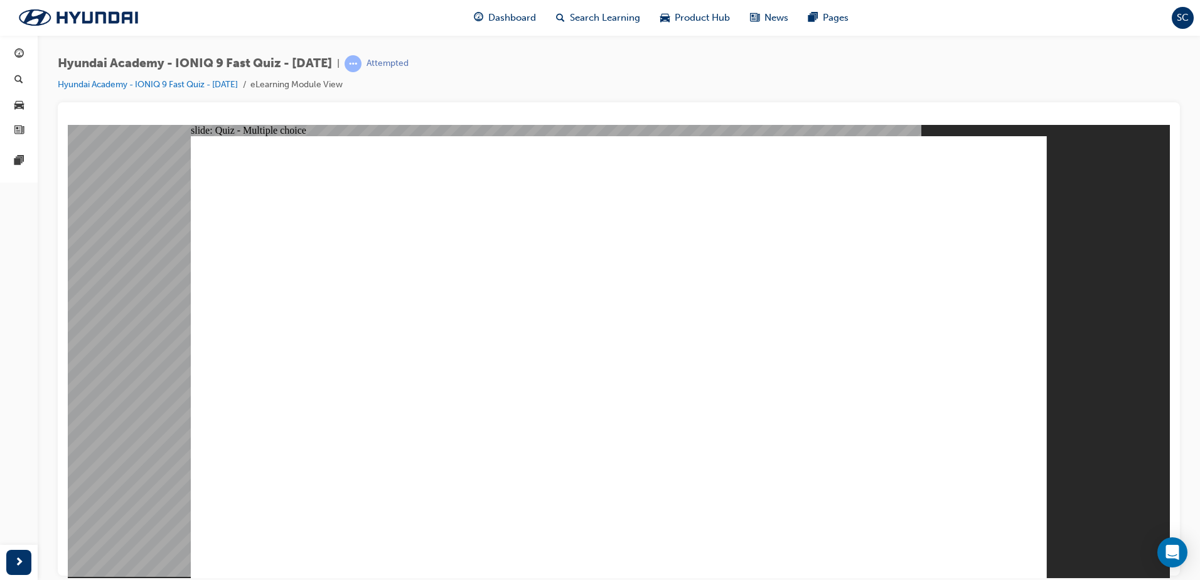
radio input "true"
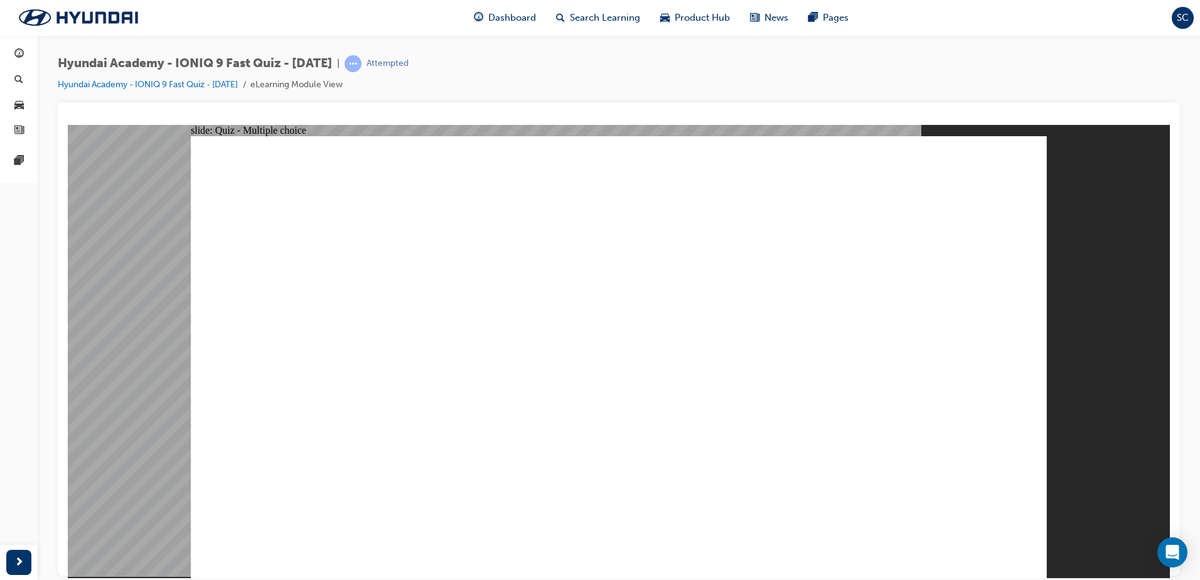
checkbox input "true"
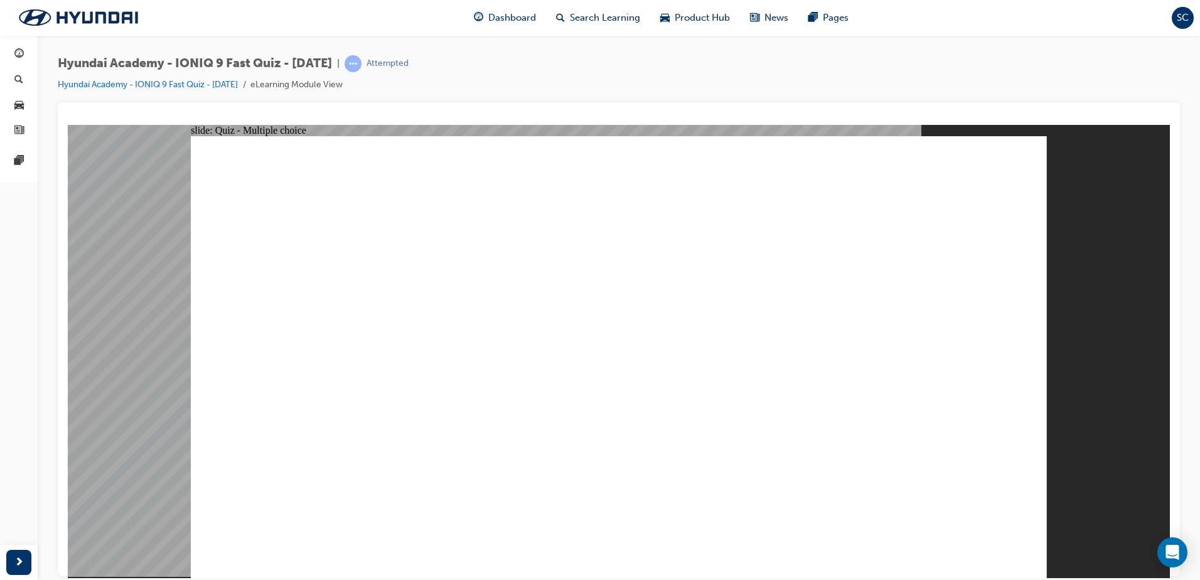
checkbox input "true"
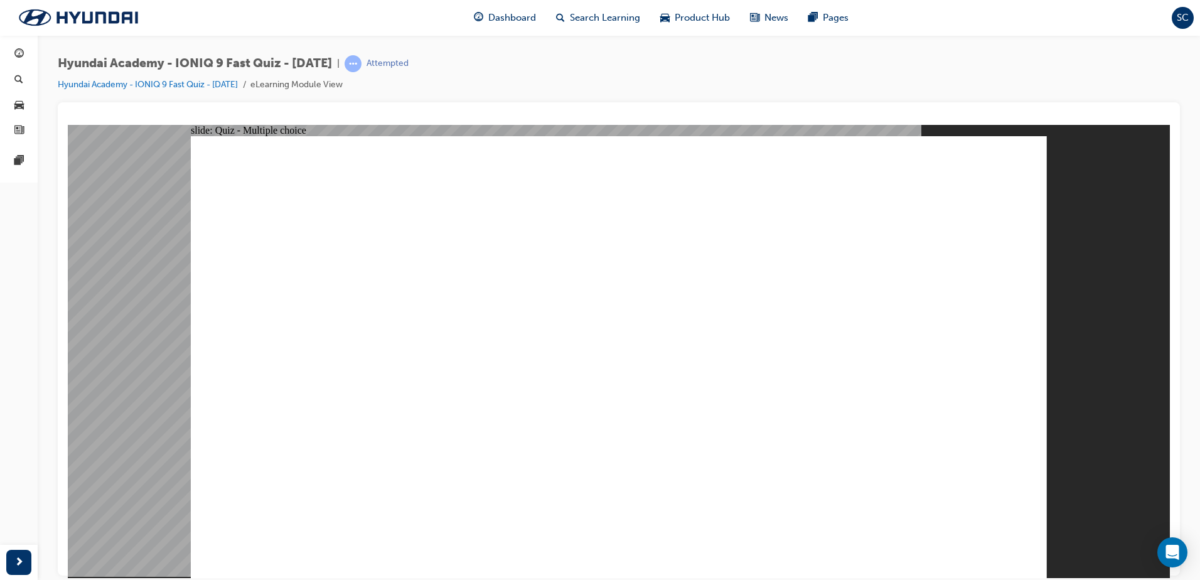
radio input "true"
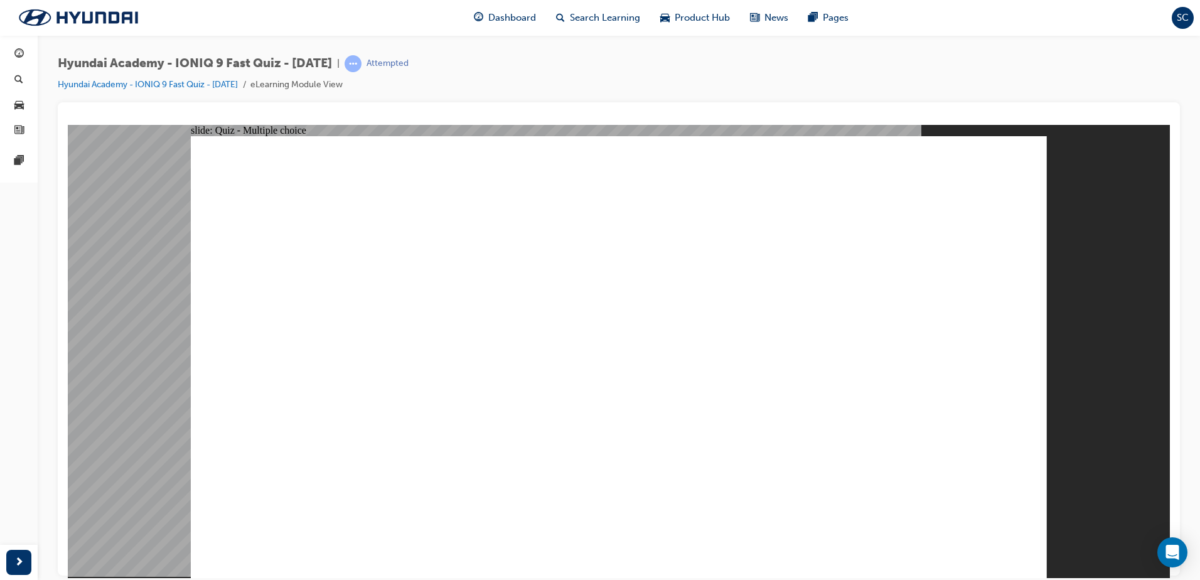
radio input "true"
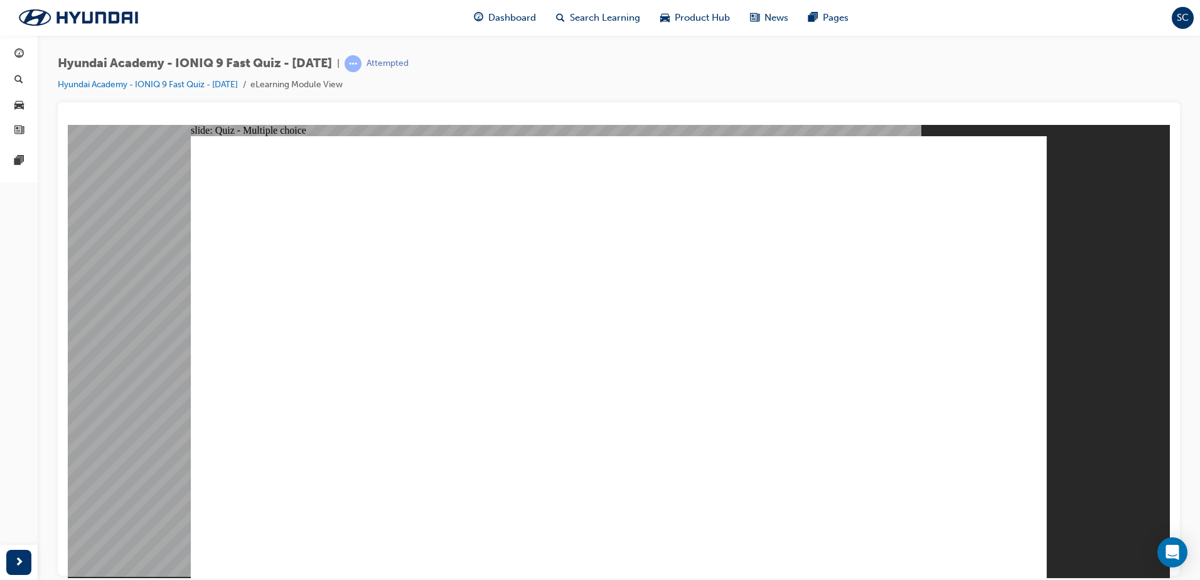
checkbox input "true"
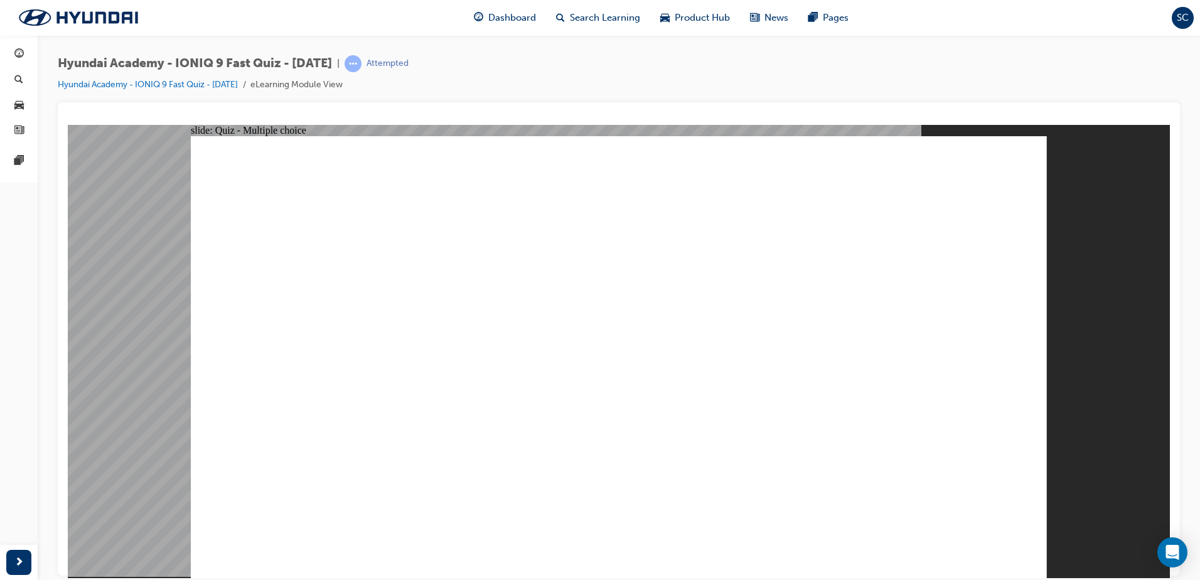
radio input "true"
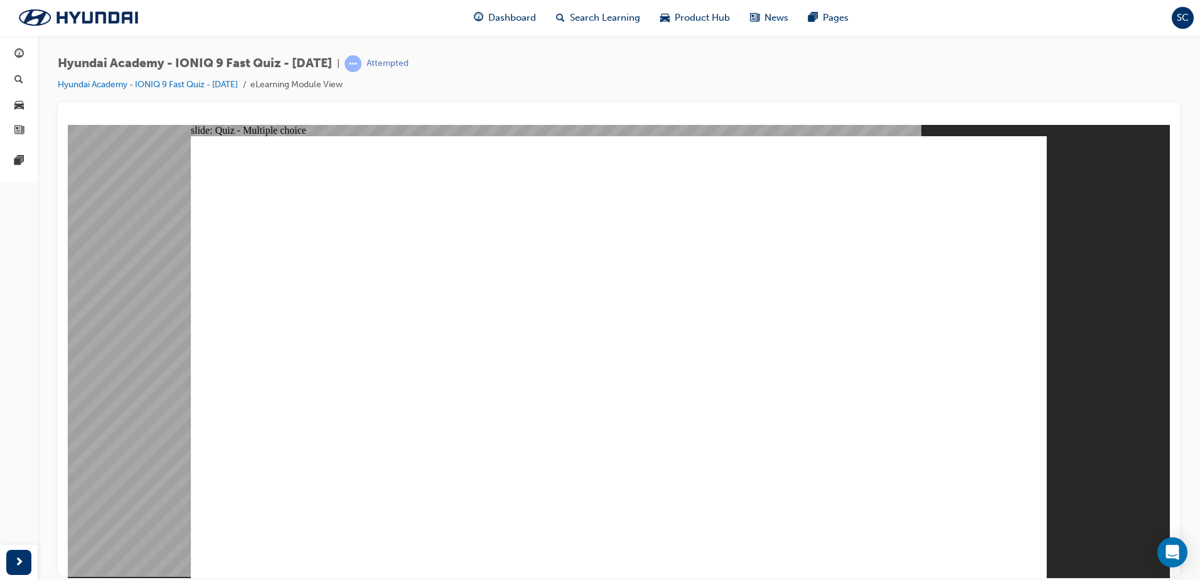
radio input "true"
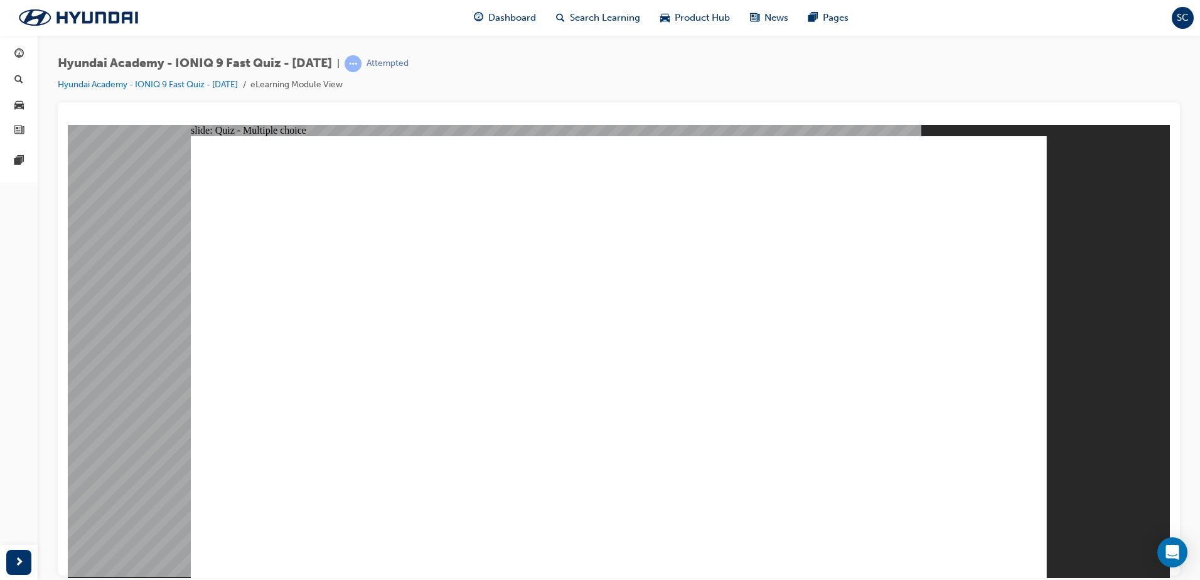
radio input "true"
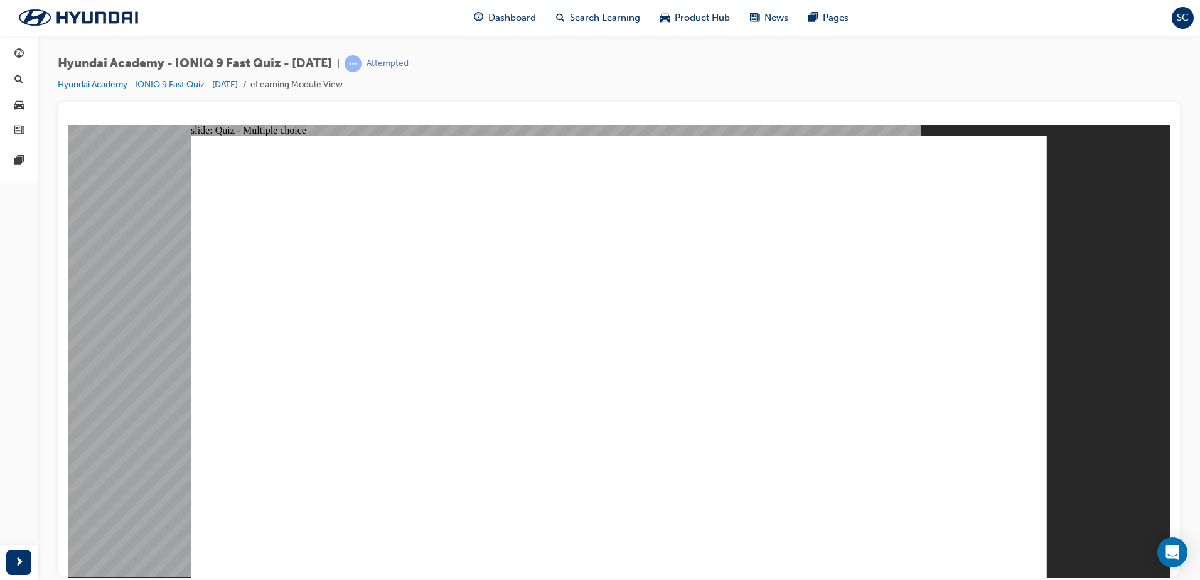
radio input "true"
drag, startPoint x: 924, startPoint y: 520, endPoint x: 936, endPoint y: 541, distance: 23.7
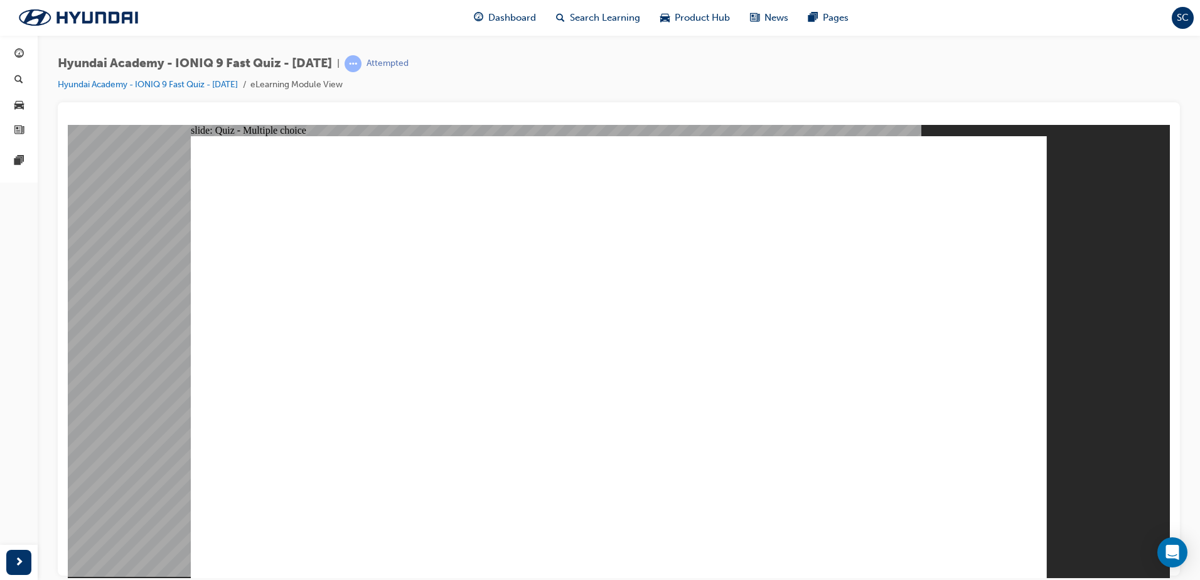
drag, startPoint x: 625, startPoint y: 512, endPoint x: 633, endPoint y: 512, distance: 8.2
radio input "true"
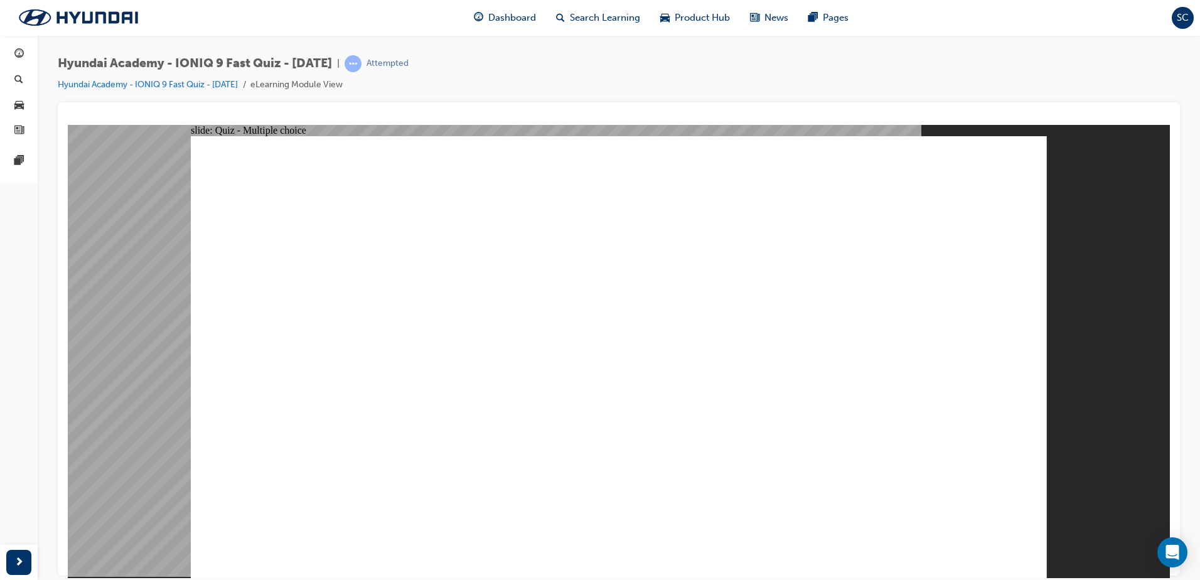
radio input "true"
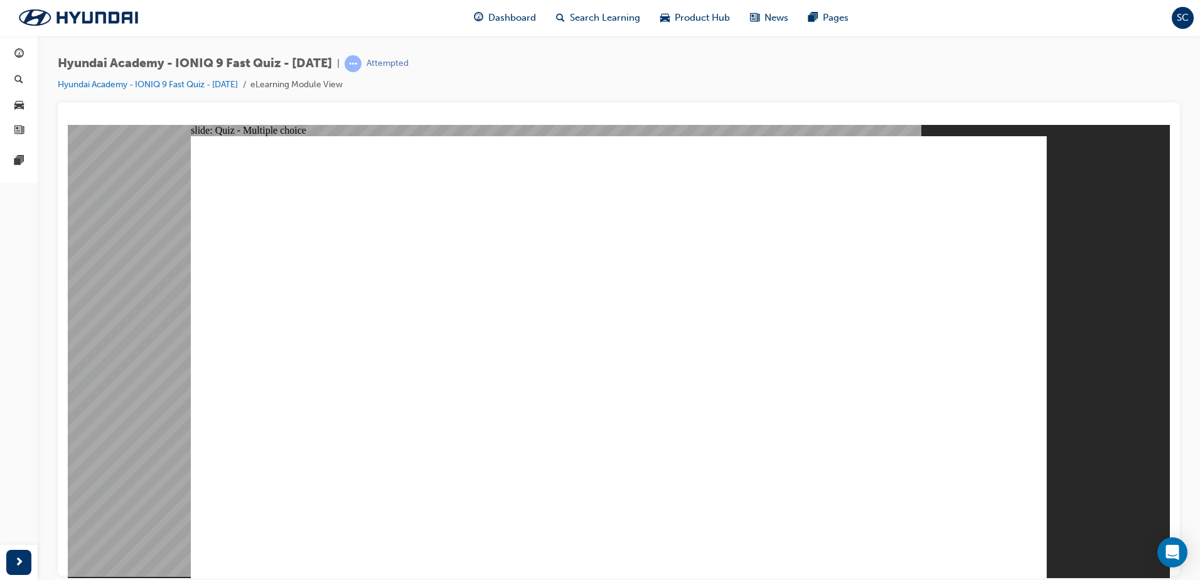
radio input "true"
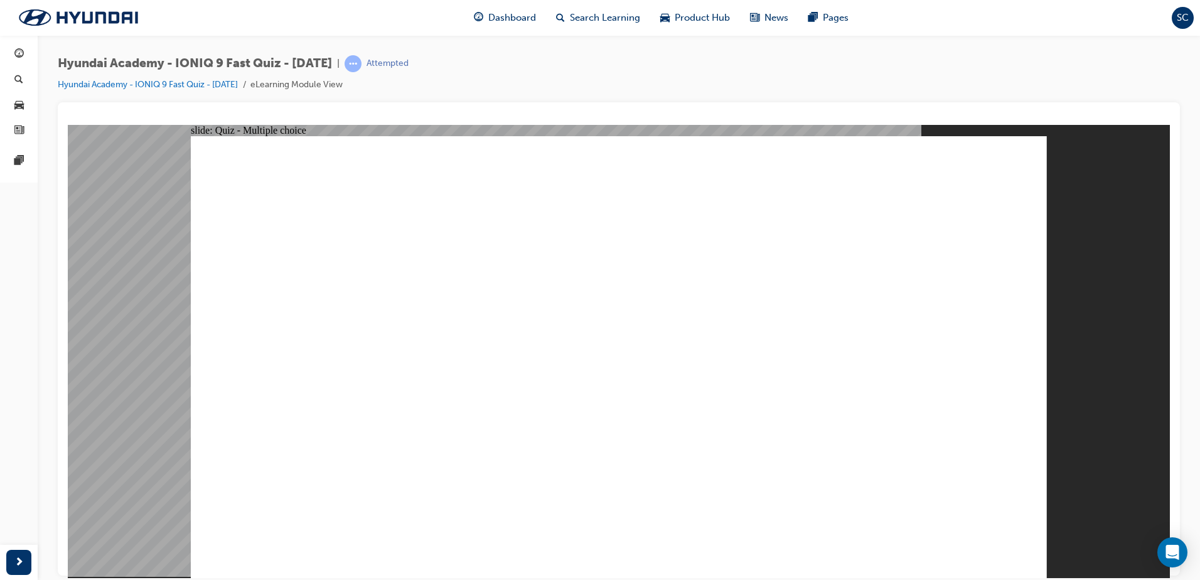
radio input "true"
